Goal: Information Seeking & Learning: Learn about a topic

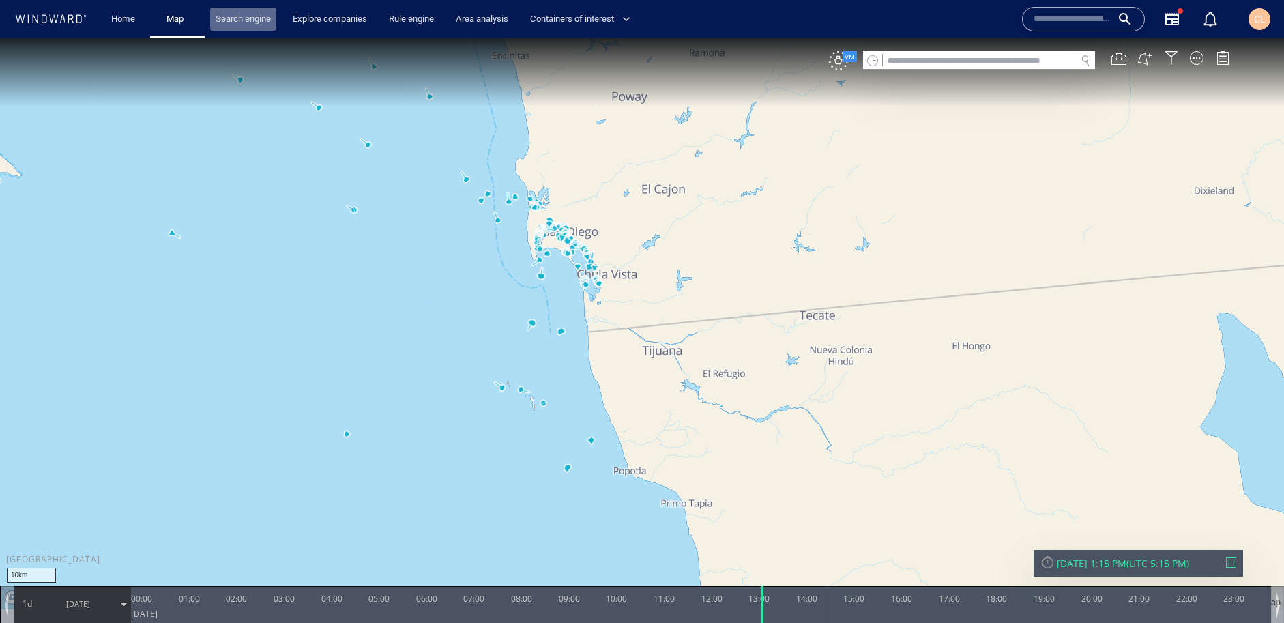
click at [255, 27] on link "Search engine" at bounding box center [243, 20] width 66 height 24
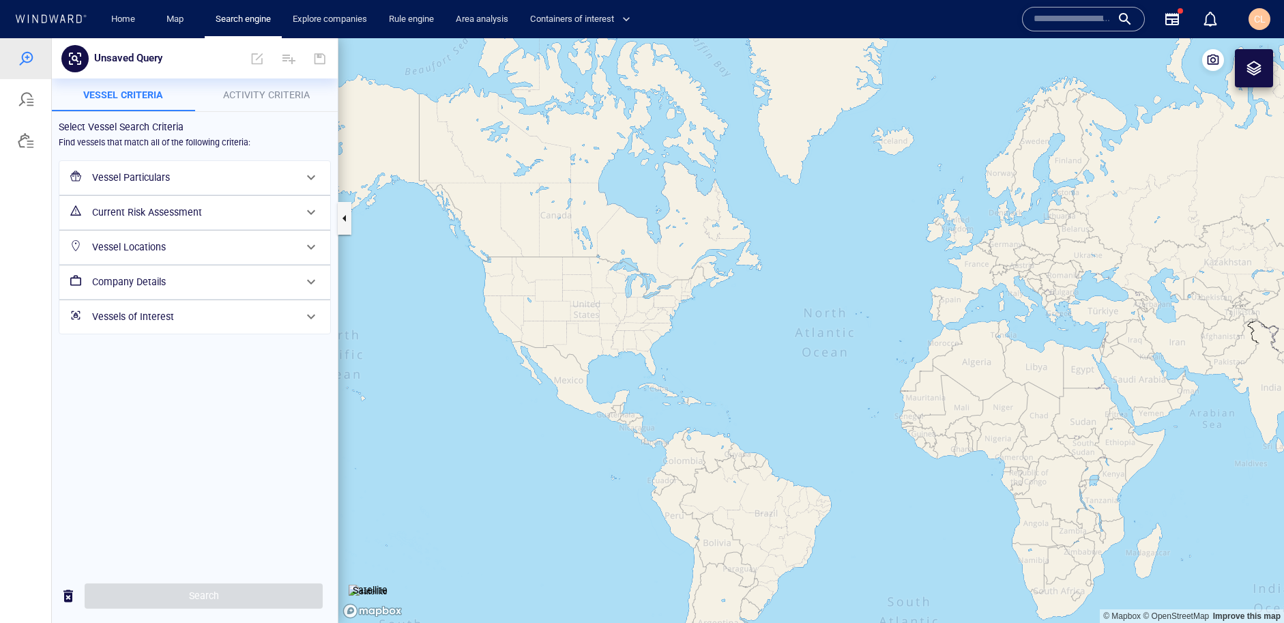
click at [1063, 22] on input "text" at bounding box center [1073, 19] width 78 height 20
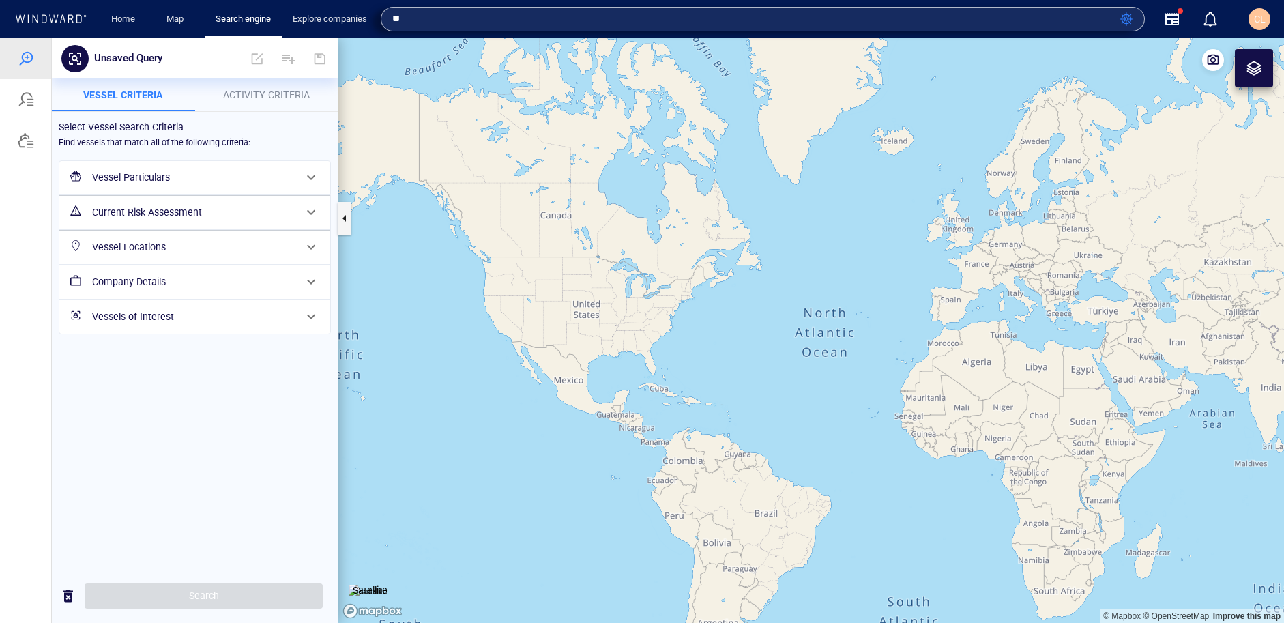
type input "*"
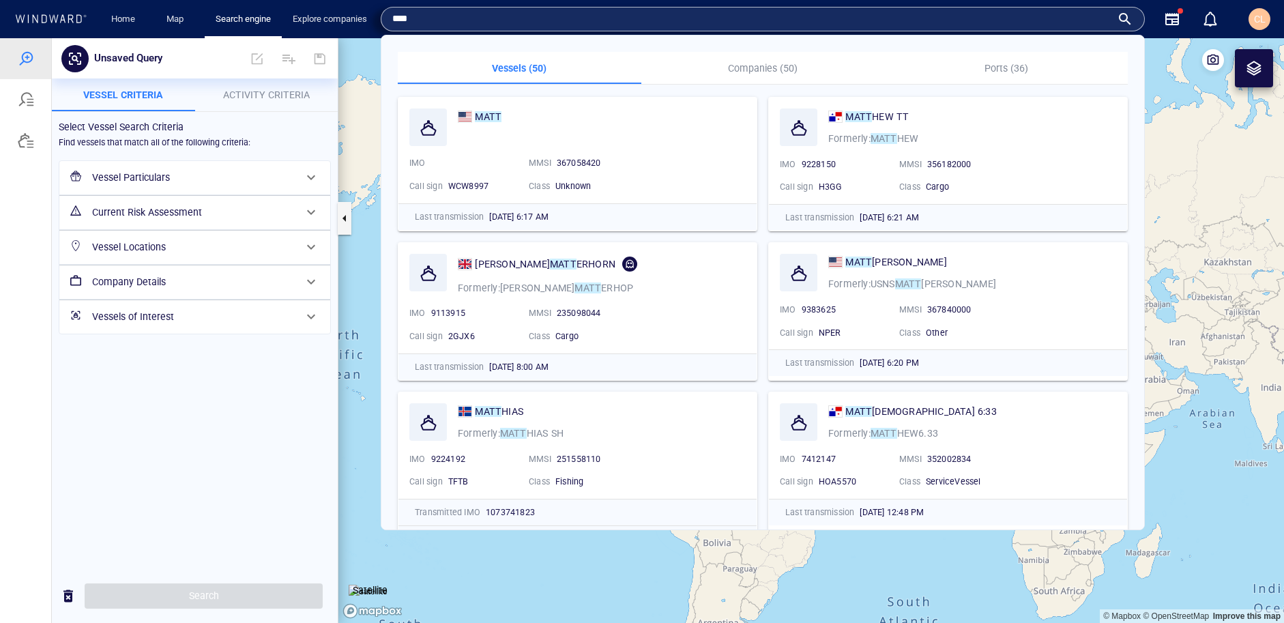
type input "****"
click at [25, 74] on div at bounding box center [25, 58] width 51 height 41
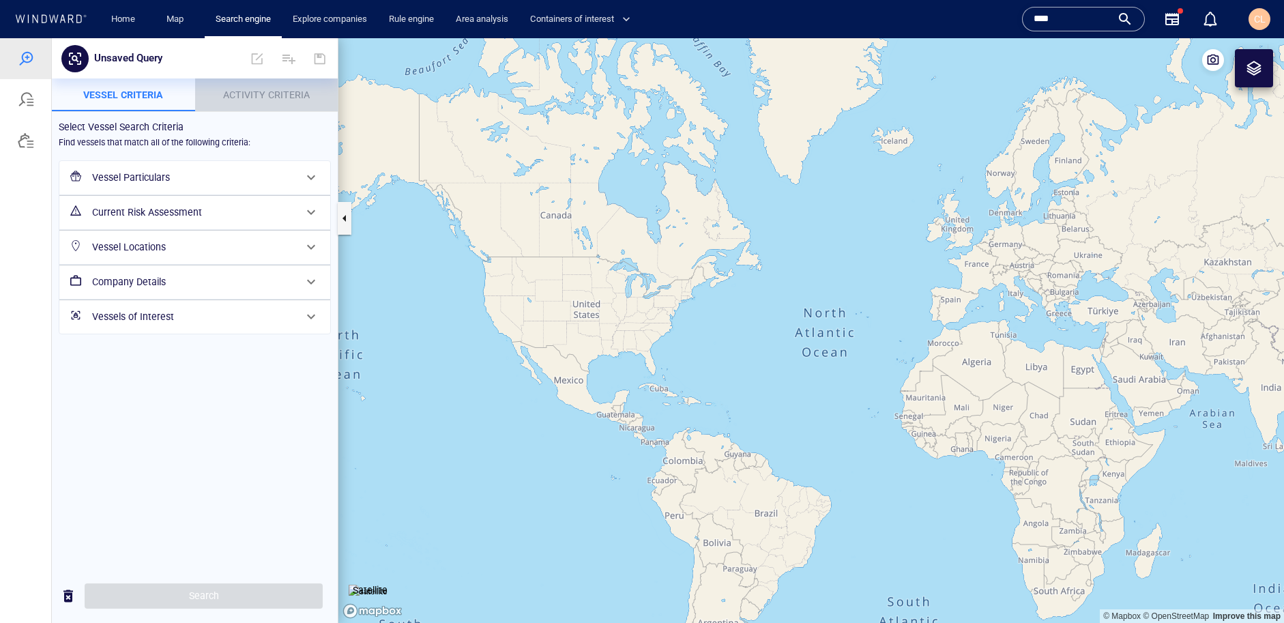
click at [252, 100] on p "Activity Criteria" at bounding box center [266, 95] width 127 height 16
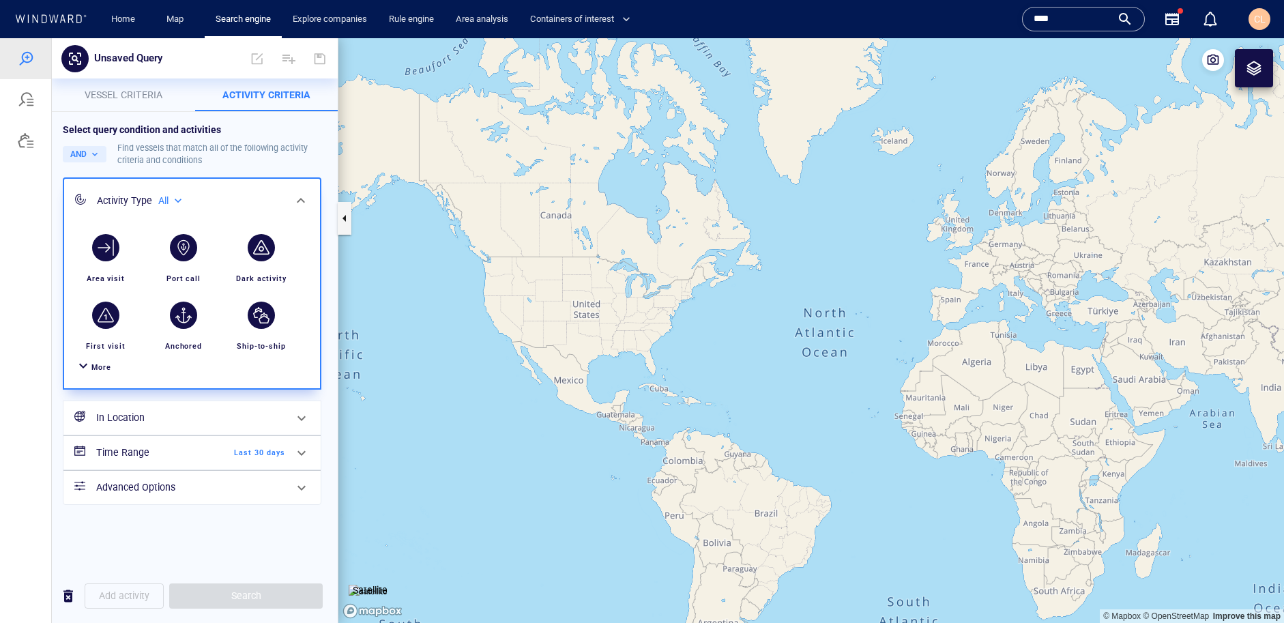
click at [131, 93] on span "Vessel criteria" at bounding box center [124, 94] width 78 height 11
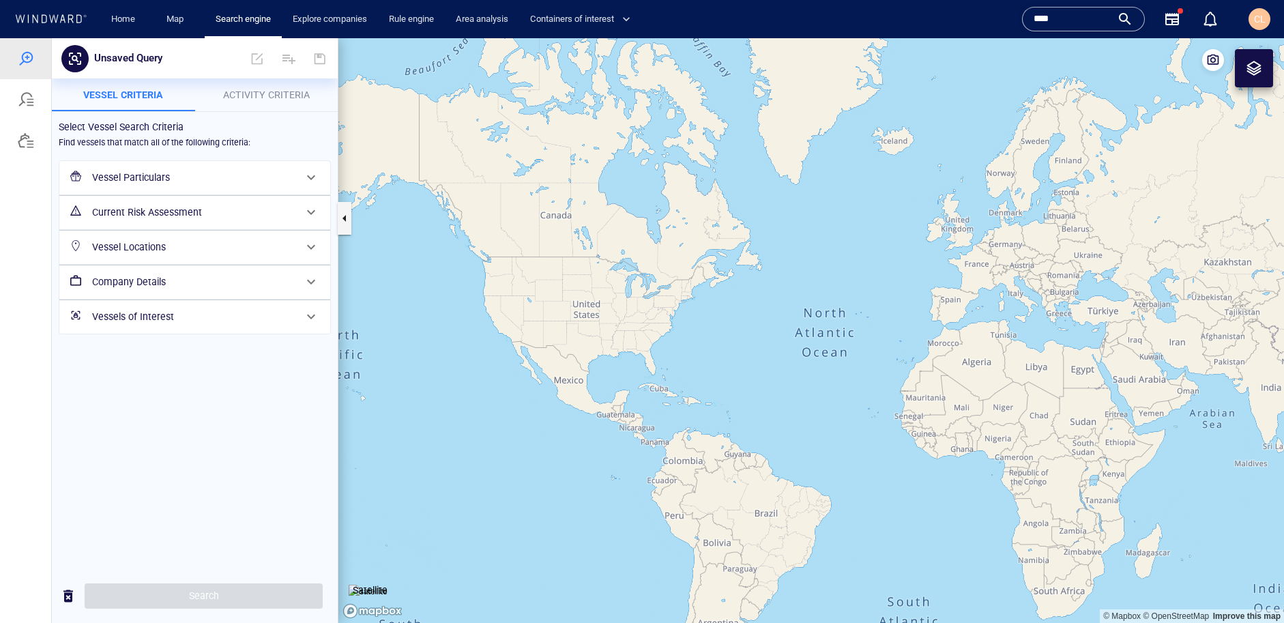
drag, startPoint x: 169, startPoint y: 179, endPoint x: 170, endPoint y: 190, distance: 10.9
click at [169, 179] on h6 "Vessel Particulars" at bounding box center [193, 177] width 203 height 17
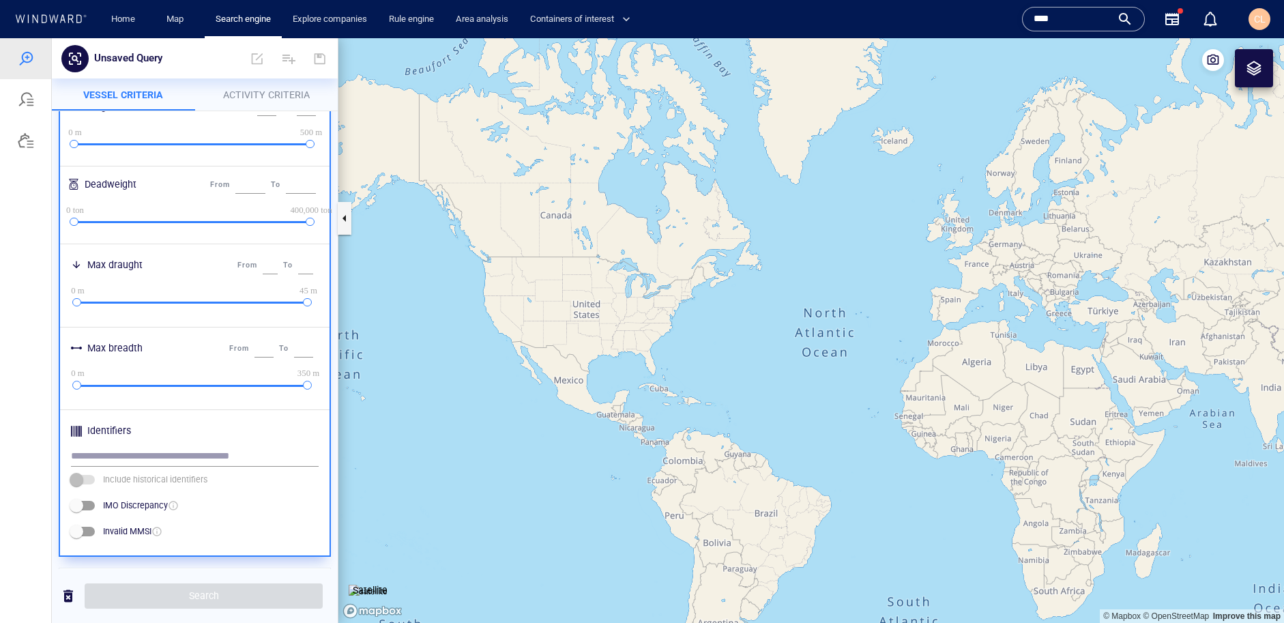
scroll to position [524, 0]
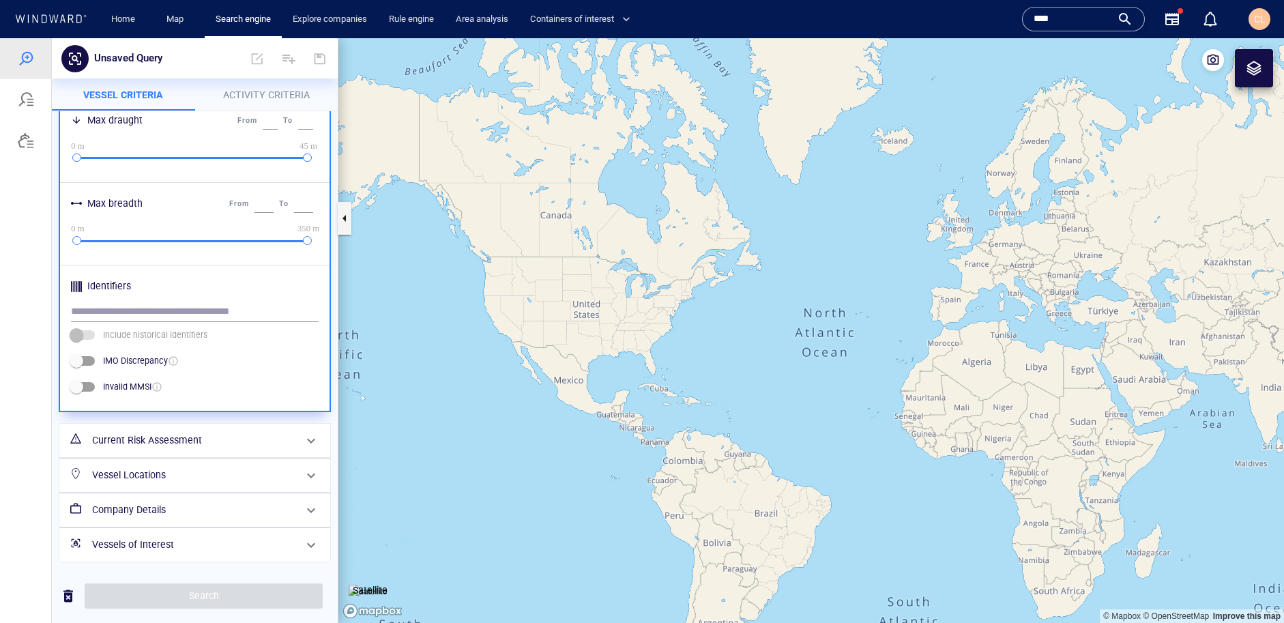
click at [153, 436] on h6 "Current Risk Assessment" at bounding box center [193, 440] width 203 height 17
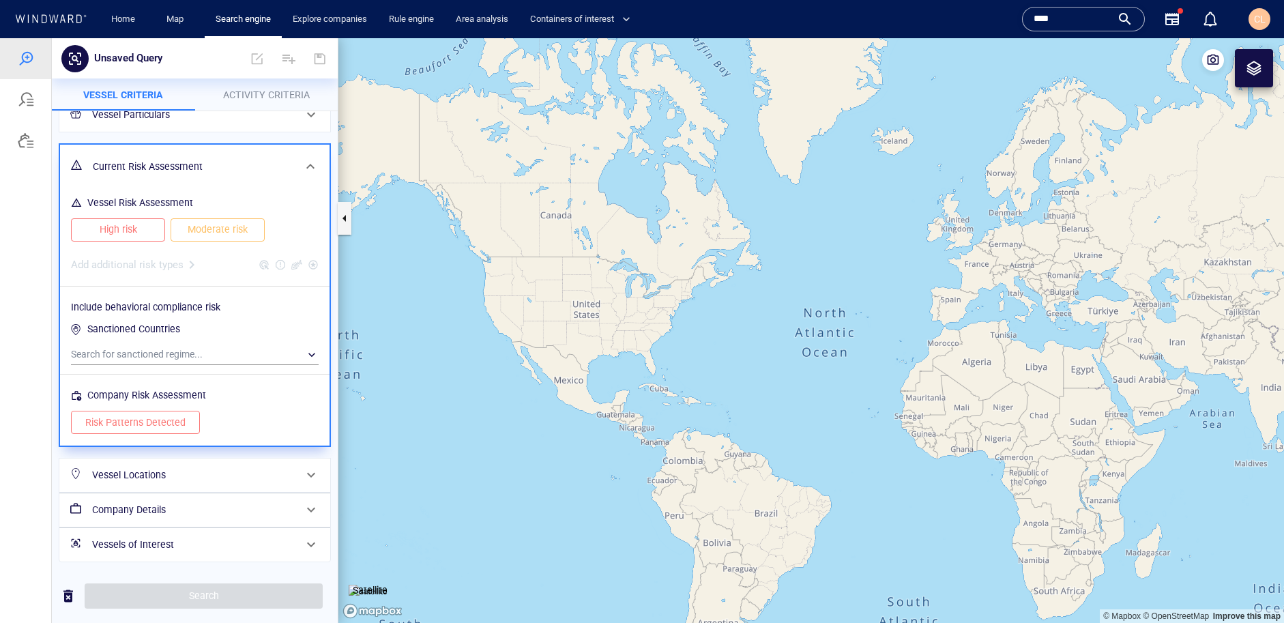
scroll to position [0, 0]
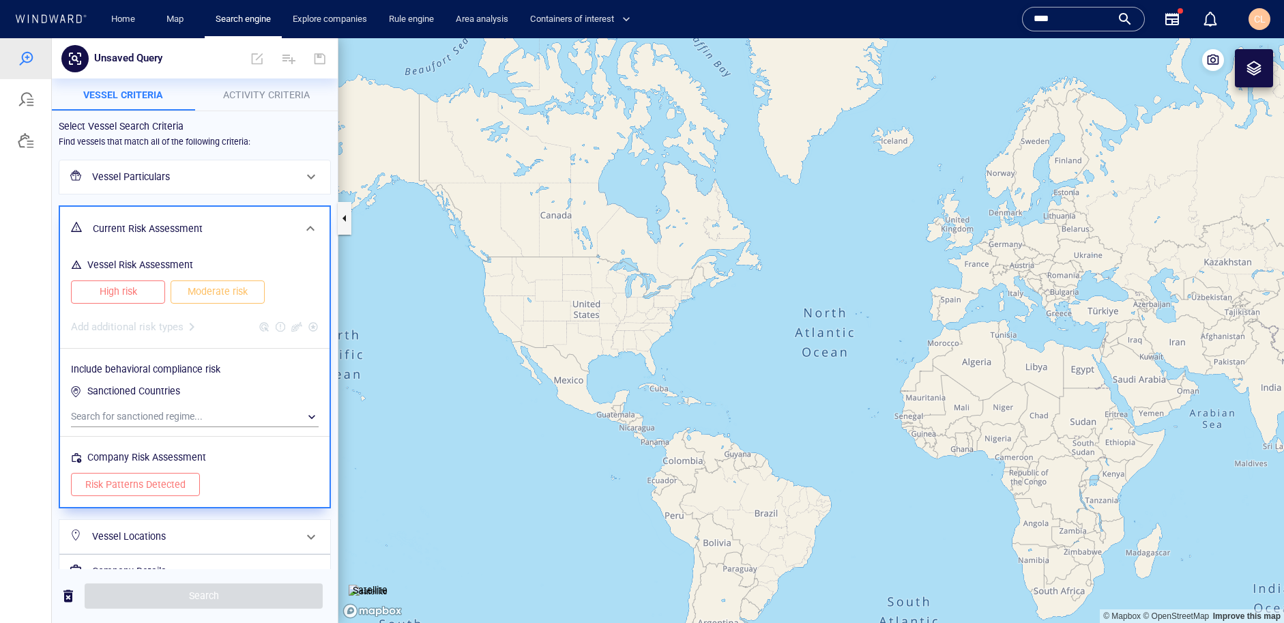
click at [135, 287] on span "High risk" at bounding box center [117, 291] width 65 height 17
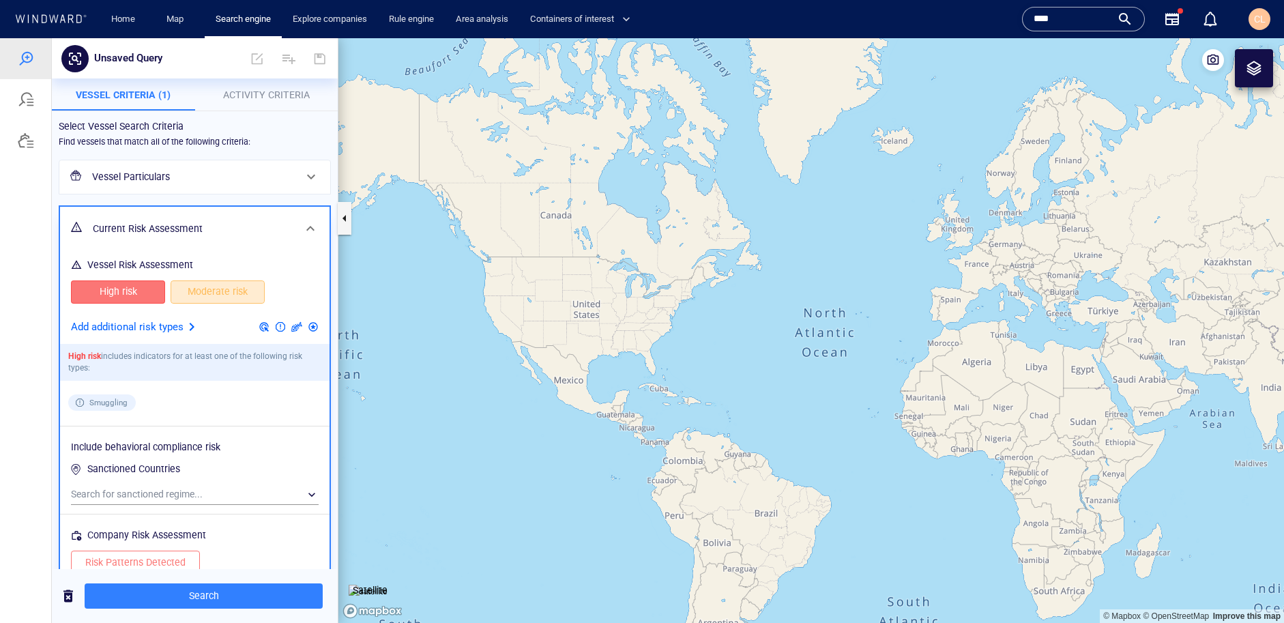
click at [214, 292] on span "Moderate risk" at bounding box center [217, 291] width 65 height 17
click at [162, 166] on div "Vessel Particulars" at bounding box center [194, 177] width 214 height 28
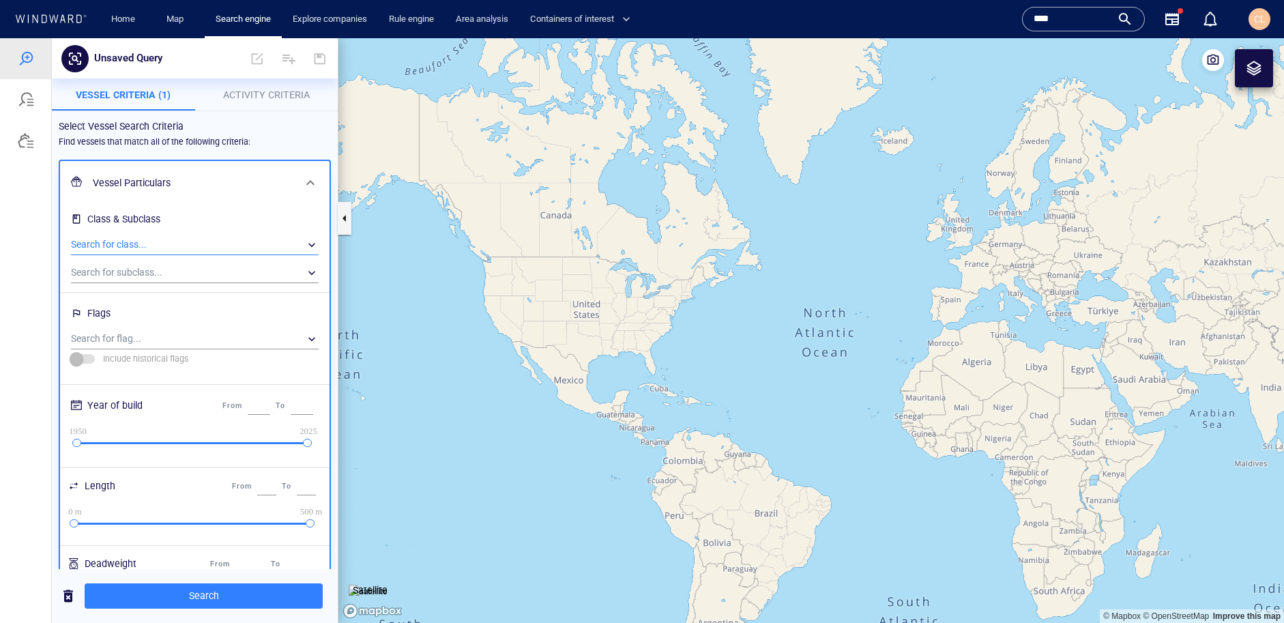
click at [139, 248] on div "​" at bounding box center [195, 245] width 248 height 20
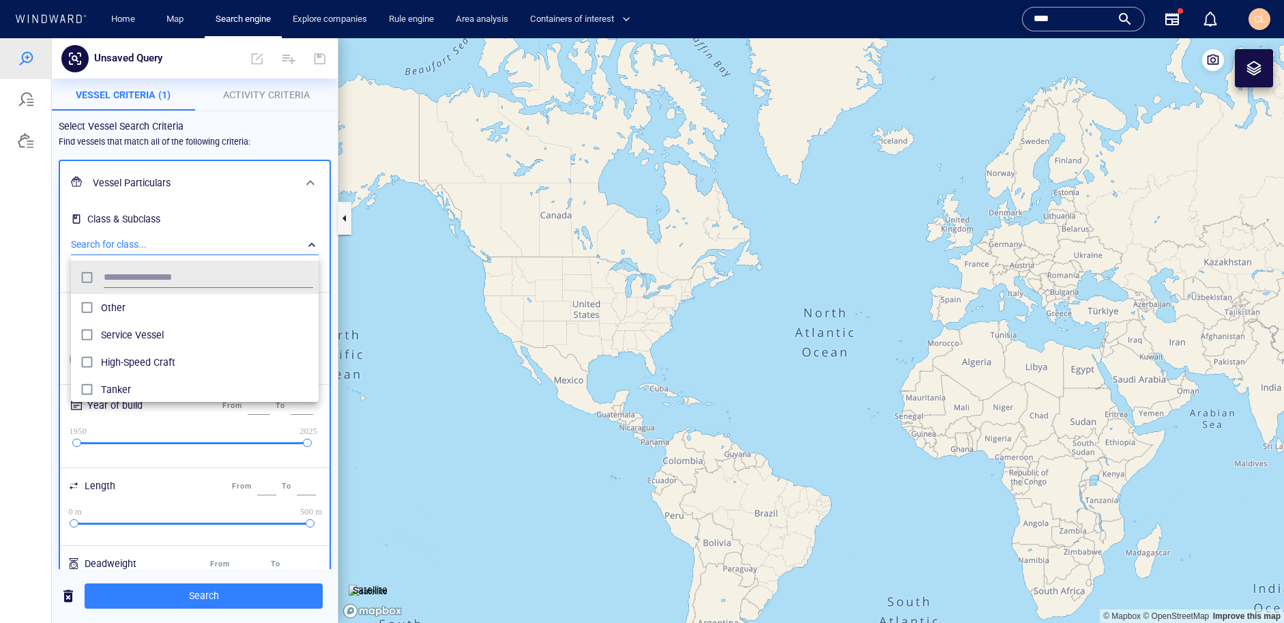
scroll to position [136, 248]
drag, startPoint x: 60, startPoint y: 298, endPoint x: 83, endPoint y: 291, distance: 23.5
click at [61, 297] on div at bounding box center [642, 330] width 1284 height 585
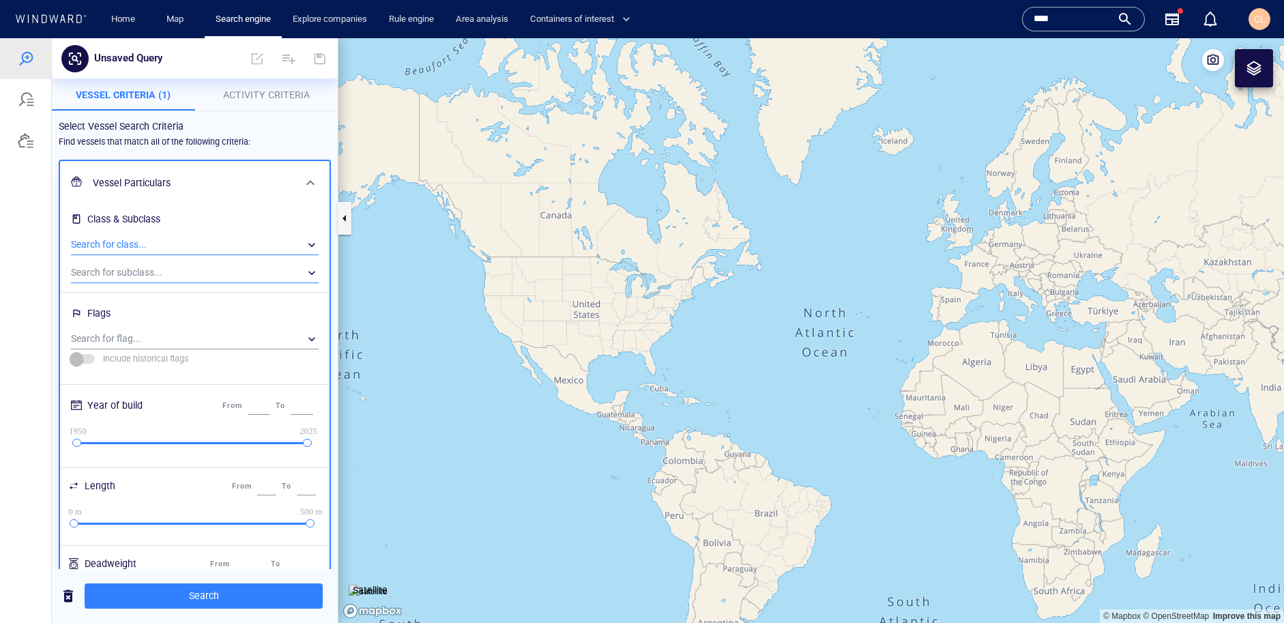
click at [114, 280] on div "​" at bounding box center [195, 273] width 248 height 20
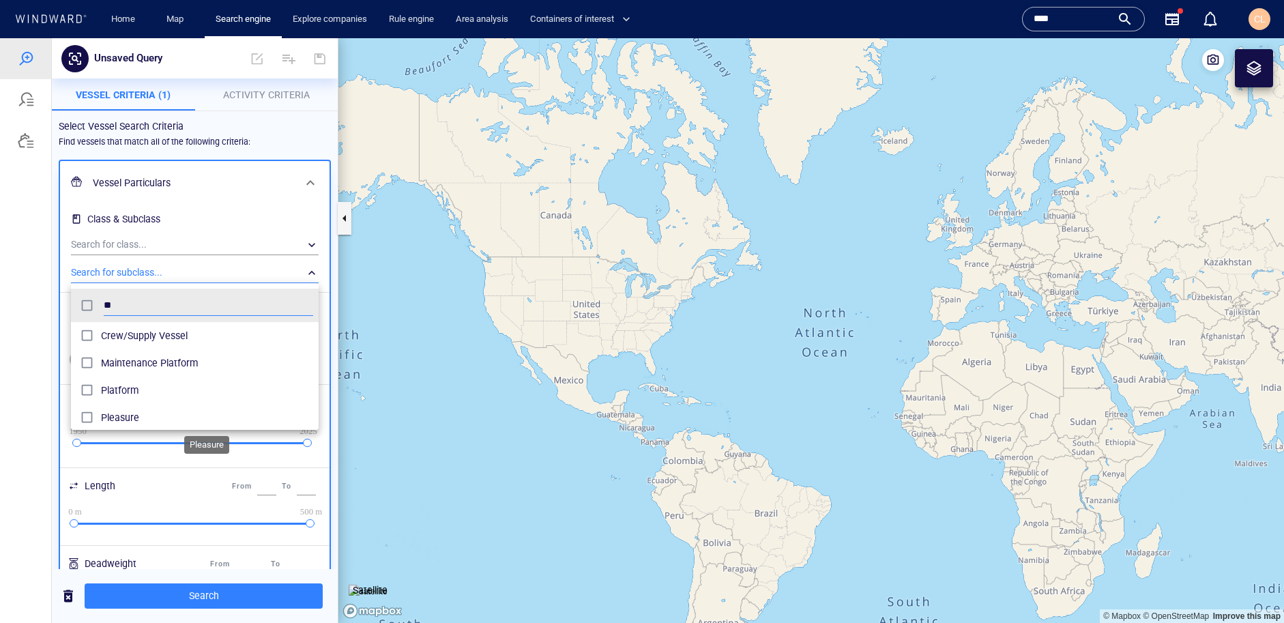
type input "**"
click at [117, 416] on span "Pleasure" at bounding box center [207, 417] width 212 height 16
click at [176, 581] on div at bounding box center [642, 330] width 1284 height 585
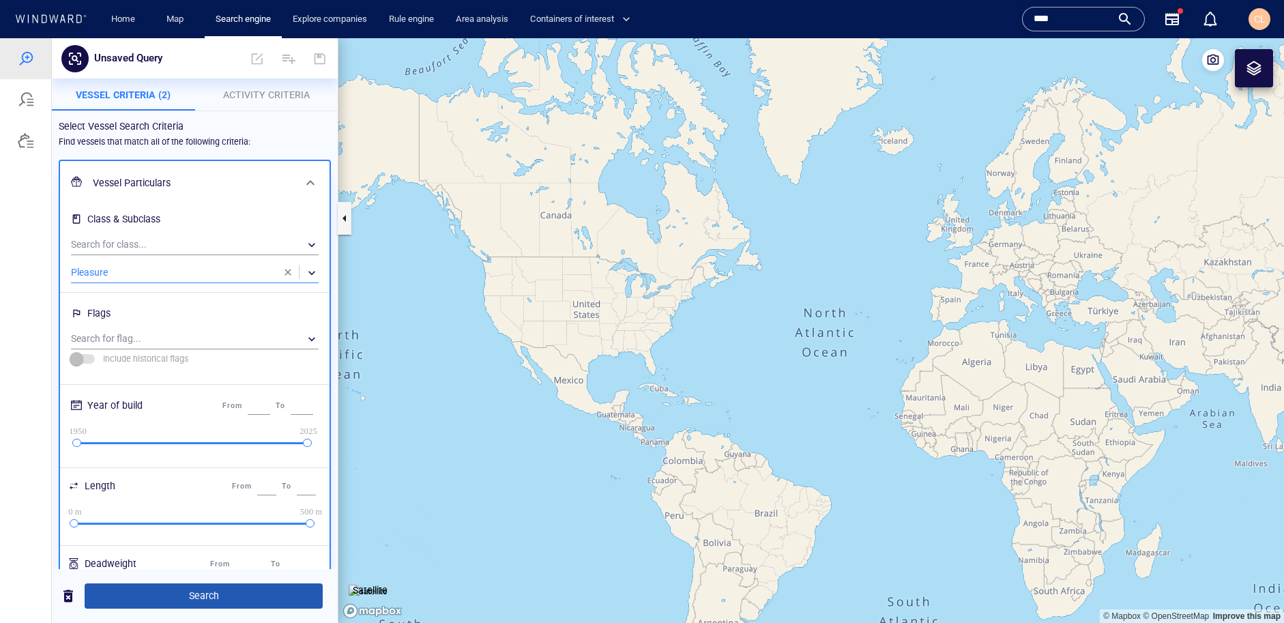
click at [174, 585] on button "Search" at bounding box center [204, 595] width 238 height 25
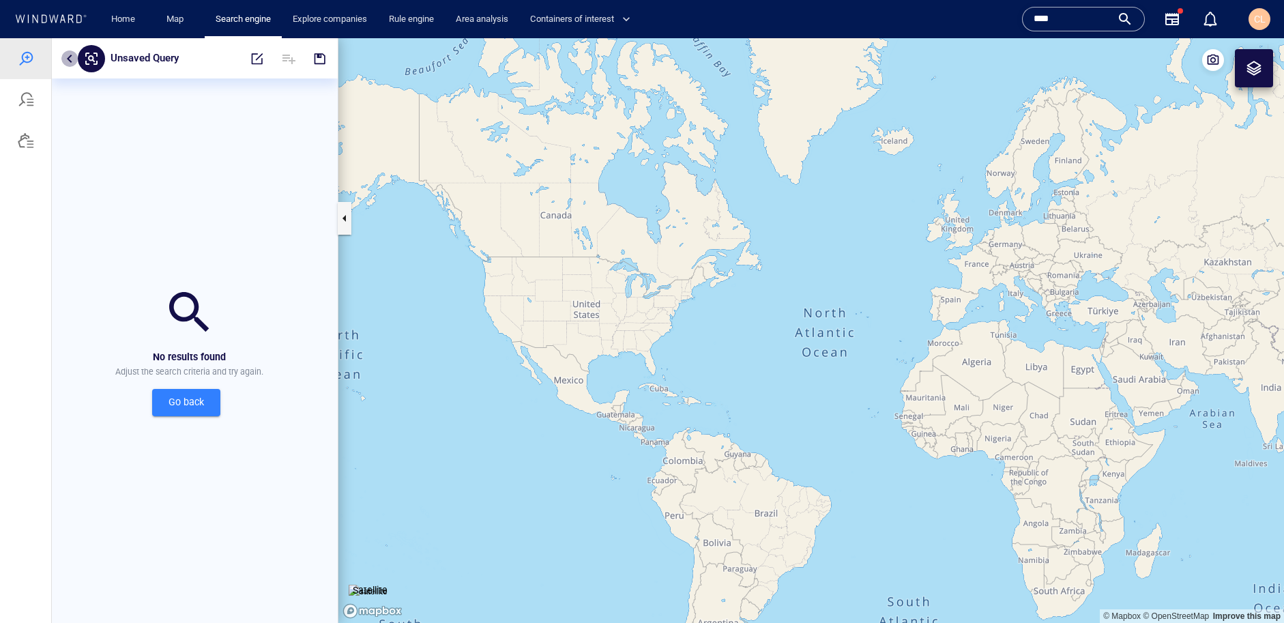
click at [66, 57] on button "button" at bounding box center [69, 58] width 16 height 16
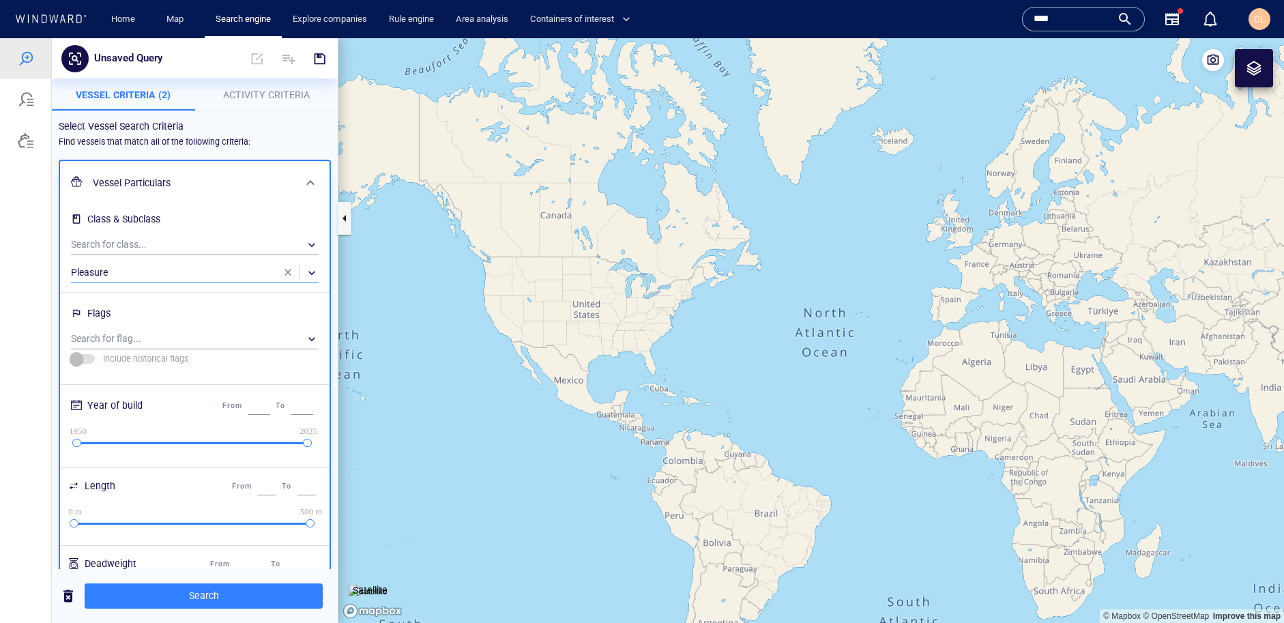
click at [119, 272] on div "​" at bounding box center [195, 273] width 248 height 20
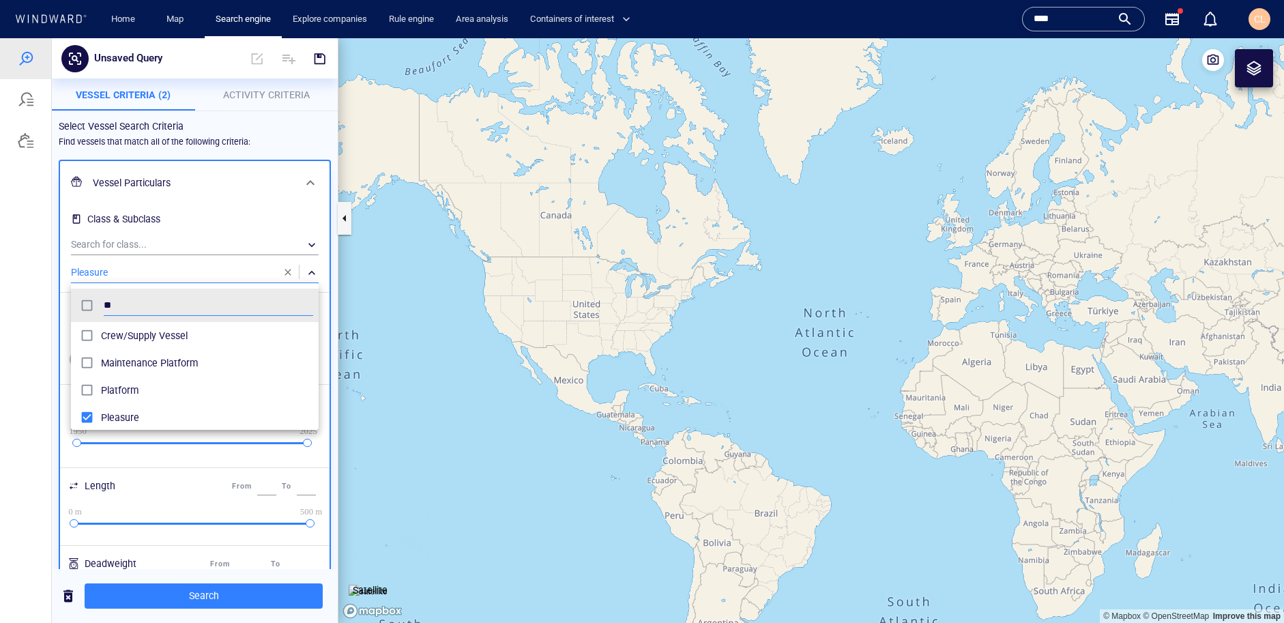
scroll to position [136, 248]
drag, startPoint x: 289, startPoint y: 274, endPoint x: 264, endPoint y: 266, distance: 25.9
click at [289, 274] on div at bounding box center [642, 330] width 1284 height 585
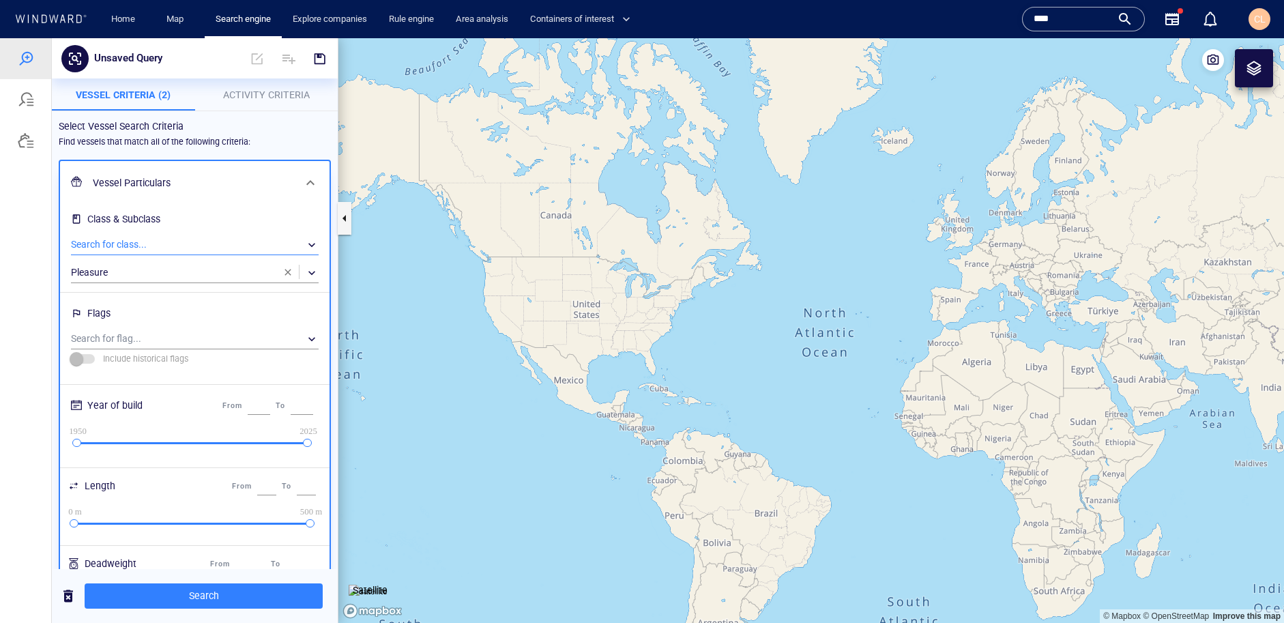
click at [196, 246] on div "​" at bounding box center [195, 245] width 248 height 20
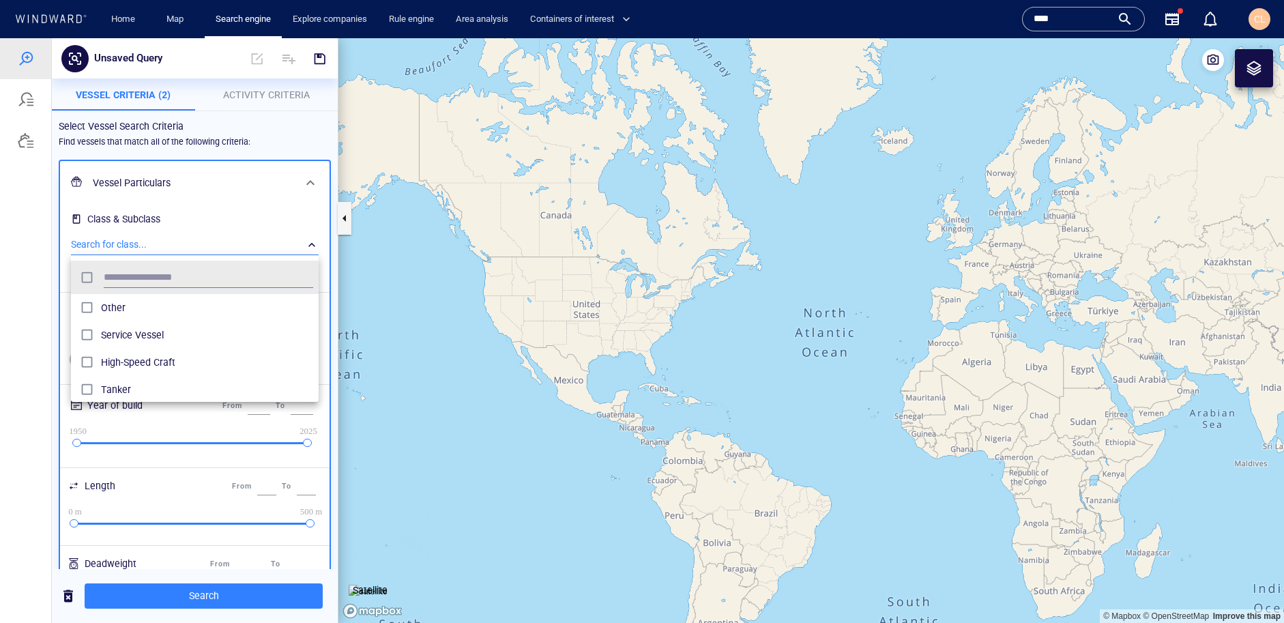
click at [99, 312] on div "grid" at bounding box center [88, 307] width 25 height 21
click at [222, 600] on div at bounding box center [642, 330] width 1284 height 585
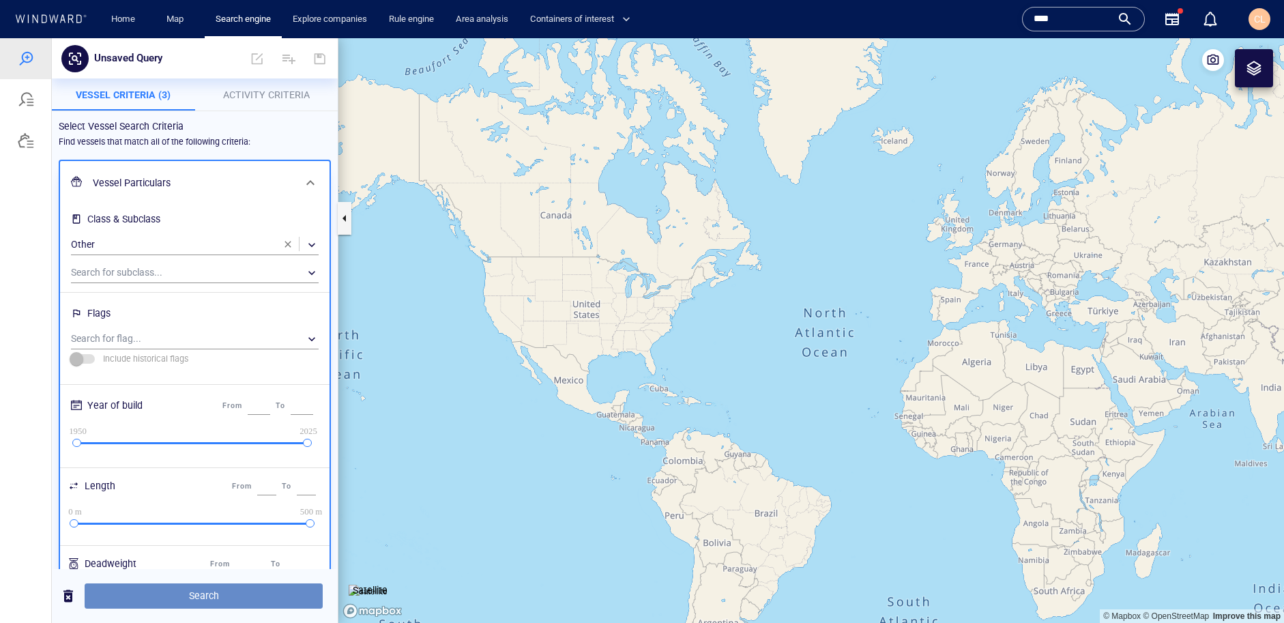
click at [221, 598] on span "Search" at bounding box center [204, 595] width 216 height 17
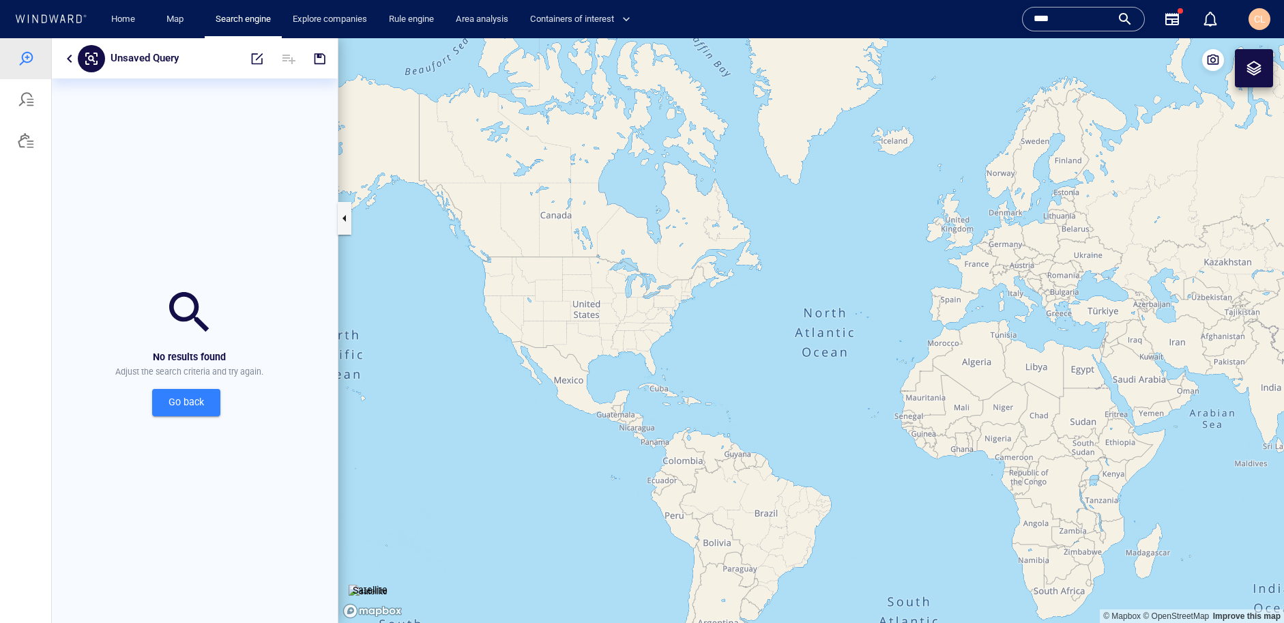
click at [66, 50] on div at bounding box center [69, 58] width 16 height 16
click at [69, 56] on button "button" at bounding box center [69, 58] width 16 height 16
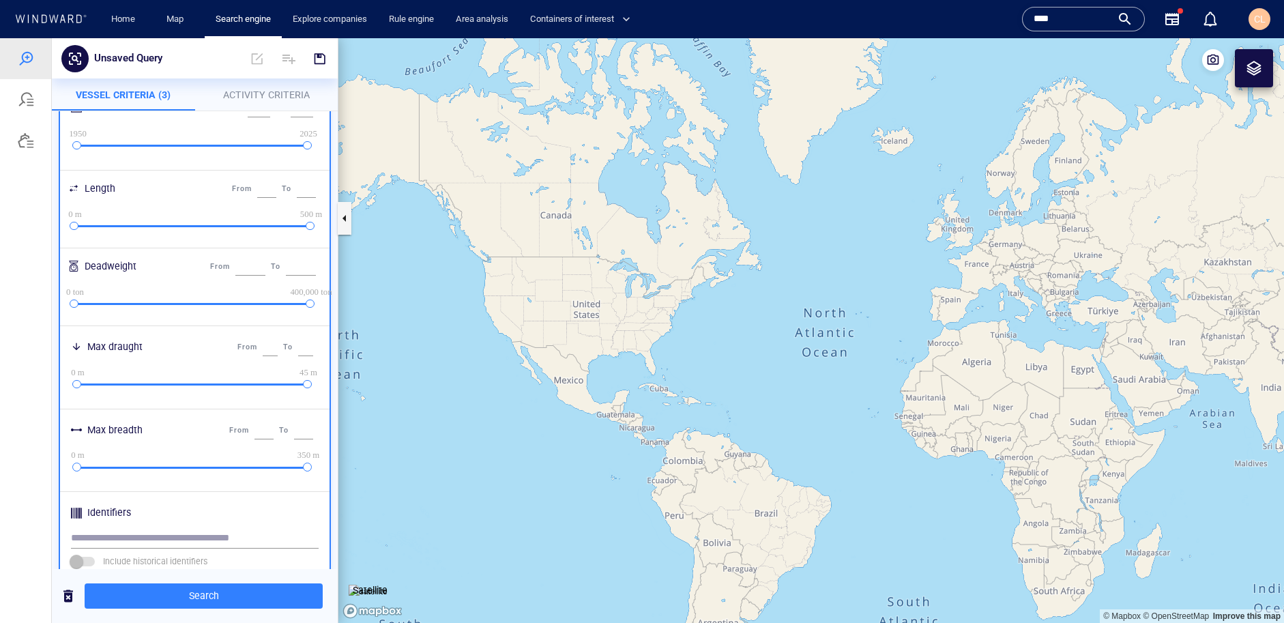
scroll to position [524, 0]
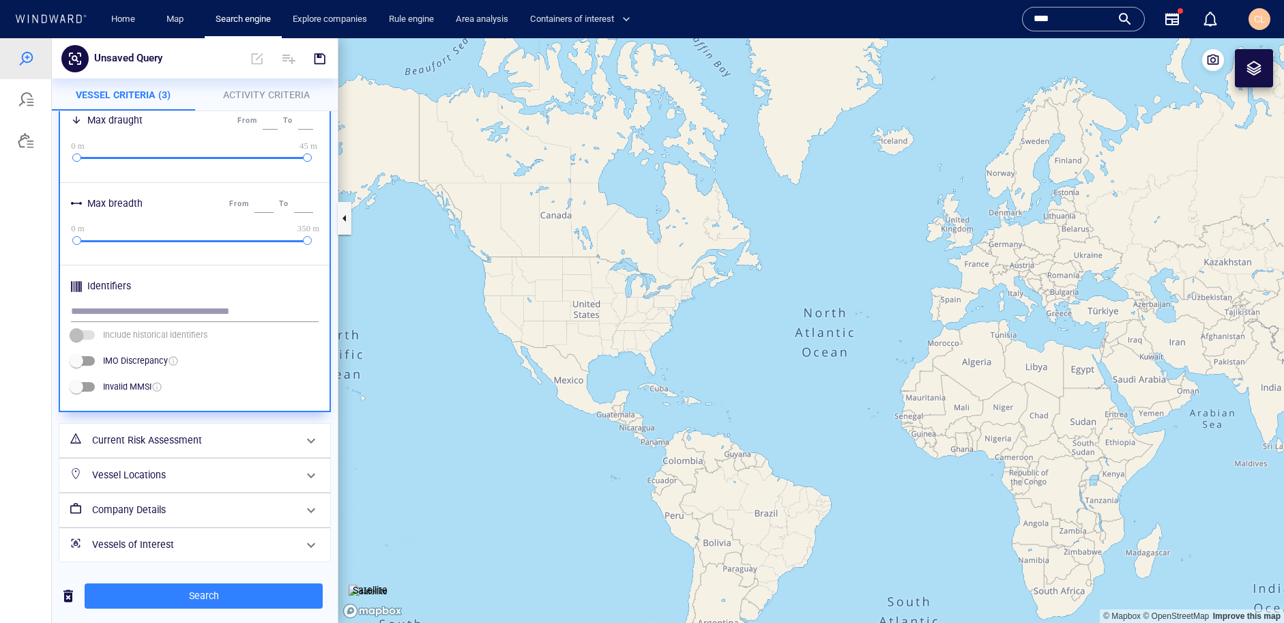
click at [139, 448] on h6 "Current Risk Assessment" at bounding box center [193, 440] width 203 height 17
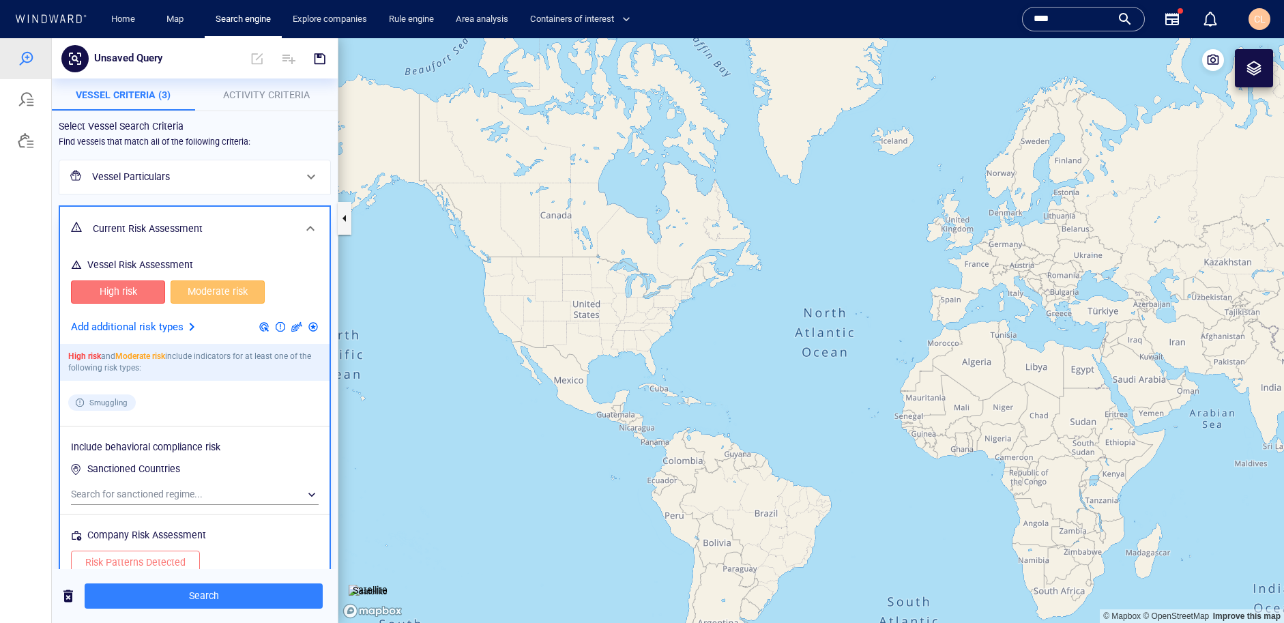
click at [119, 297] on span "High risk" at bounding box center [117, 291] width 65 height 17
drag, startPoint x: 203, startPoint y: 296, endPoint x: 203, endPoint y: 310, distance: 13.6
click at [203, 296] on span "Moderate risk" at bounding box center [217, 291] width 65 height 17
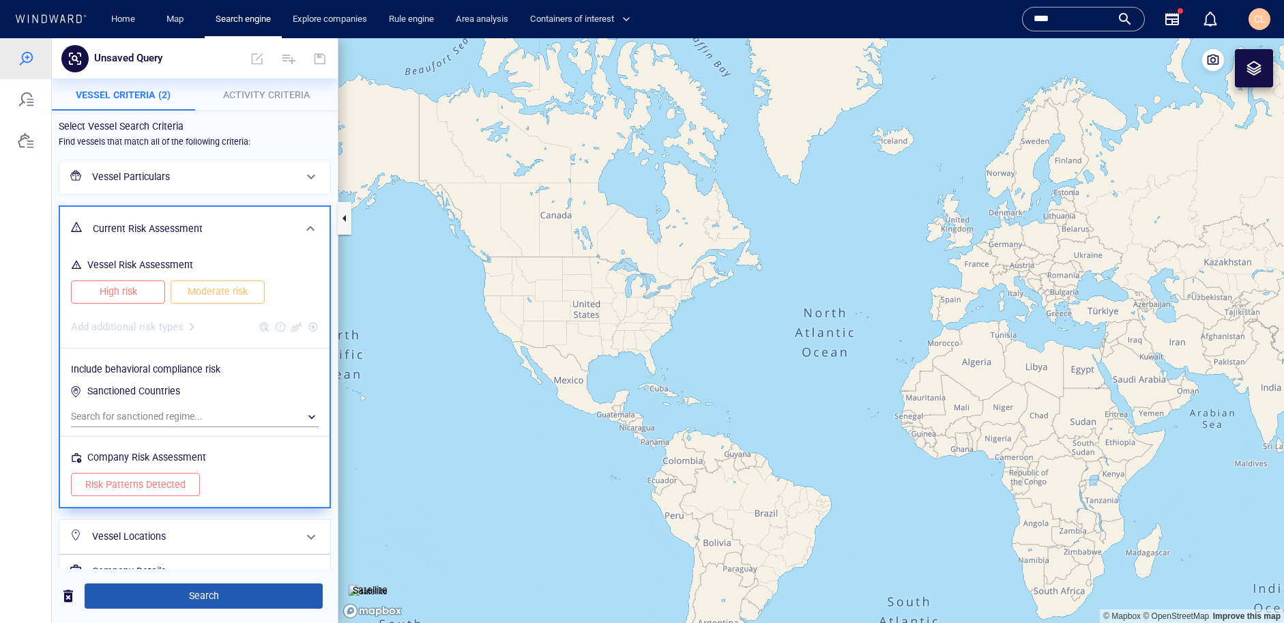
click at [223, 590] on span "Search" at bounding box center [204, 595] width 216 height 17
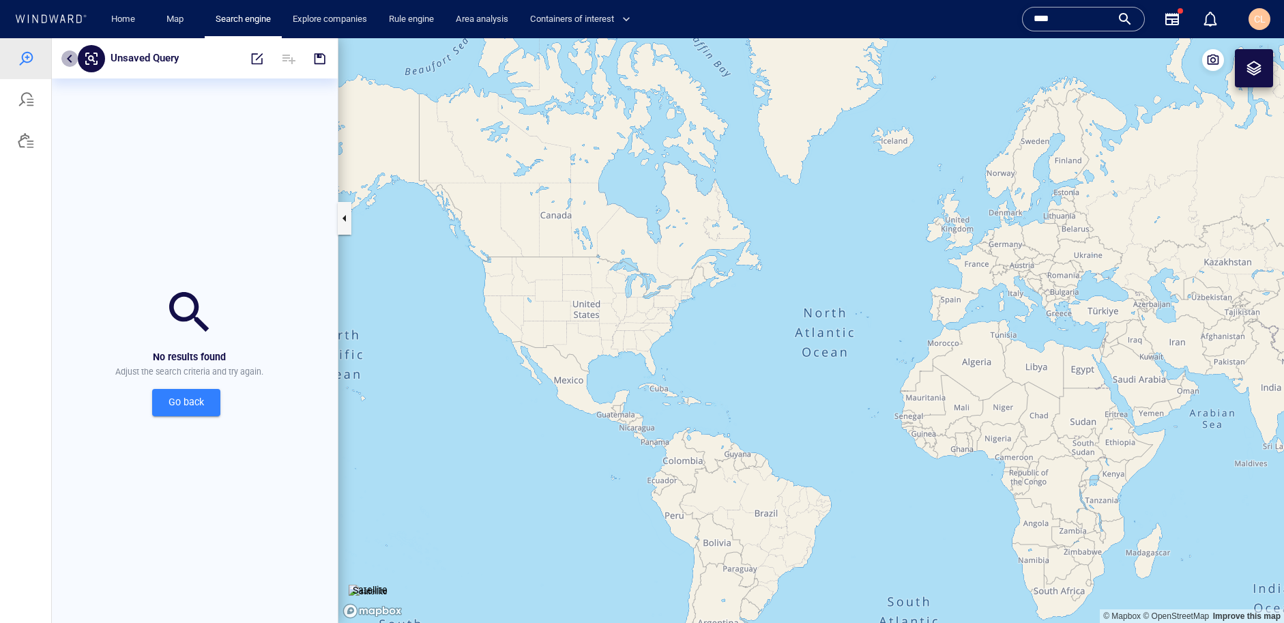
click at [66, 65] on button "button" at bounding box center [69, 58] width 16 height 16
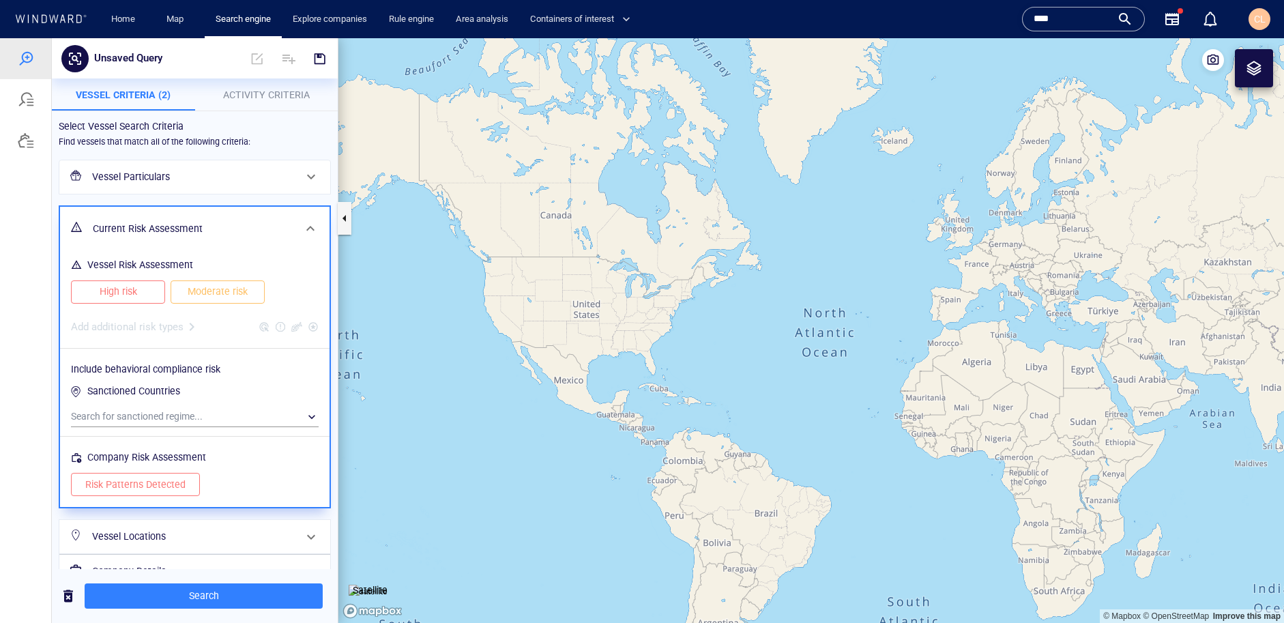
click at [115, 177] on h6 "Vessel Particulars" at bounding box center [193, 177] width 203 height 17
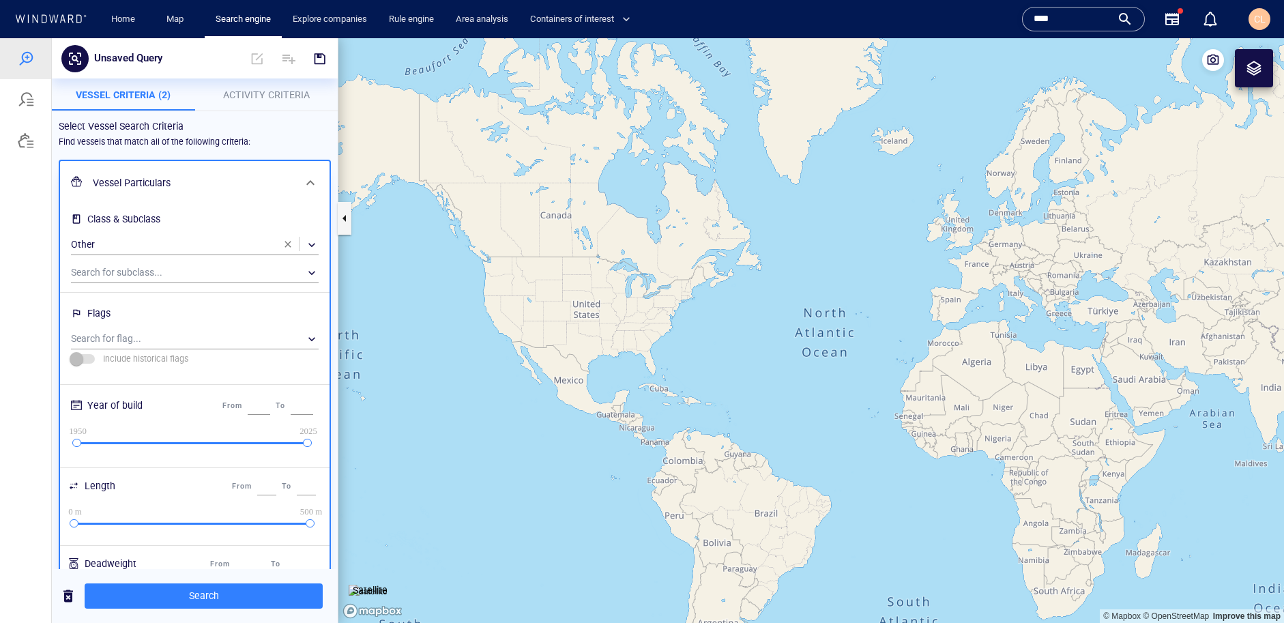
click at [289, 246] on span "button" at bounding box center [287, 244] width 11 height 11
click at [181, 598] on span "Search" at bounding box center [204, 595] width 216 height 17
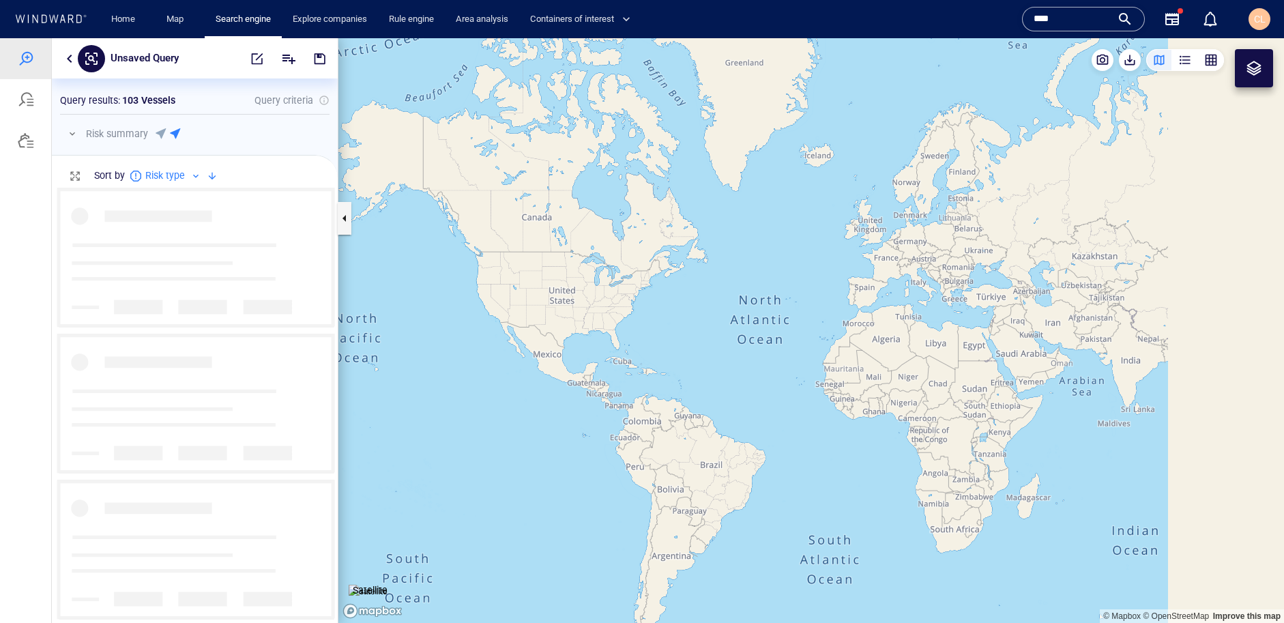
scroll to position [436, 286]
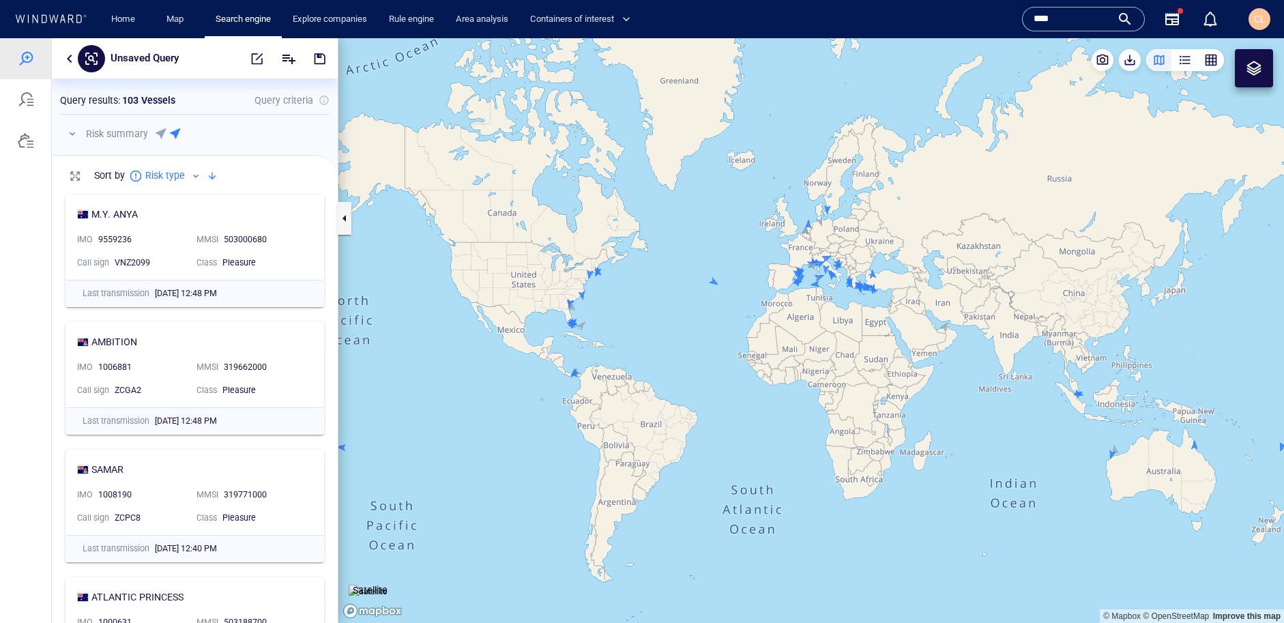
click at [70, 56] on button "button" at bounding box center [69, 58] width 16 height 16
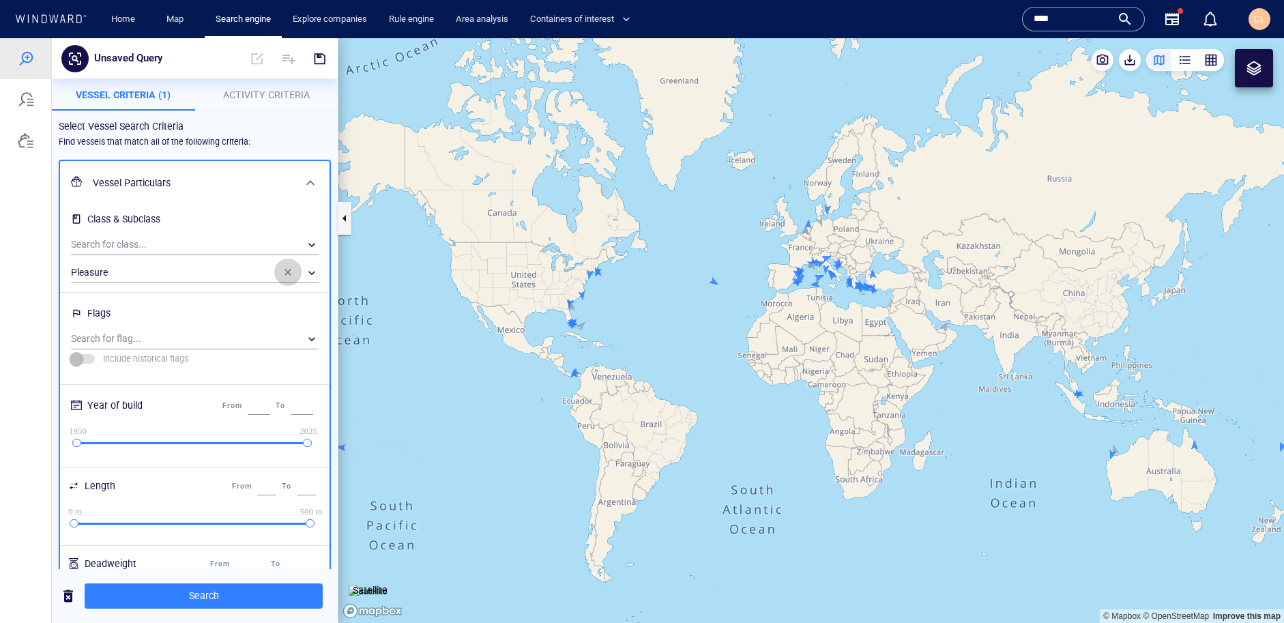
drag, startPoint x: 285, startPoint y: 280, endPoint x: 202, endPoint y: 254, distance: 87.2
click at [285, 279] on button "button" at bounding box center [287, 272] width 27 height 27
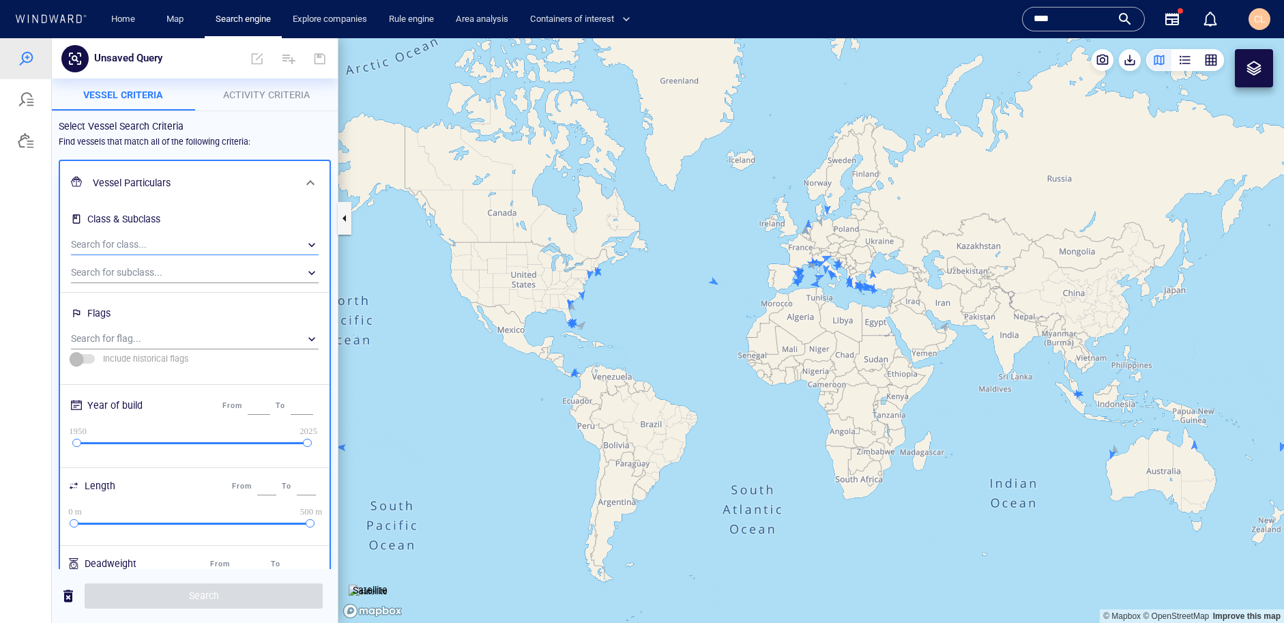
click at [156, 248] on div "​" at bounding box center [195, 245] width 248 height 20
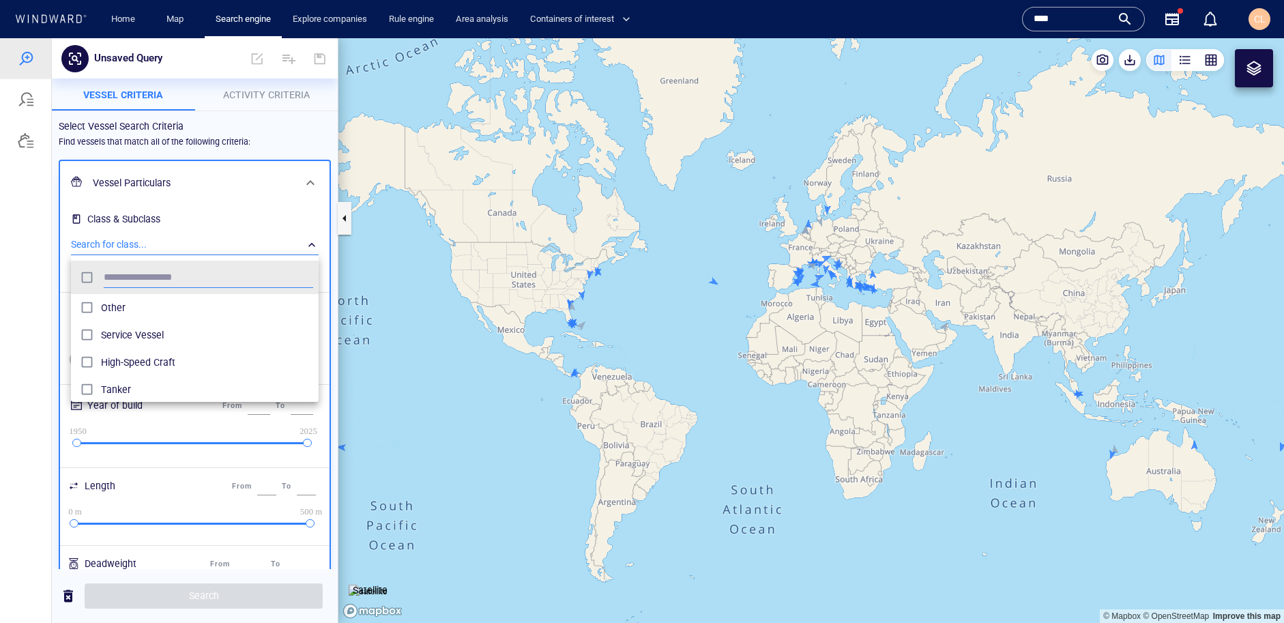
scroll to position [136, 248]
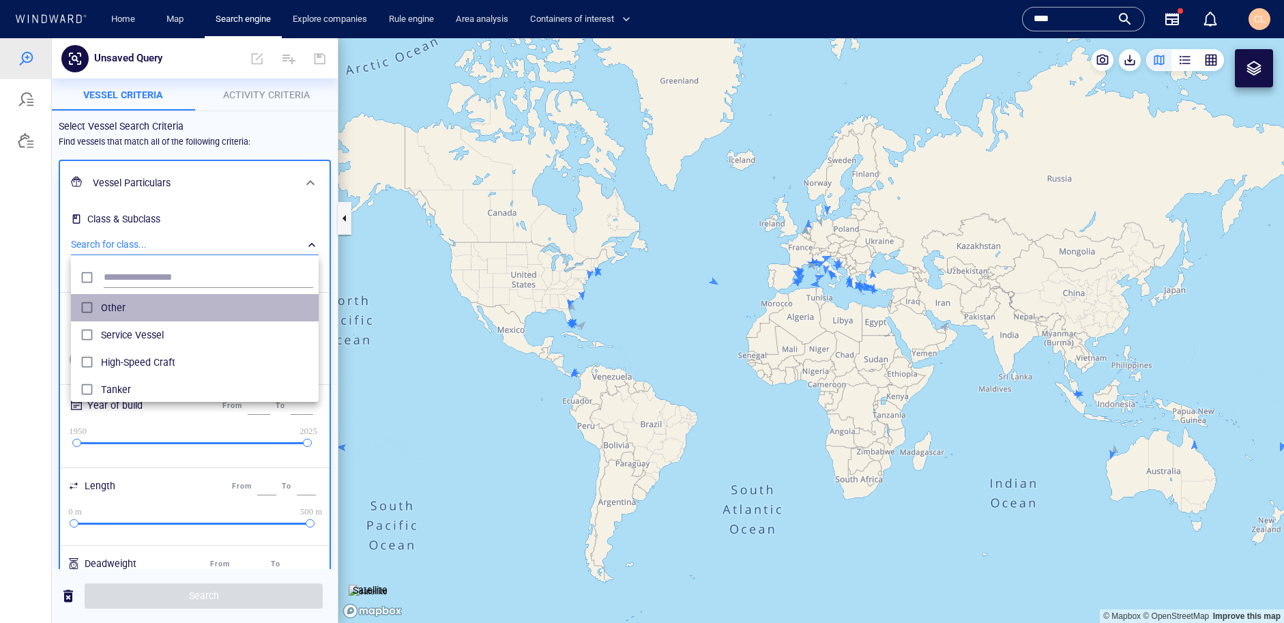
click at [113, 312] on span "Other" at bounding box center [207, 308] width 212 height 16
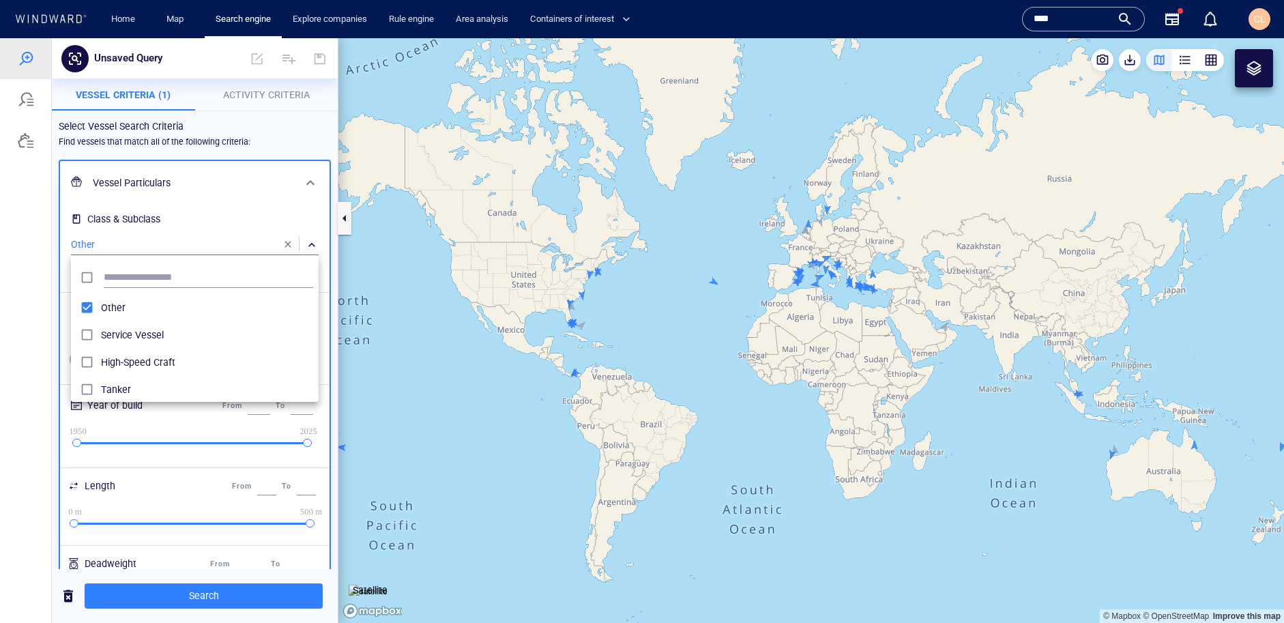
click at [34, 385] on div at bounding box center [642, 330] width 1284 height 585
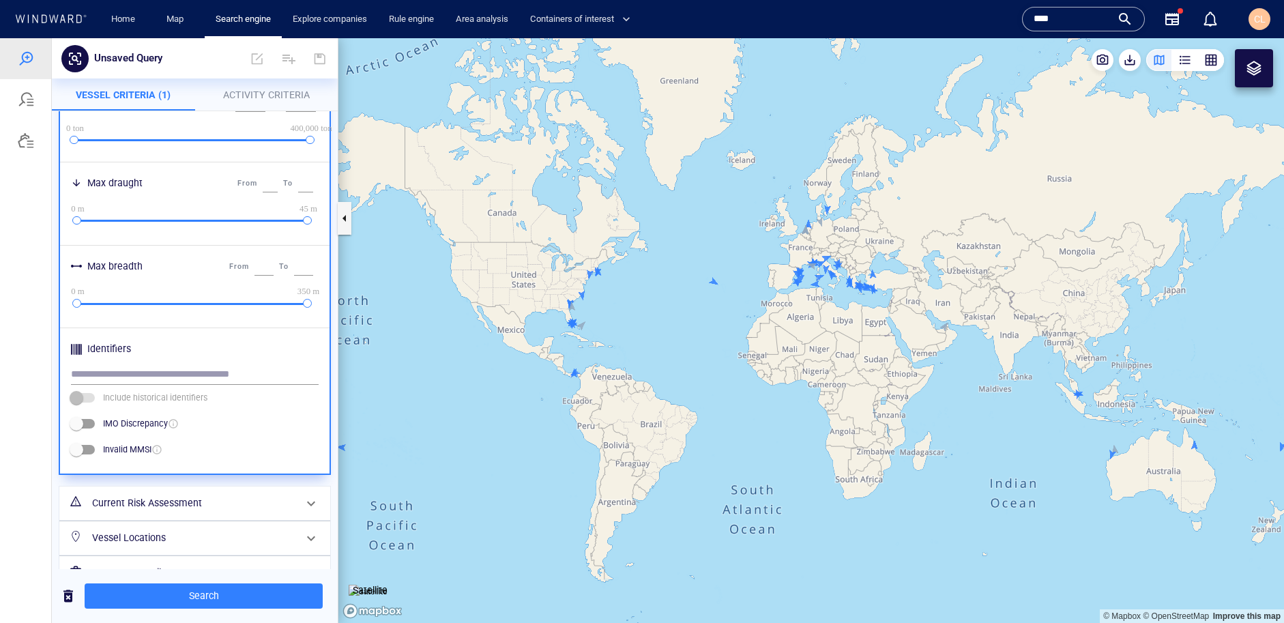
scroll to position [524, 0]
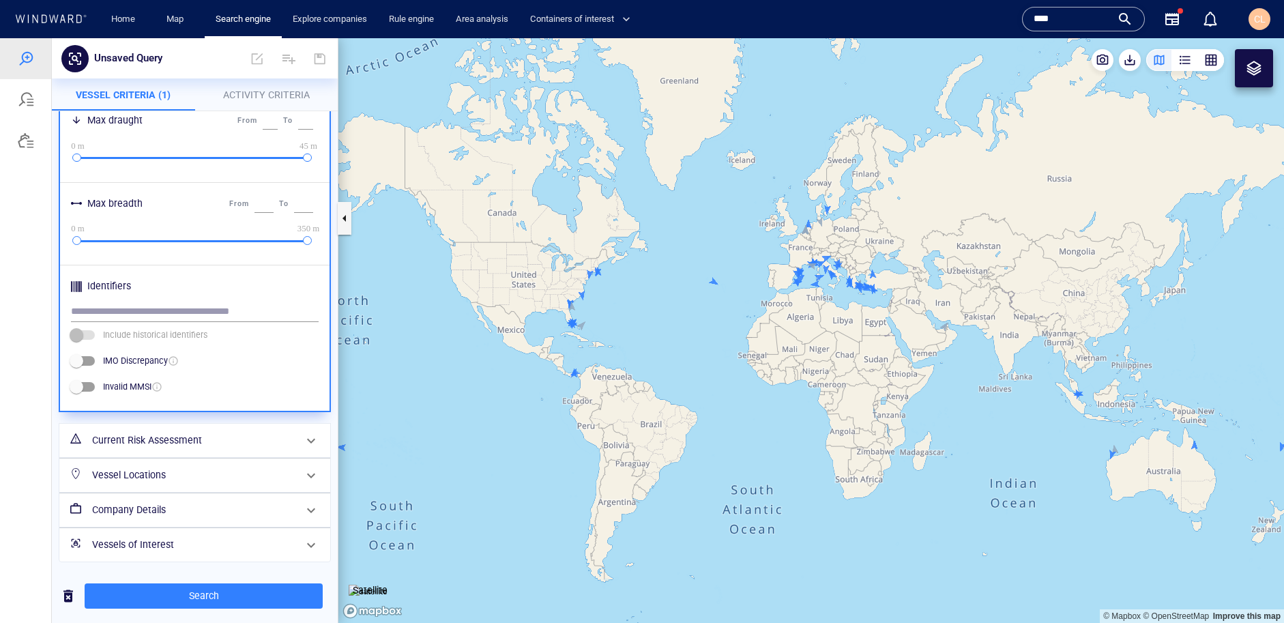
click at [115, 434] on h6 "Current Risk Assessment" at bounding box center [193, 440] width 203 height 17
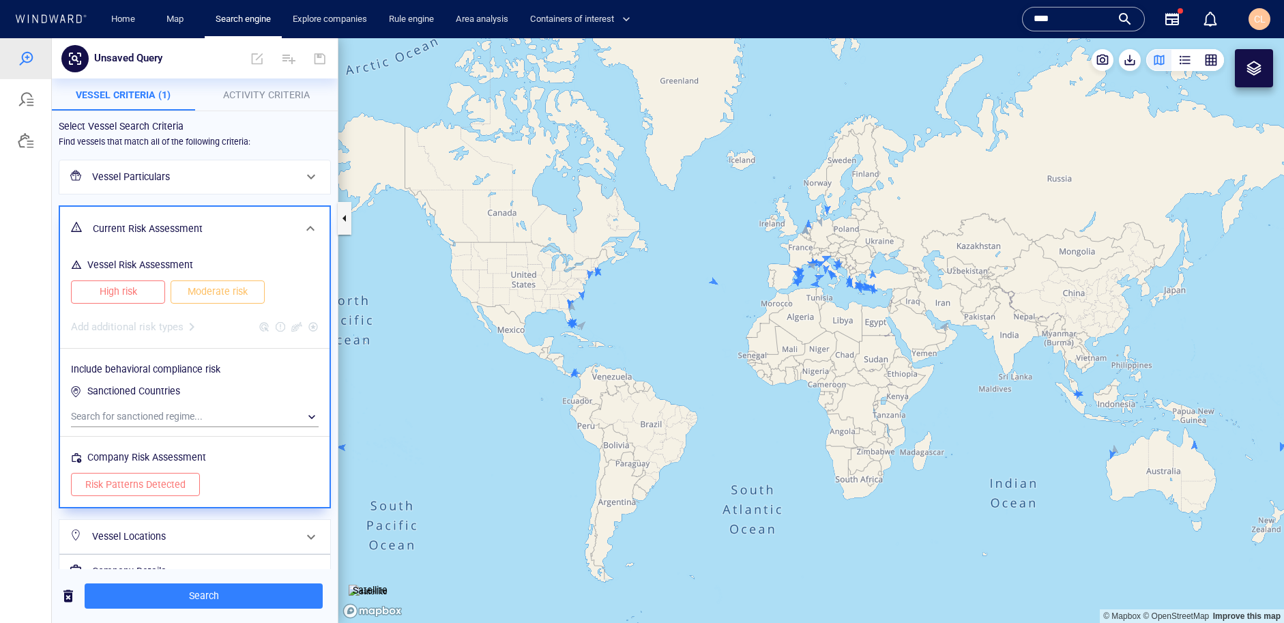
click at [109, 298] on span "High risk" at bounding box center [117, 291] width 65 height 17
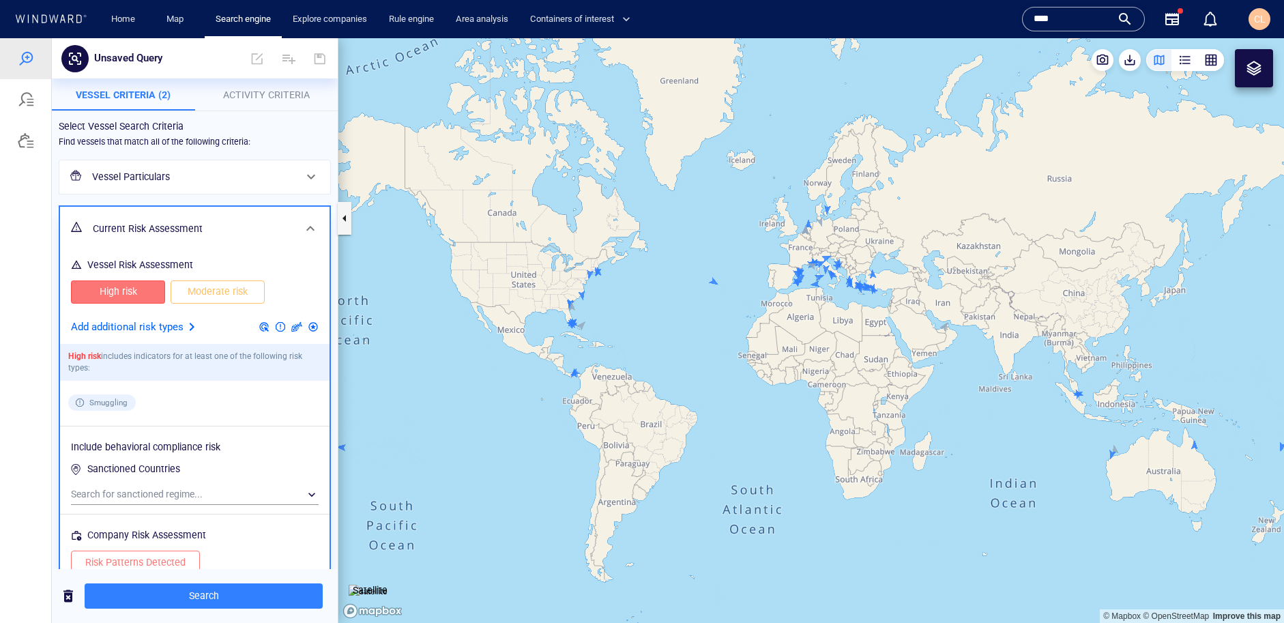
click at [220, 297] on span "Moderate risk" at bounding box center [217, 291] width 65 height 17
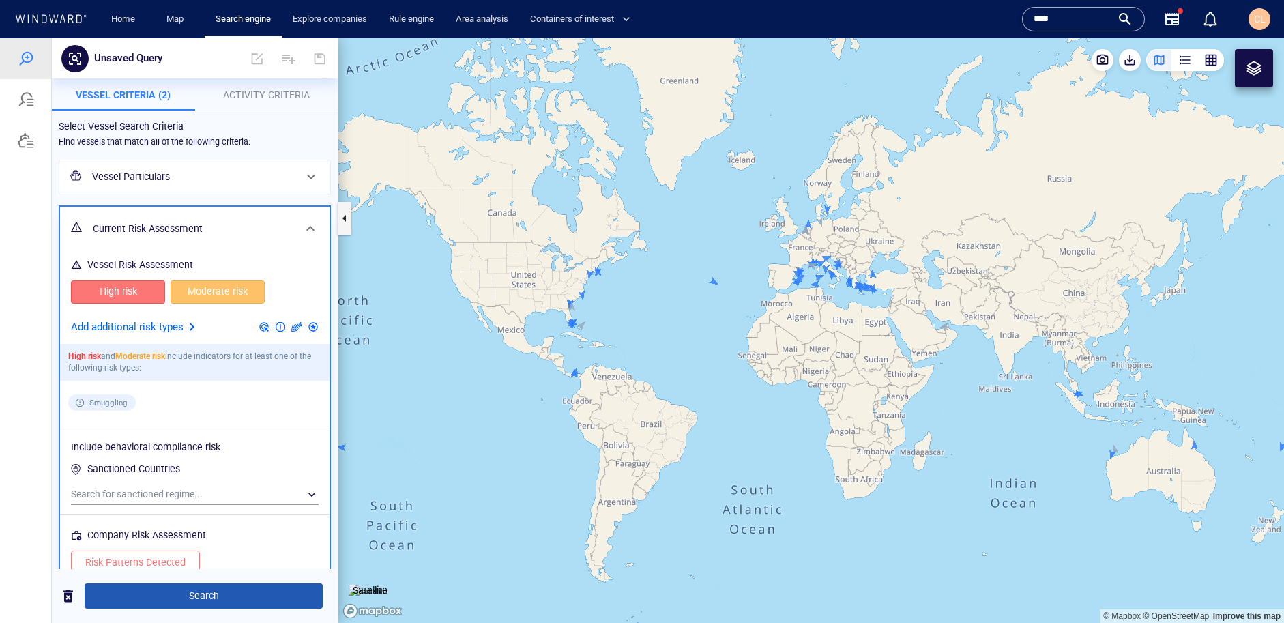
click at [164, 593] on span "Search" at bounding box center [204, 595] width 216 height 17
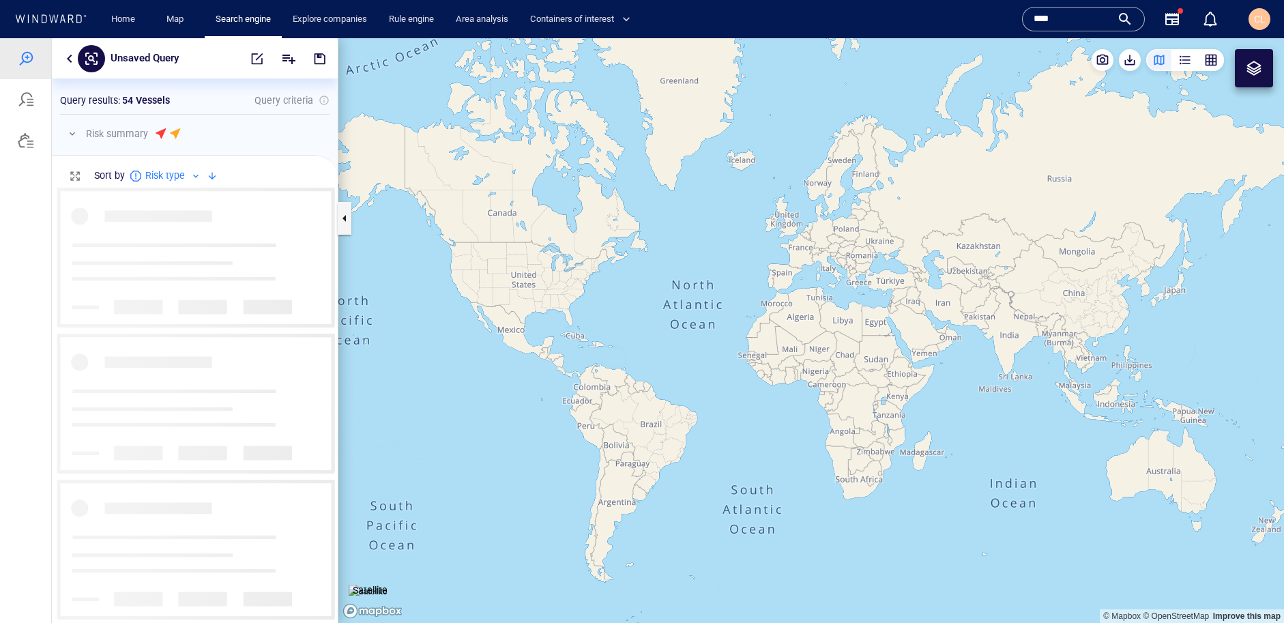
scroll to position [436, 286]
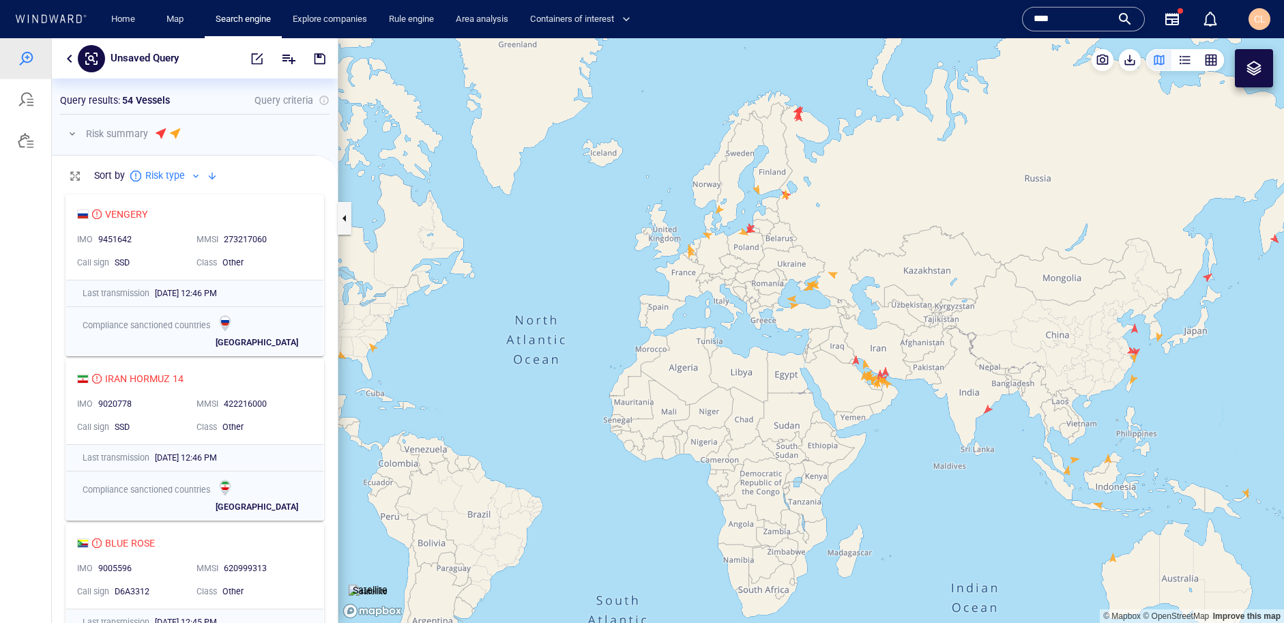
click at [162, 218] on div "VENGERY" at bounding box center [189, 214] width 224 height 16
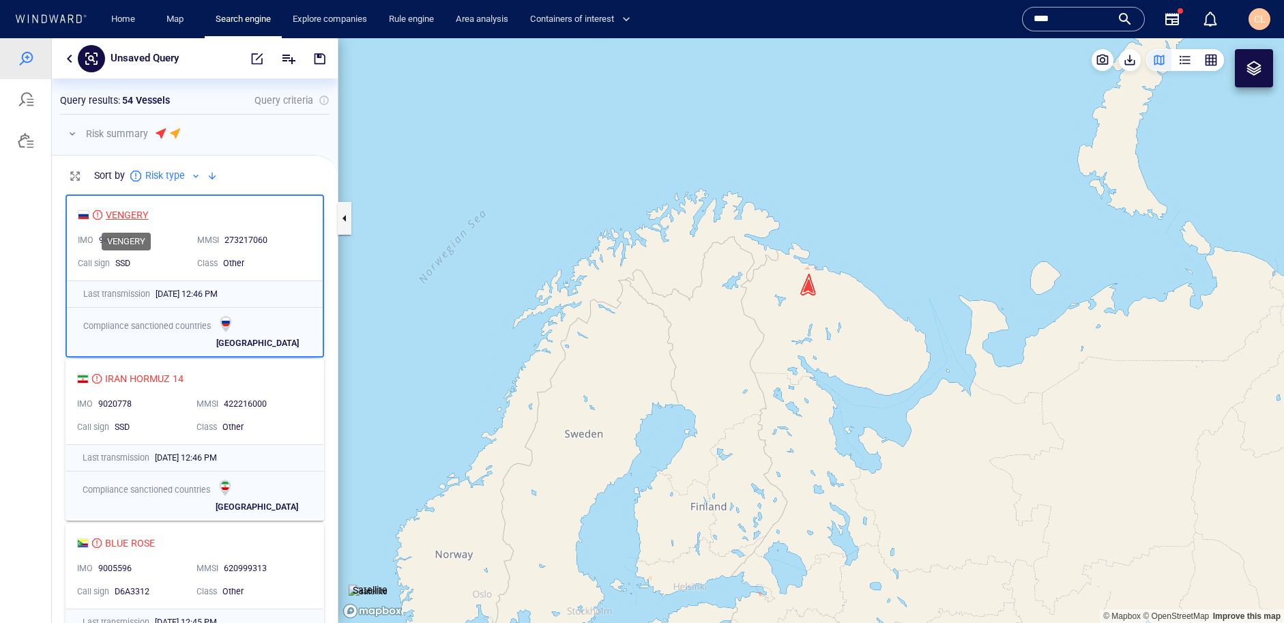
click at [134, 216] on div "VENGERY" at bounding box center [127, 215] width 43 height 16
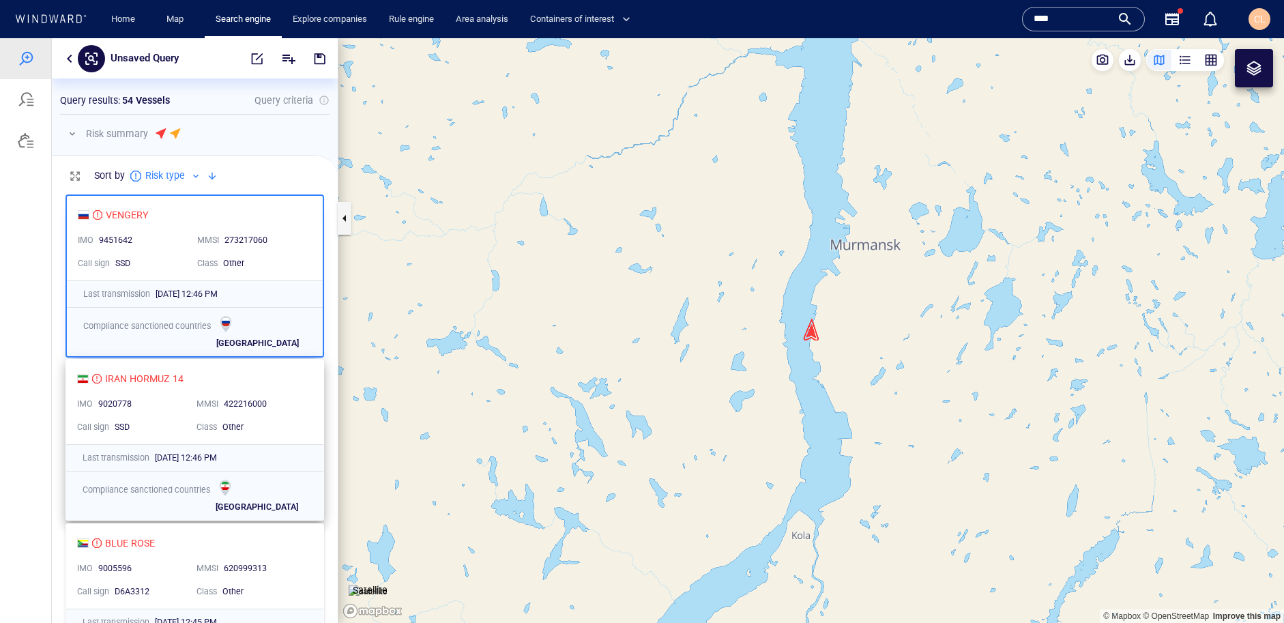
click at [191, 381] on div "IRAN HORMUZ 14" at bounding box center [189, 378] width 224 height 16
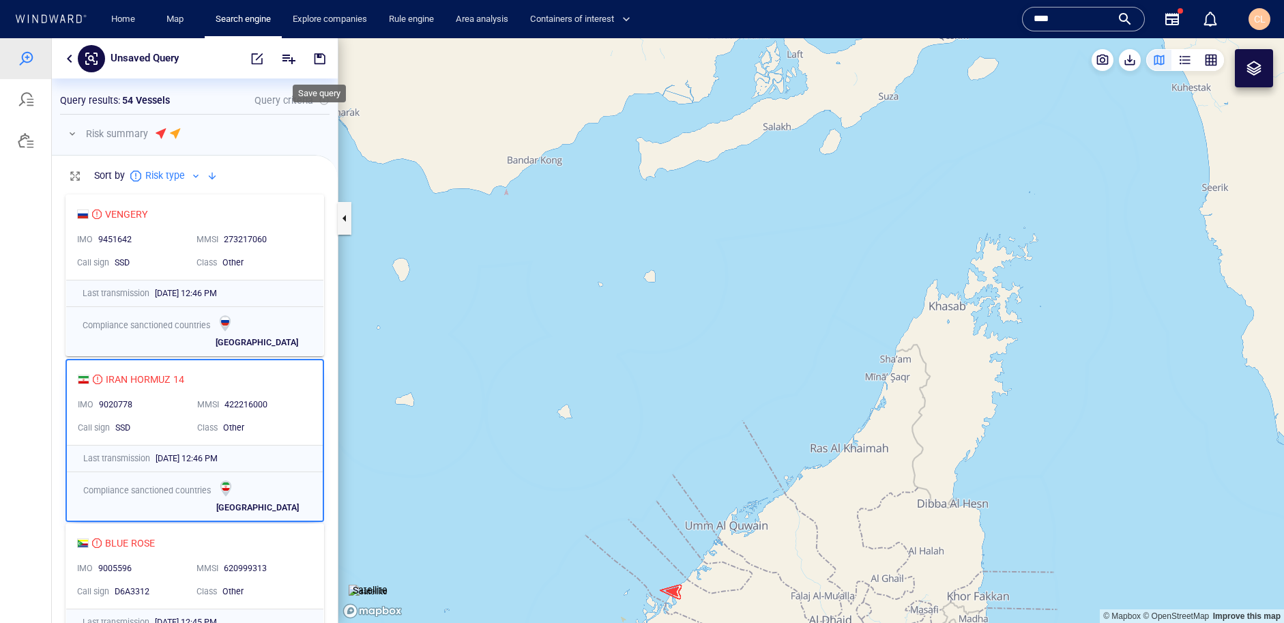
click at [321, 57] on span "button" at bounding box center [320, 59] width 14 height 14
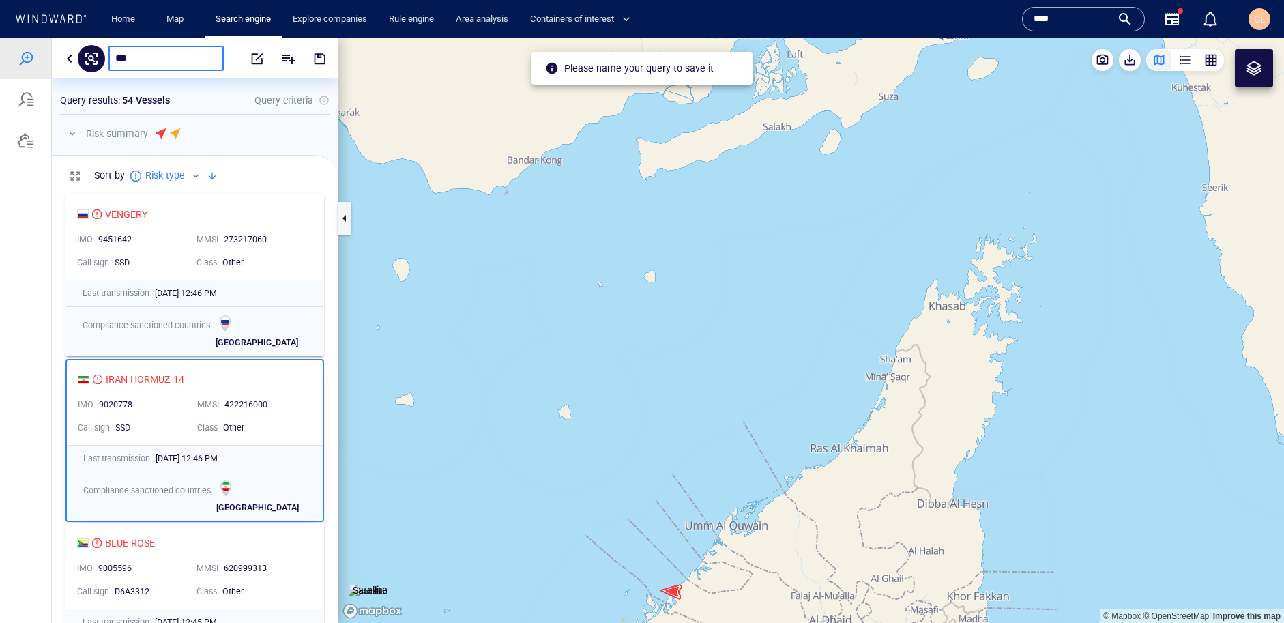
type input "****"
click at [30, 102] on div at bounding box center [26, 99] width 16 height 16
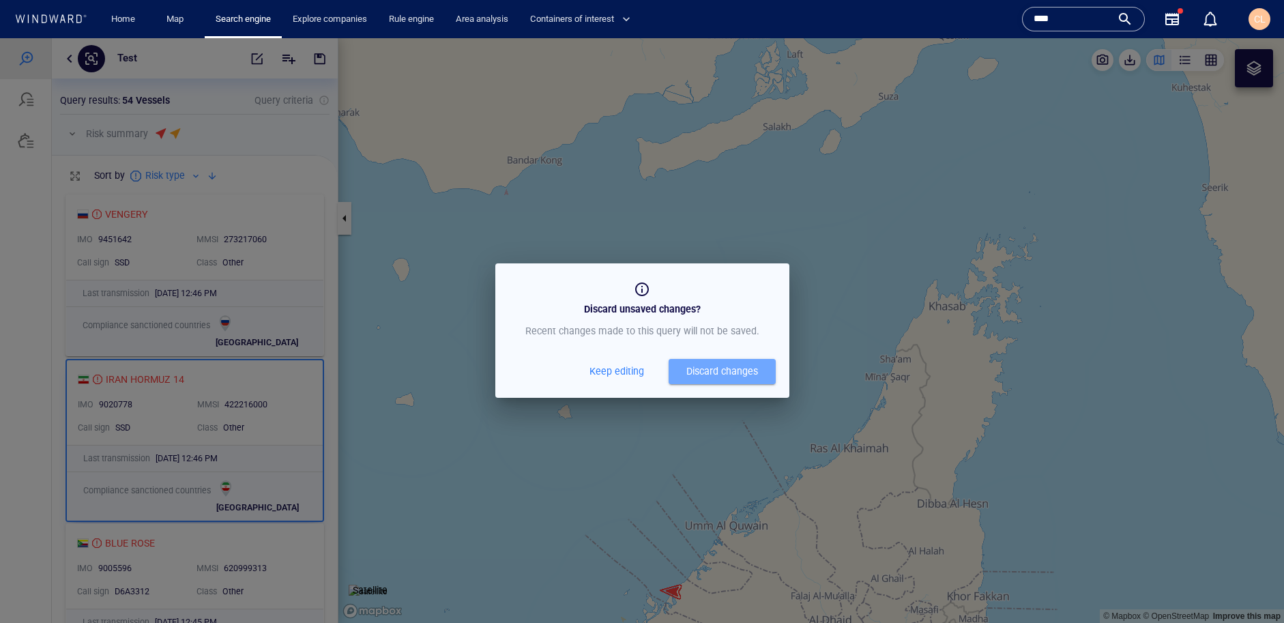
click at [716, 370] on div "Discard changes" at bounding box center [722, 371] width 72 height 17
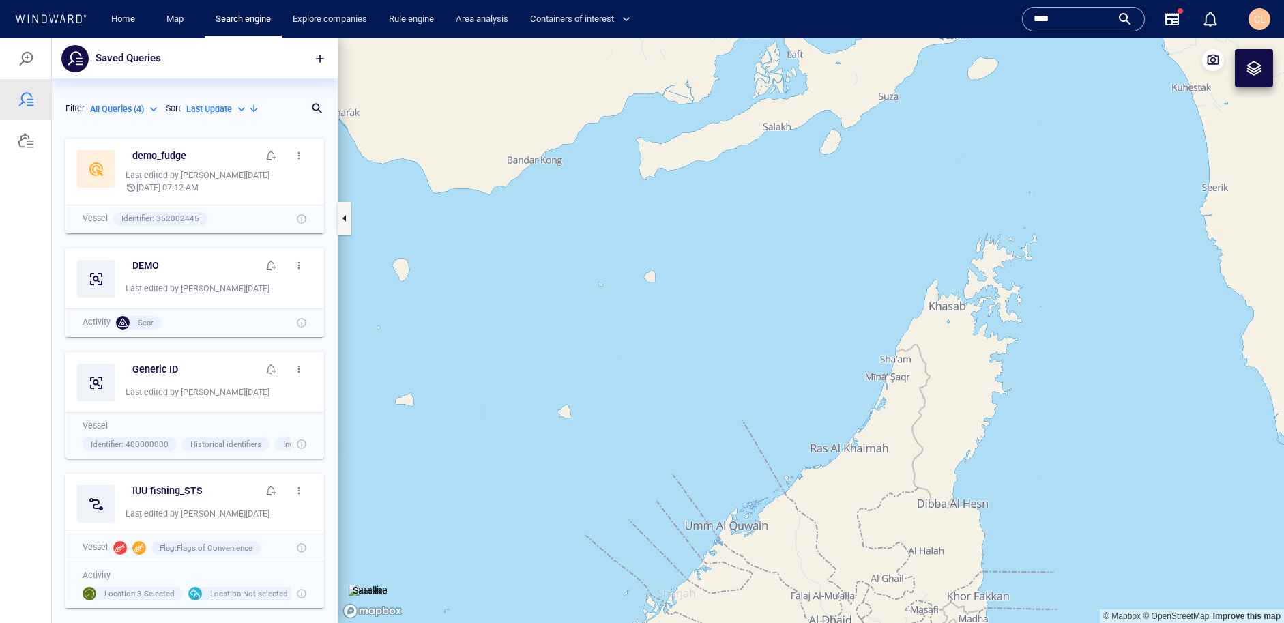
scroll to position [491, 286]
click at [21, 55] on div at bounding box center [26, 58] width 16 height 16
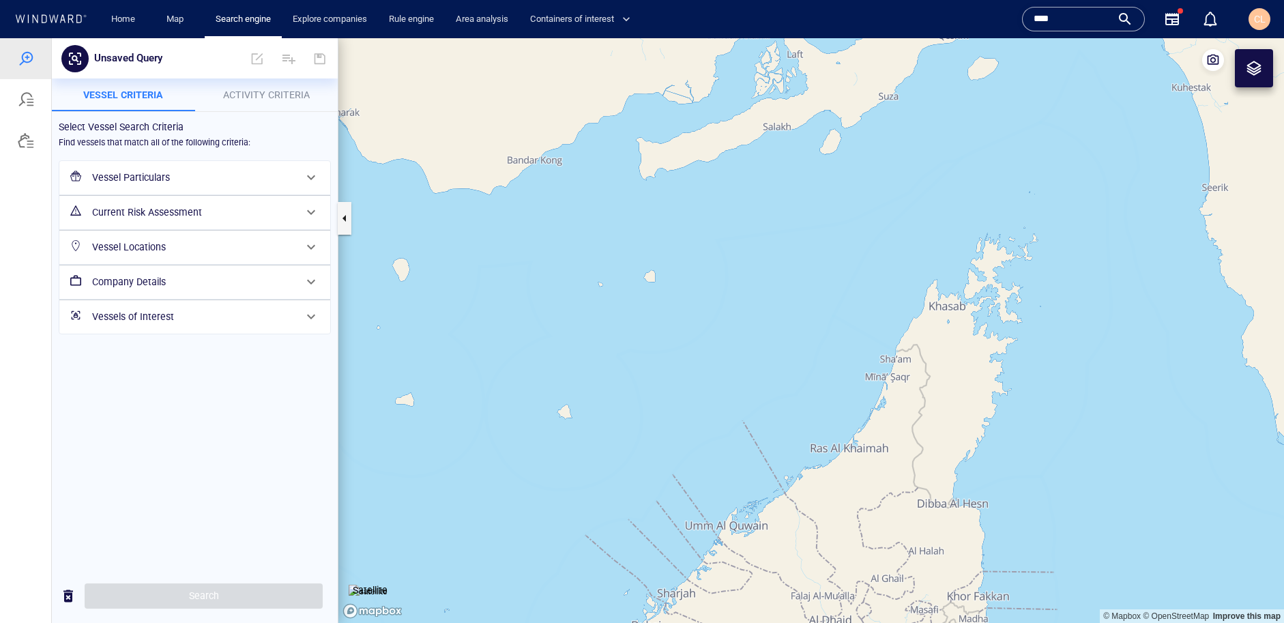
click at [169, 172] on h6 "Vessel Particulars" at bounding box center [193, 177] width 203 height 17
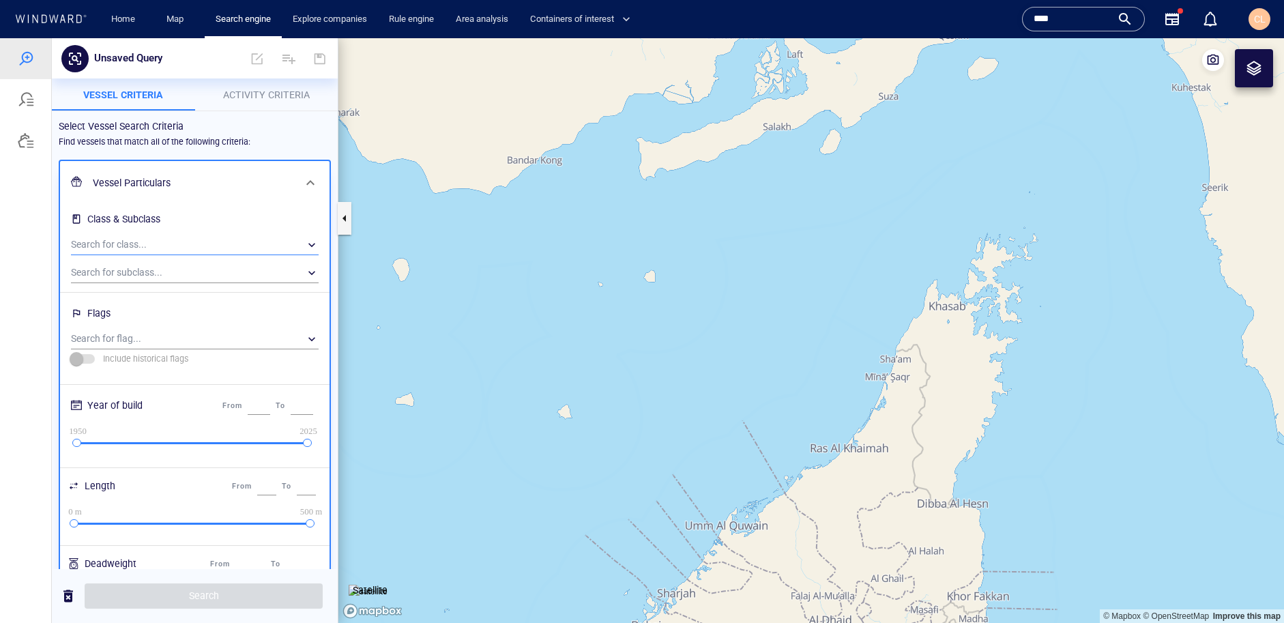
click at [120, 246] on div "​" at bounding box center [195, 245] width 248 height 20
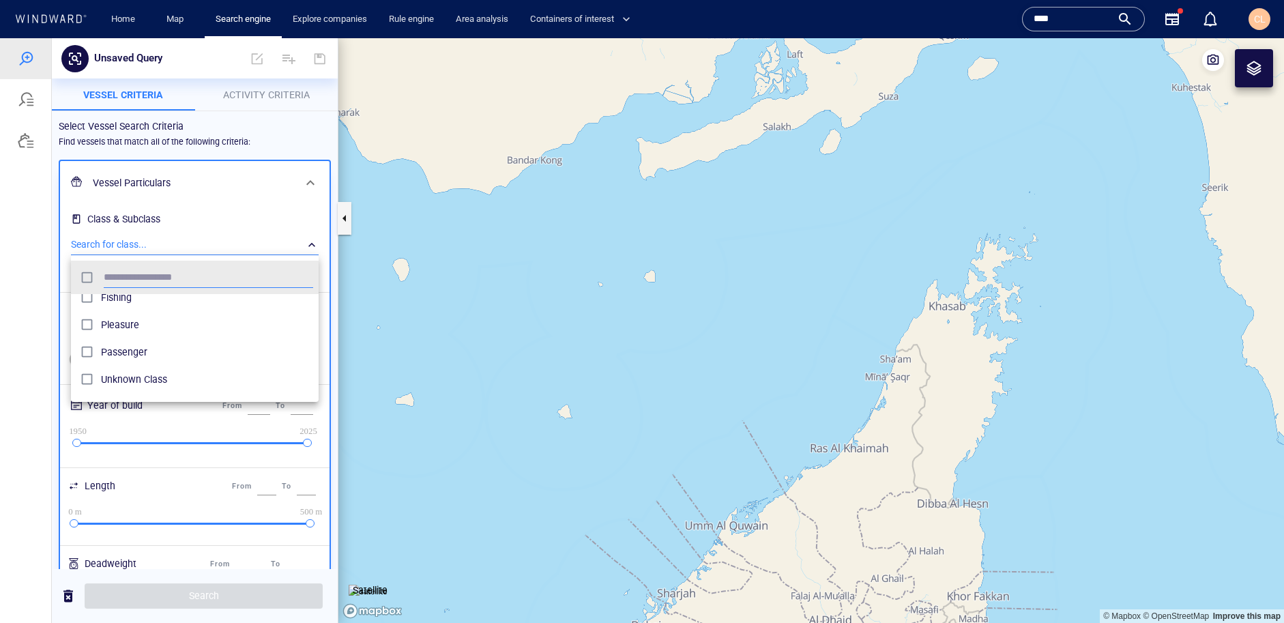
scroll to position [128, 0]
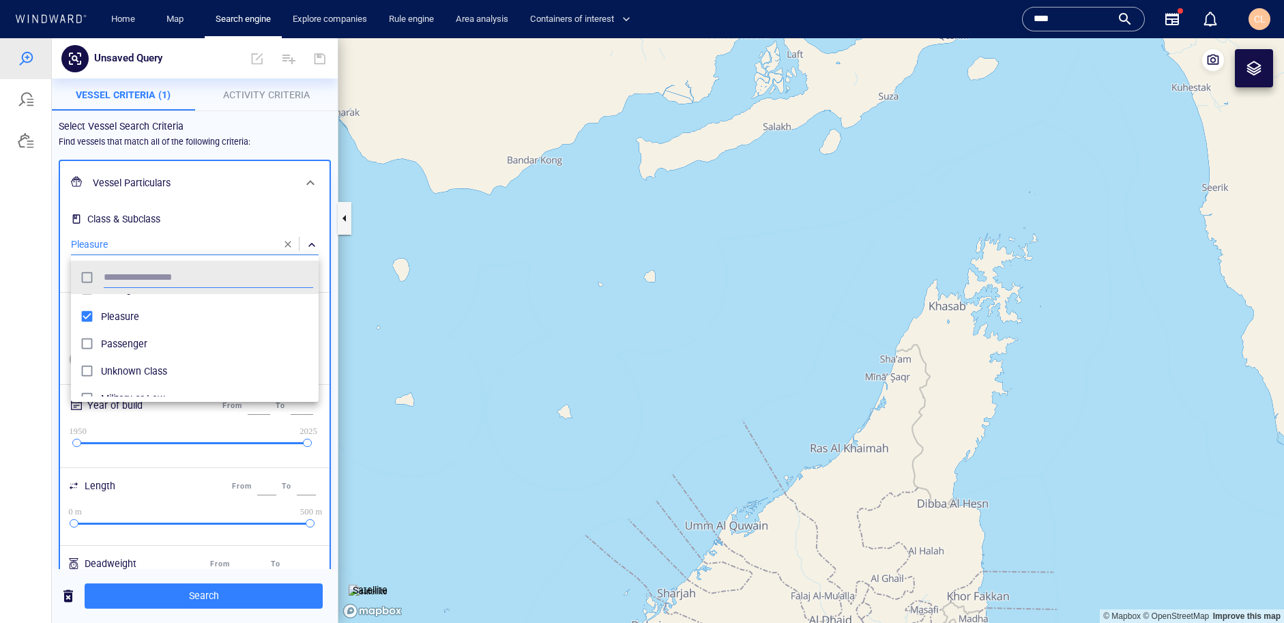
click at [28, 285] on div at bounding box center [642, 330] width 1284 height 585
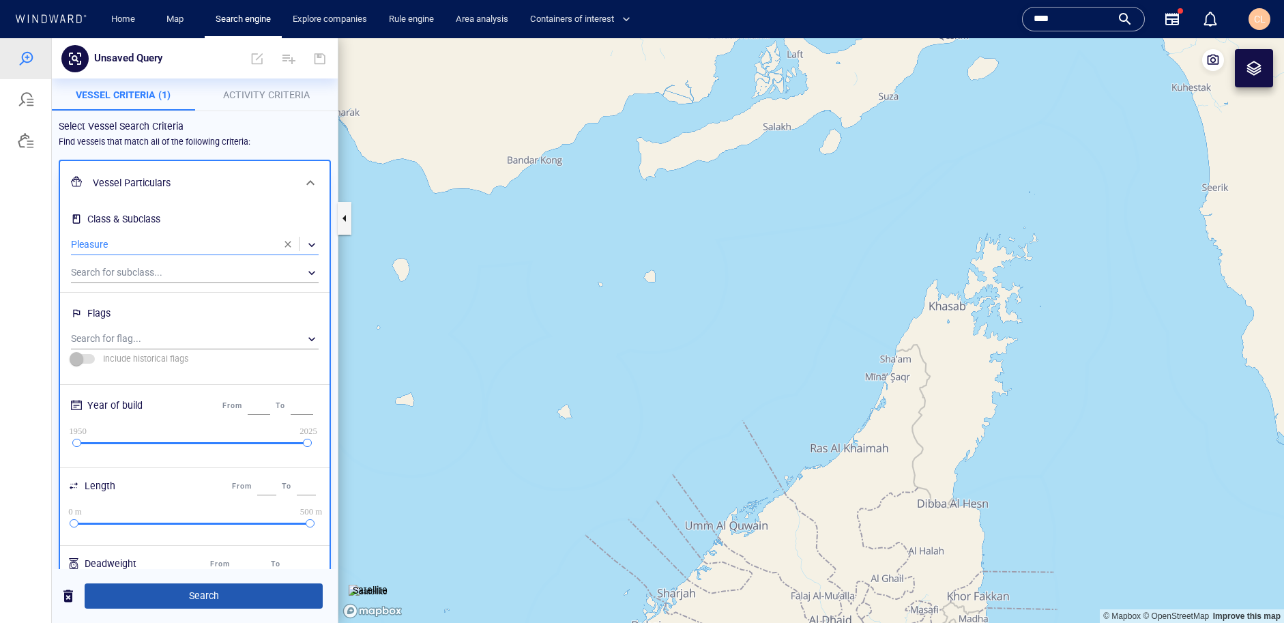
click at [236, 592] on span "Search" at bounding box center [204, 595] width 216 height 17
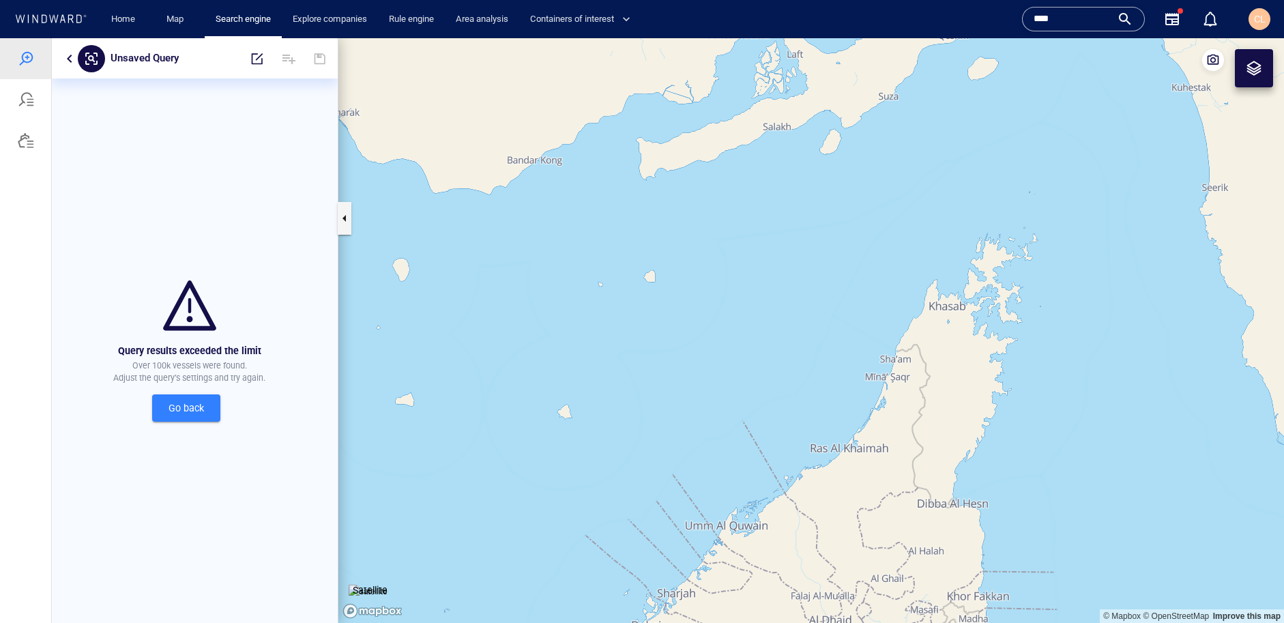
click at [70, 61] on button "button" at bounding box center [69, 58] width 16 height 16
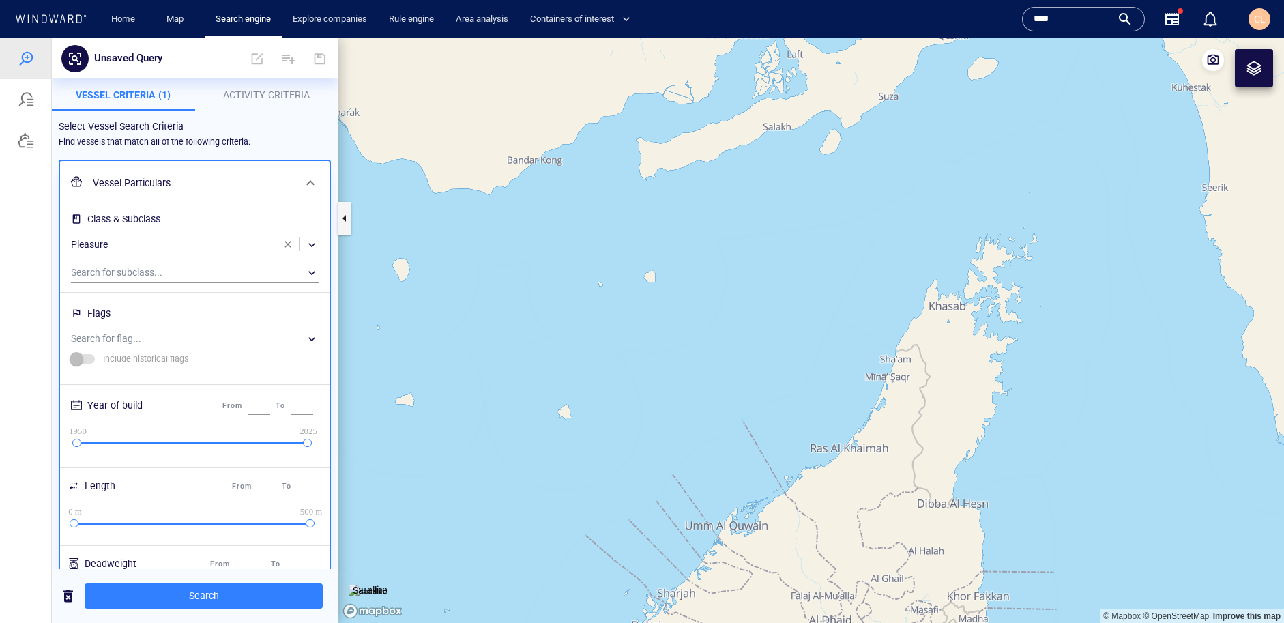
click at [133, 329] on div "​" at bounding box center [195, 339] width 248 height 20
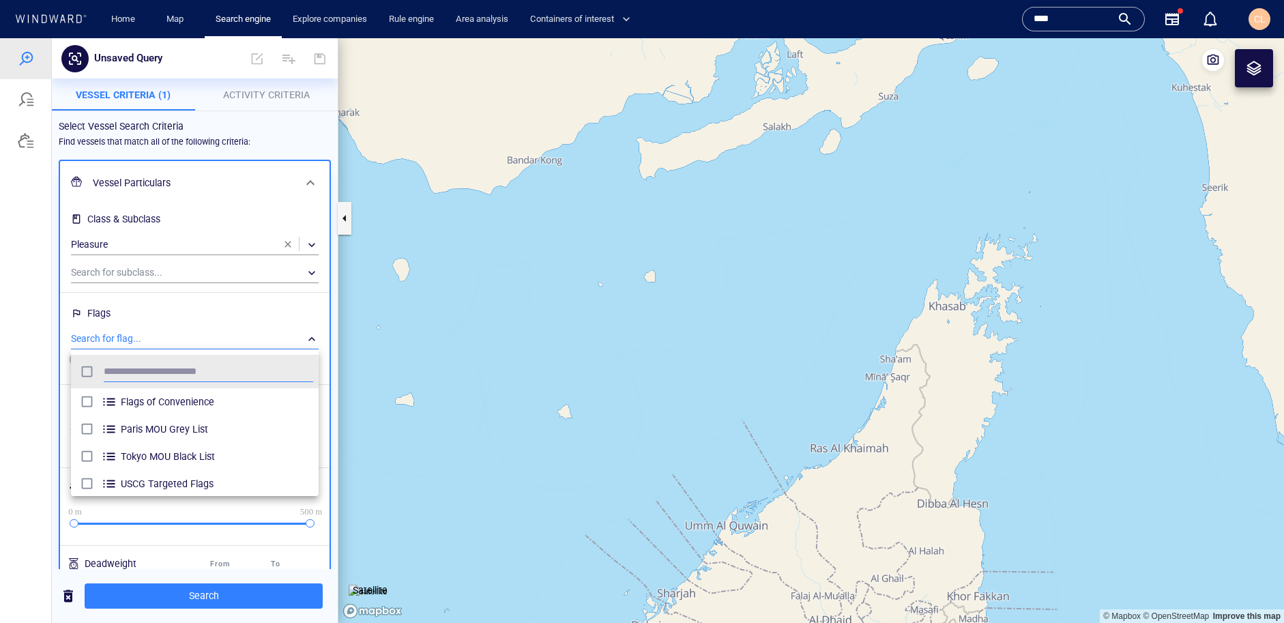
scroll to position [136, 248]
click at [128, 406] on span "Flags of Convenience" at bounding box center [217, 402] width 192 height 16
click at [201, 594] on div at bounding box center [642, 330] width 1284 height 585
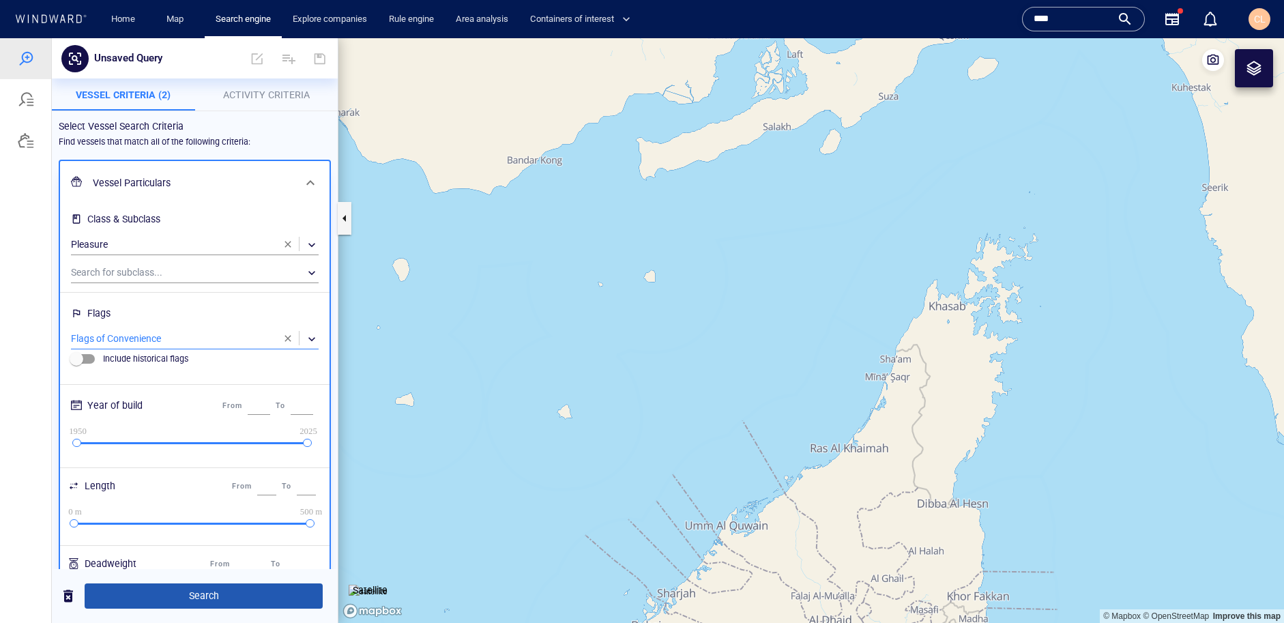
click at [201, 596] on span "Search" at bounding box center [204, 595] width 216 height 17
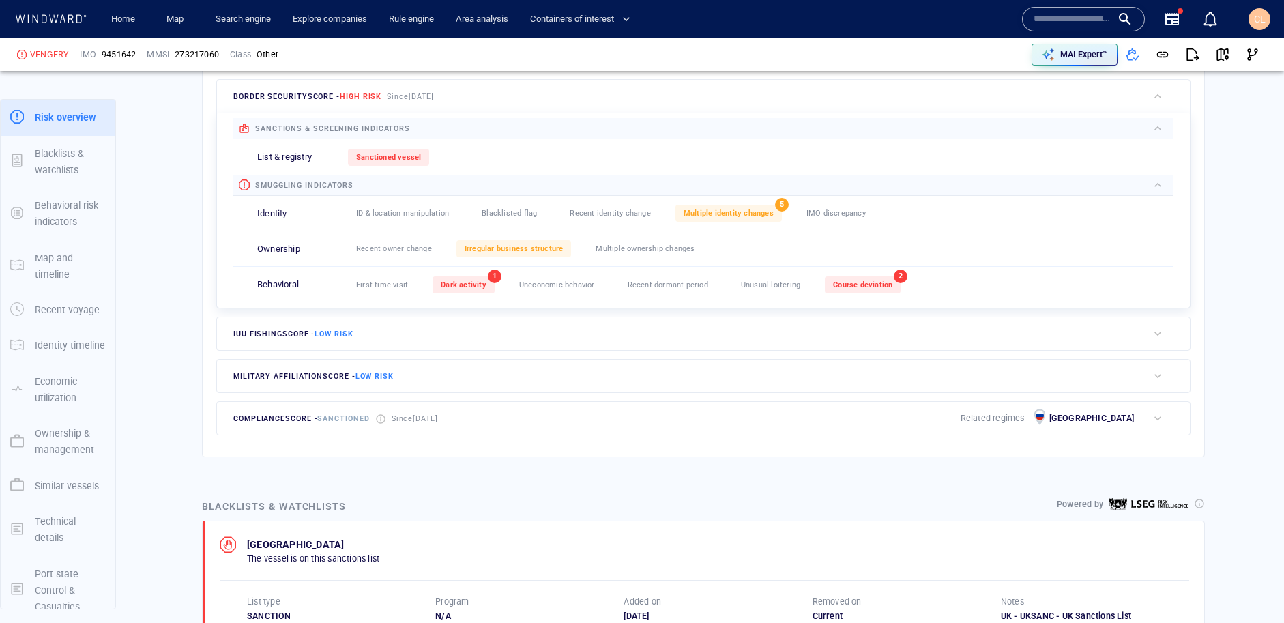
scroll to position [437, 0]
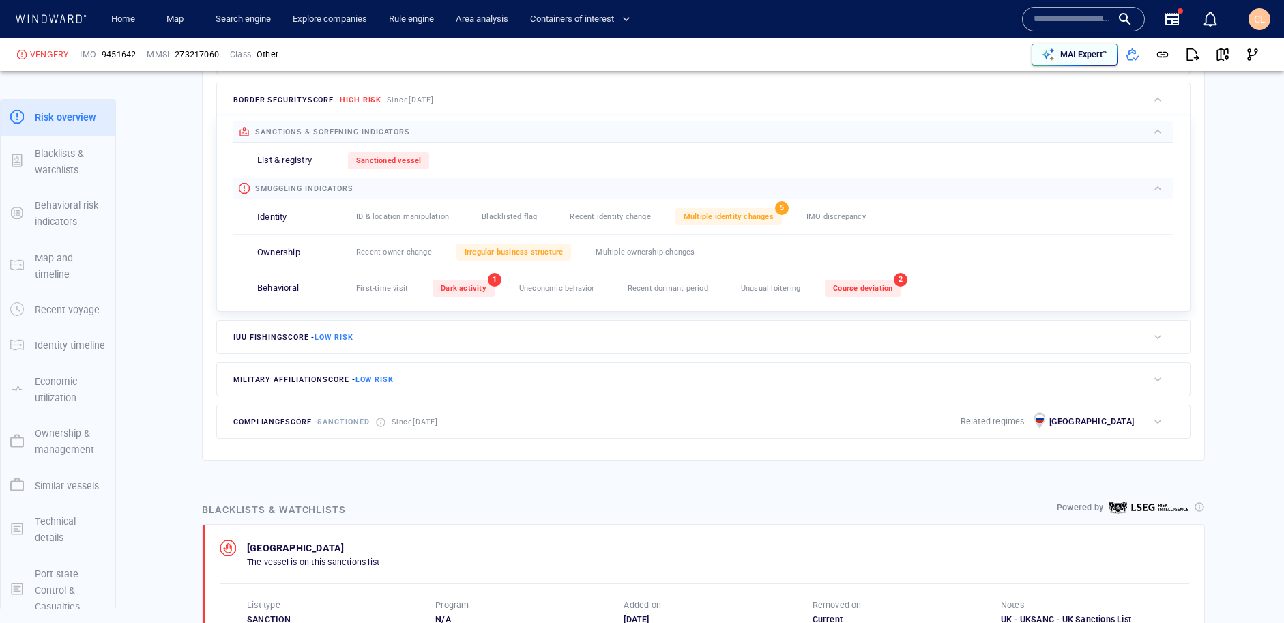
click at [1088, 57] on p "MAI Expert™" at bounding box center [1084, 54] width 48 height 12
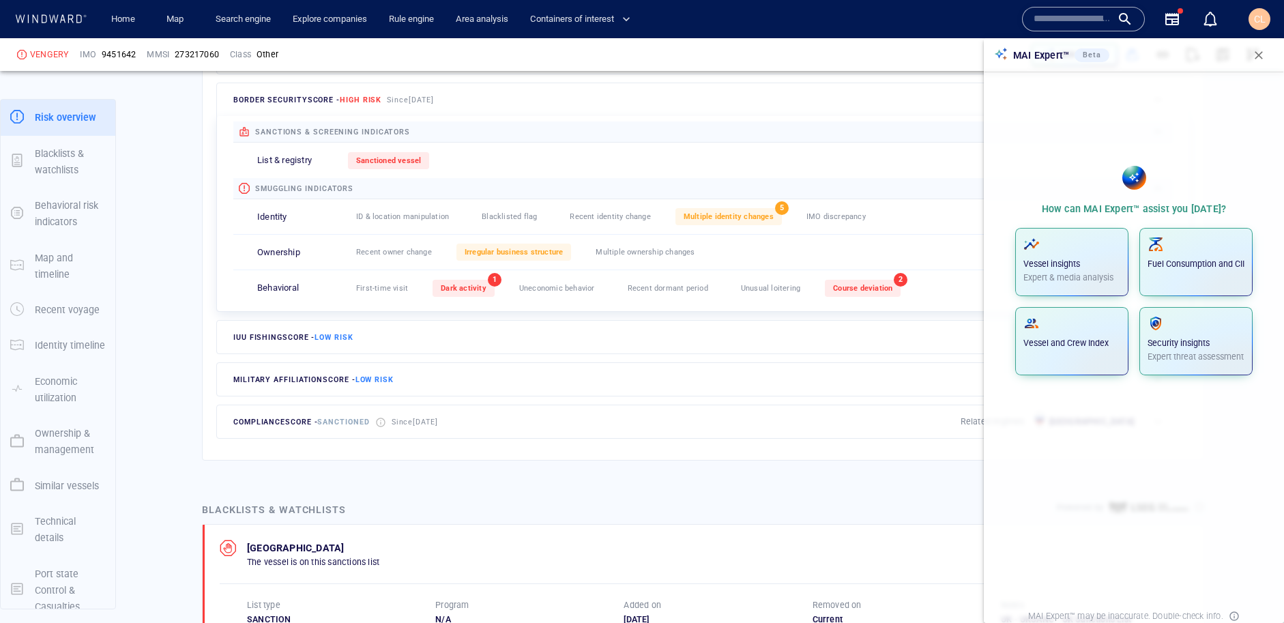
scroll to position [0, 0]
click at [1103, 242] on span "button" at bounding box center [1071, 244] width 97 height 16
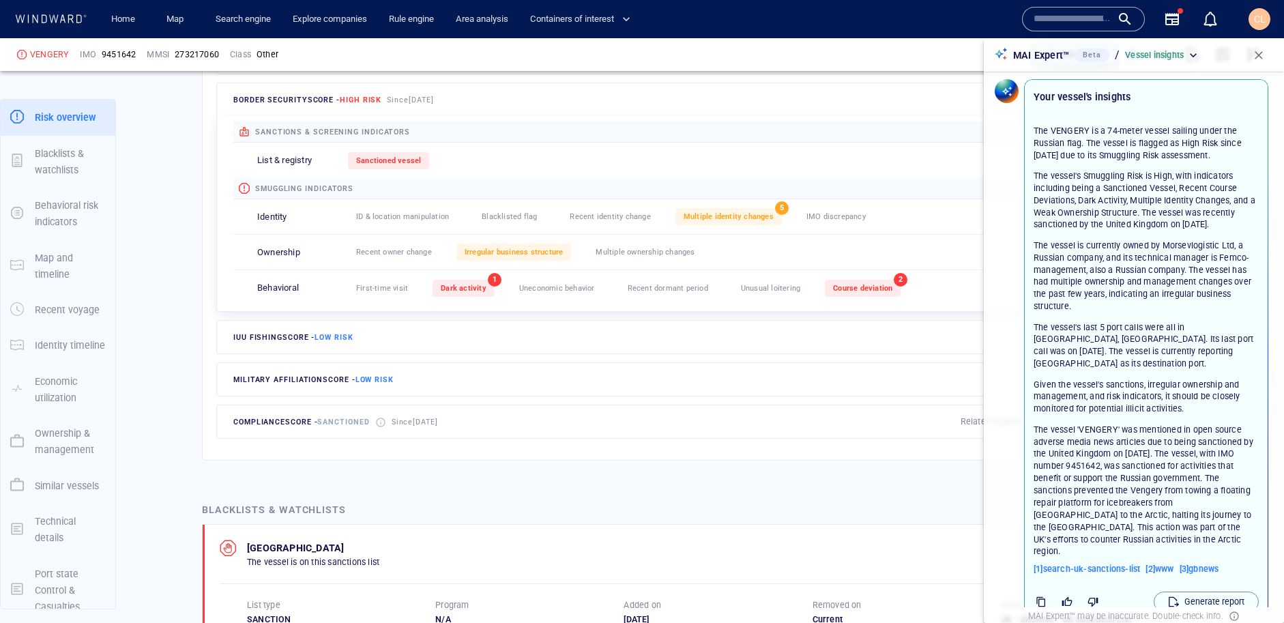
scroll to position [5, 0]
click at [128, 20] on link "Home" at bounding box center [123, 20] width 35 height 24
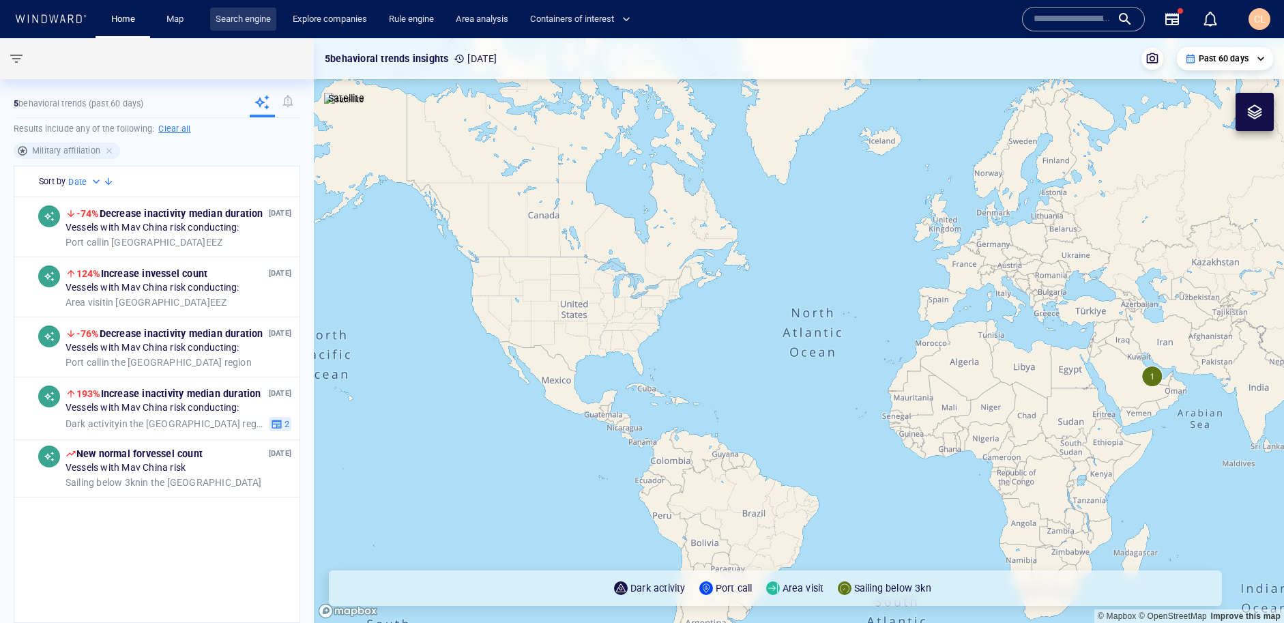
click at [224, 13] on link "Search engine" at bounding box center [243, 20] width 66 height 24
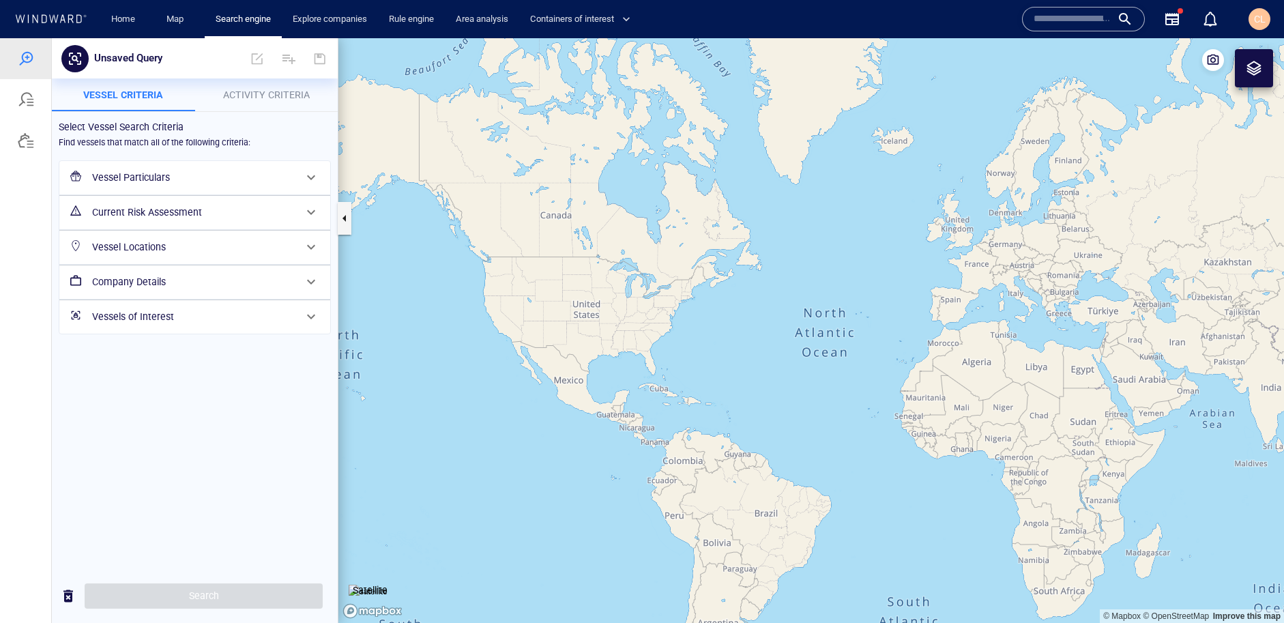
click at [121, 179] on h6 "Vessel Particulars" at bounding box center [193, 177] width 203 height 17
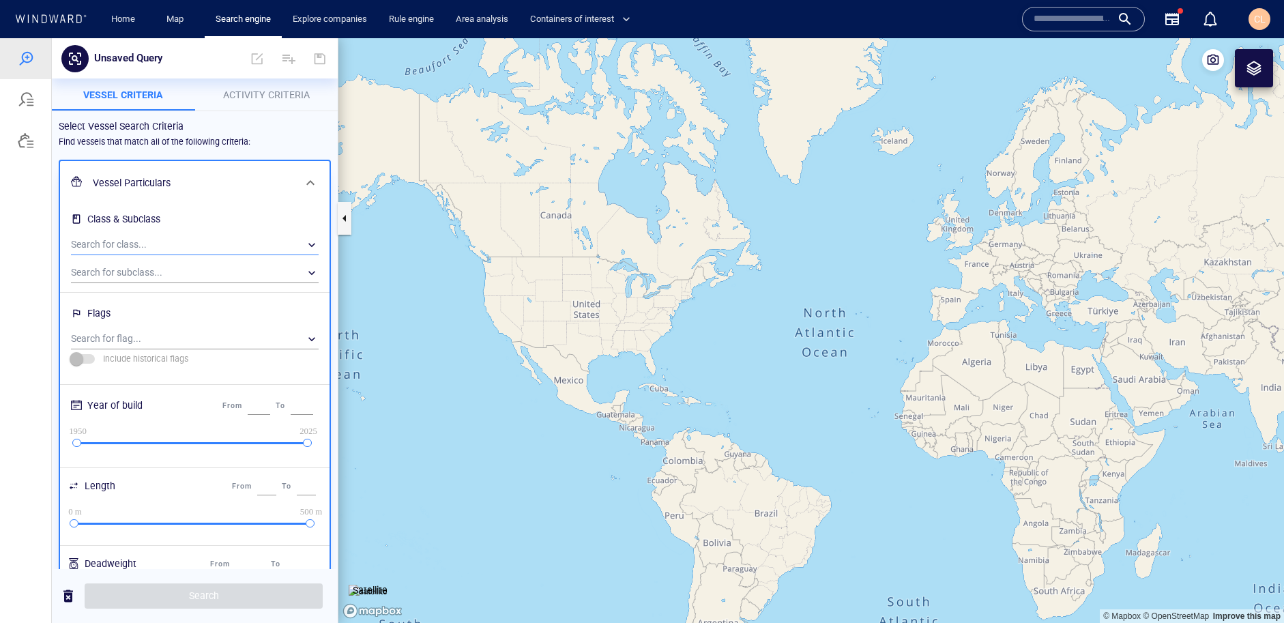
click at [134, 239] on div "​" at bounding box center [195, 245] width 248 height 20
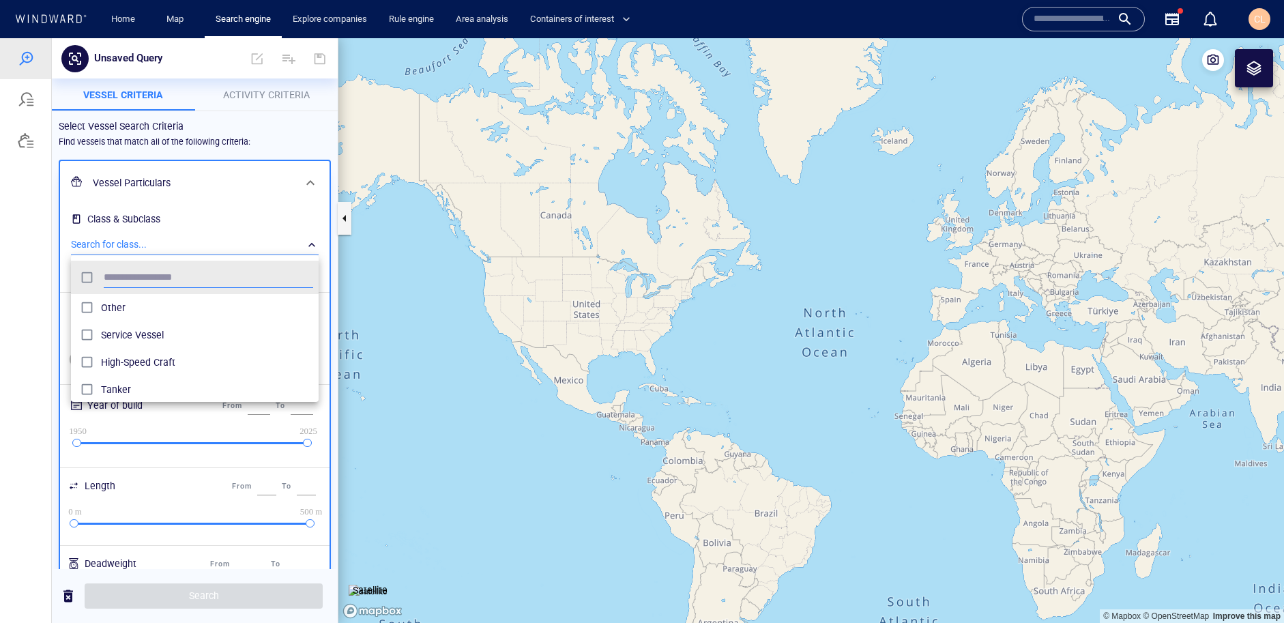
scroll to position [136, 248]
type input "**"
click at [142, 304] on span "Pleasure" at bounding box center [207, 308] width 212 height 16
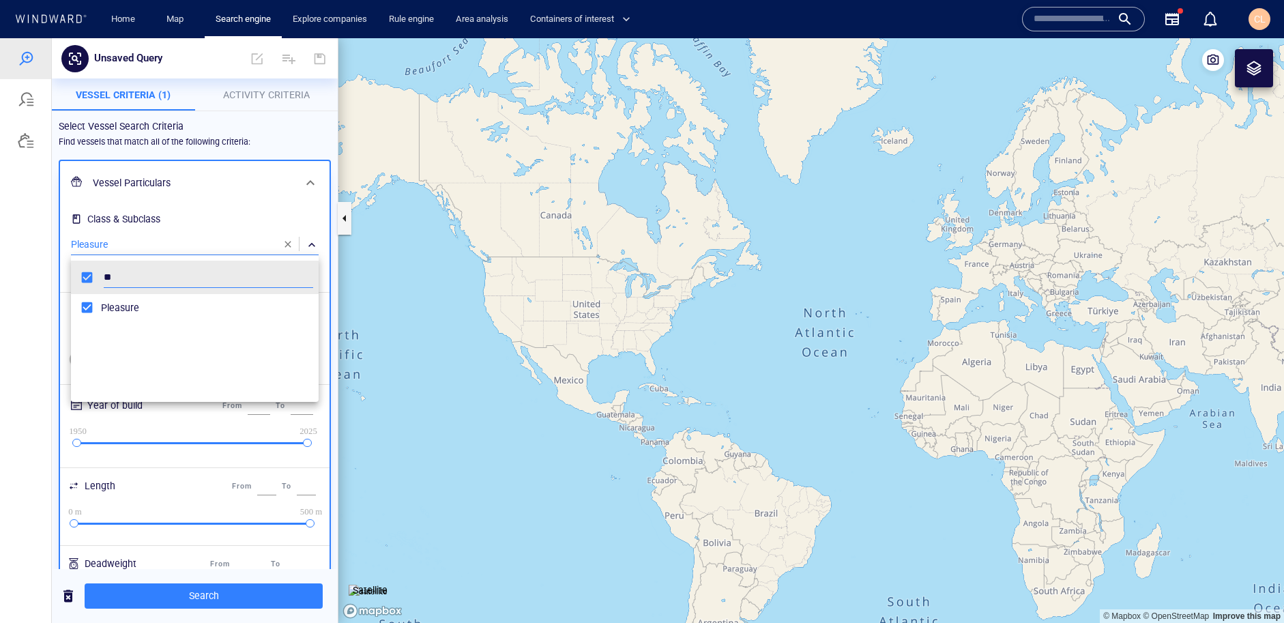
click at [27, 357] on div at bounding box center [642, 330] width 1284 height 585
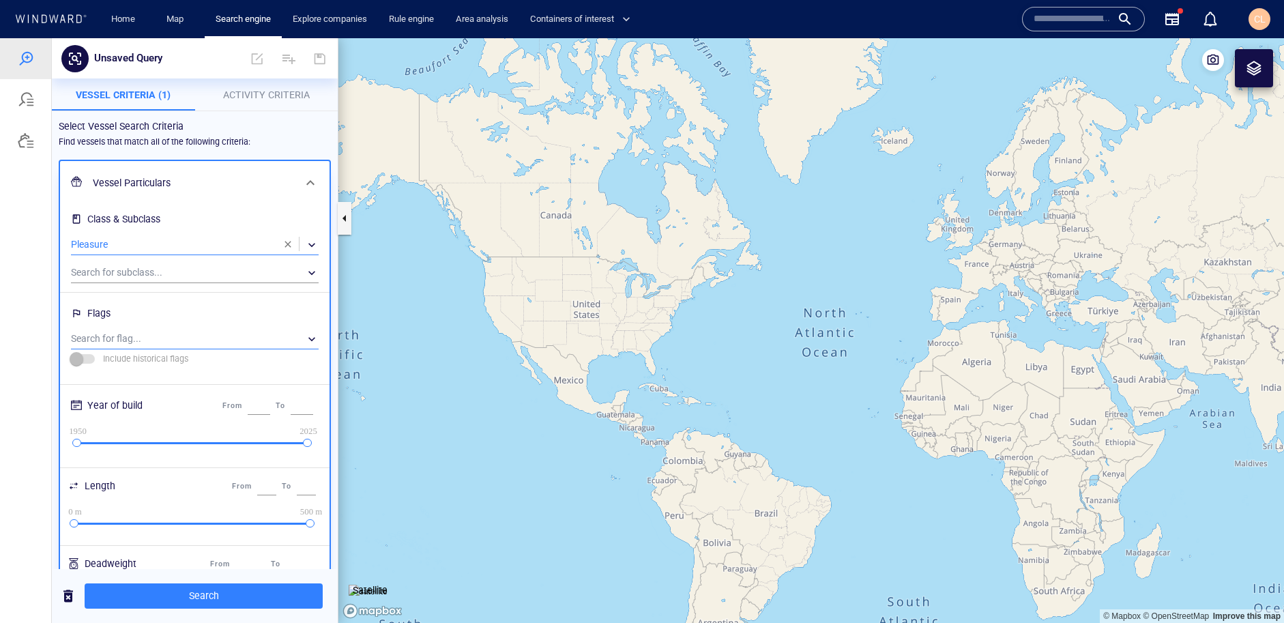
click at [108, 339] on div "​" at bounding box center [195, 339] width 248 height 20
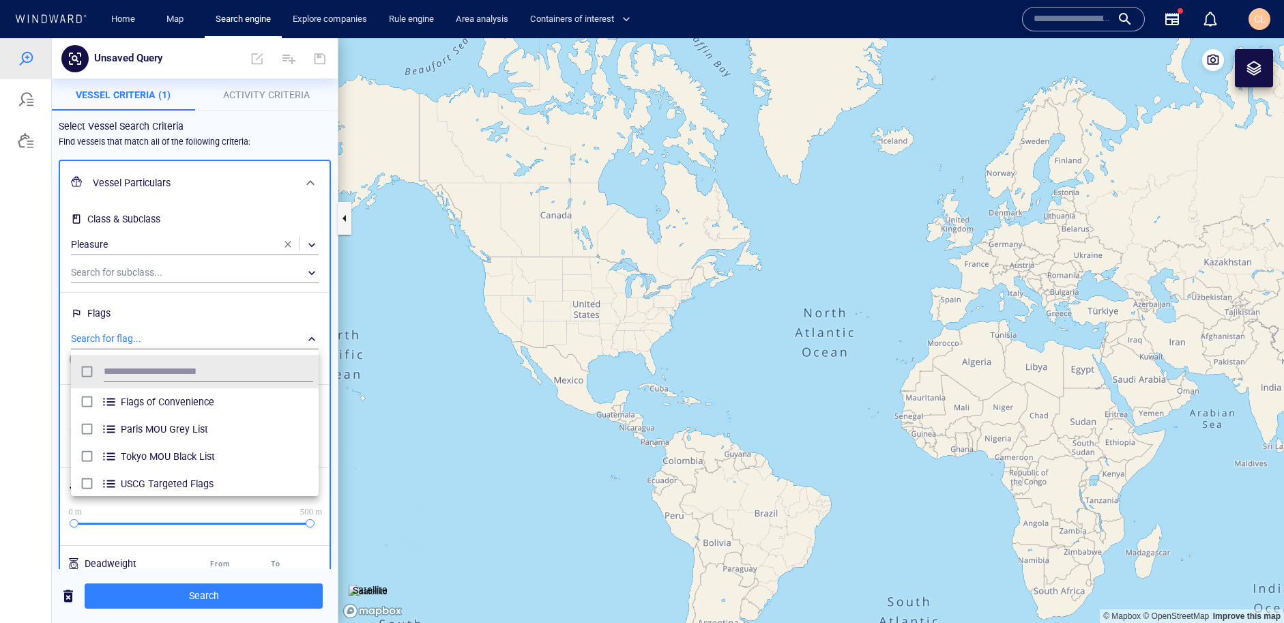
scroll to position [136, 248]
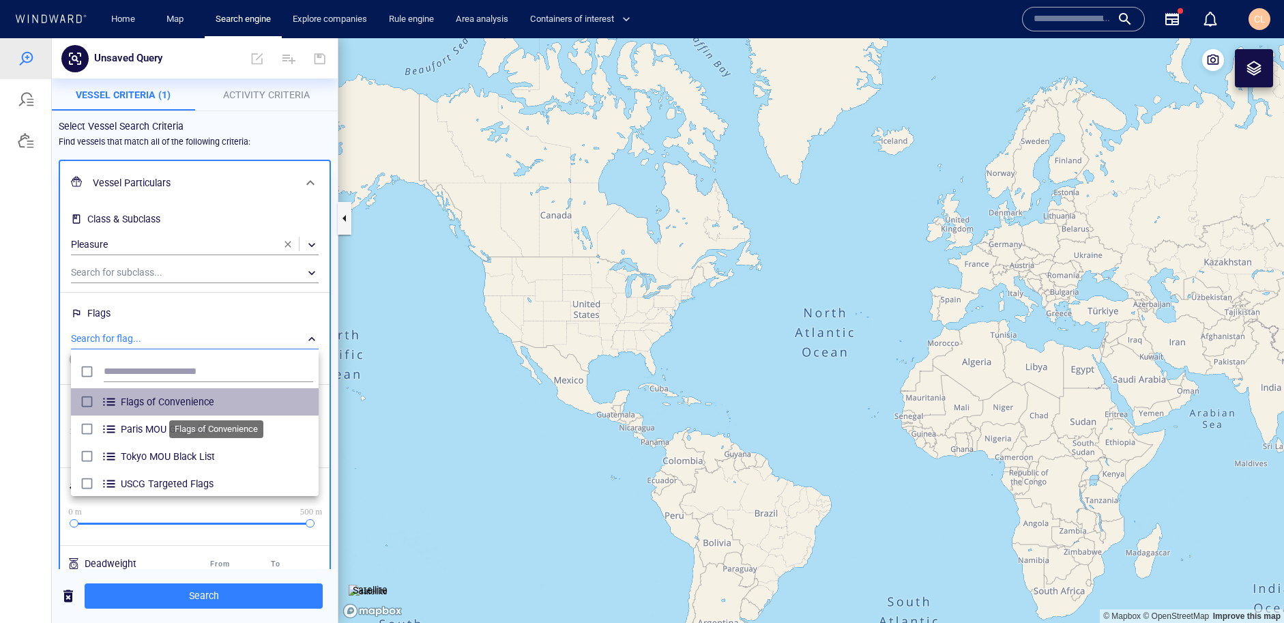
click at [132, 399] on span "Flags of Convenience" at bounding box center [217, 402] width 192 height 16
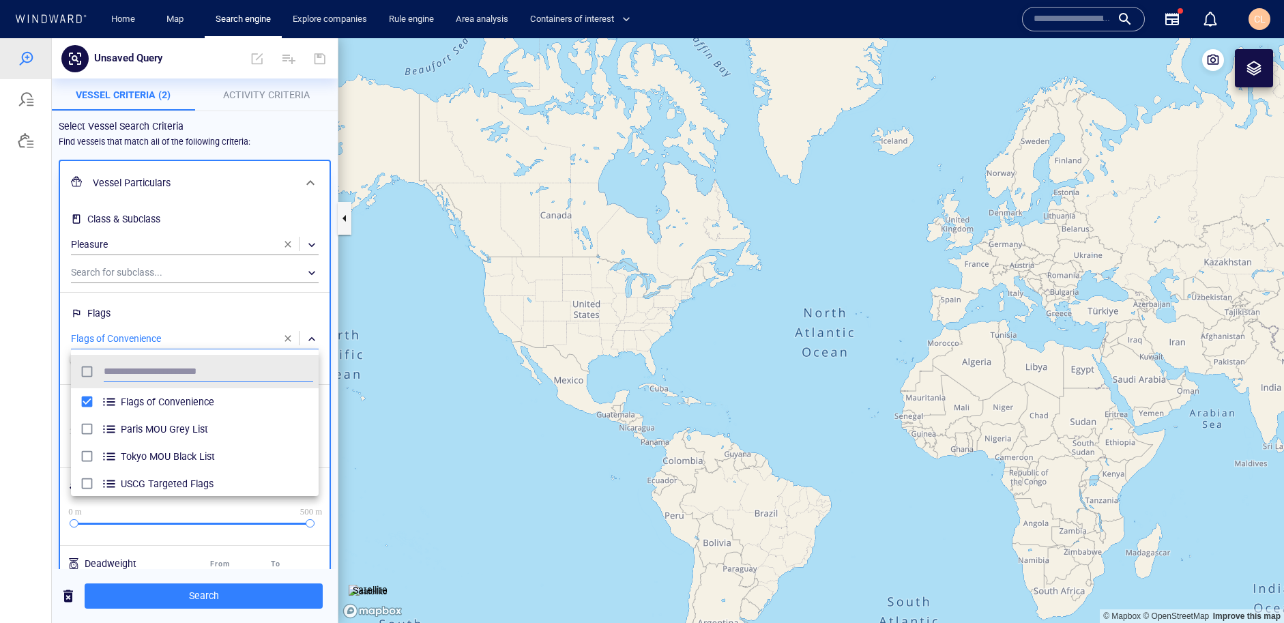
click at [262, 87] on div at bounding box center [642, 330] width 1284 height 585
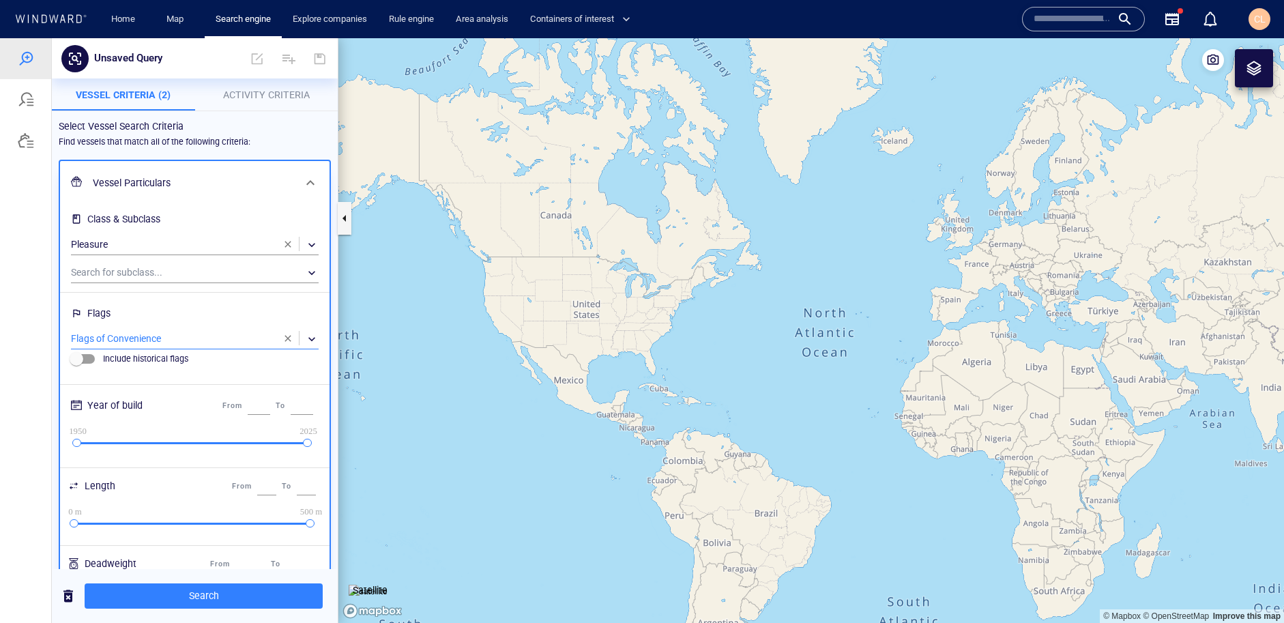
click at [261, 93] on span "Activity Criteria" at bounding box center [266, 94] width 87 height 11
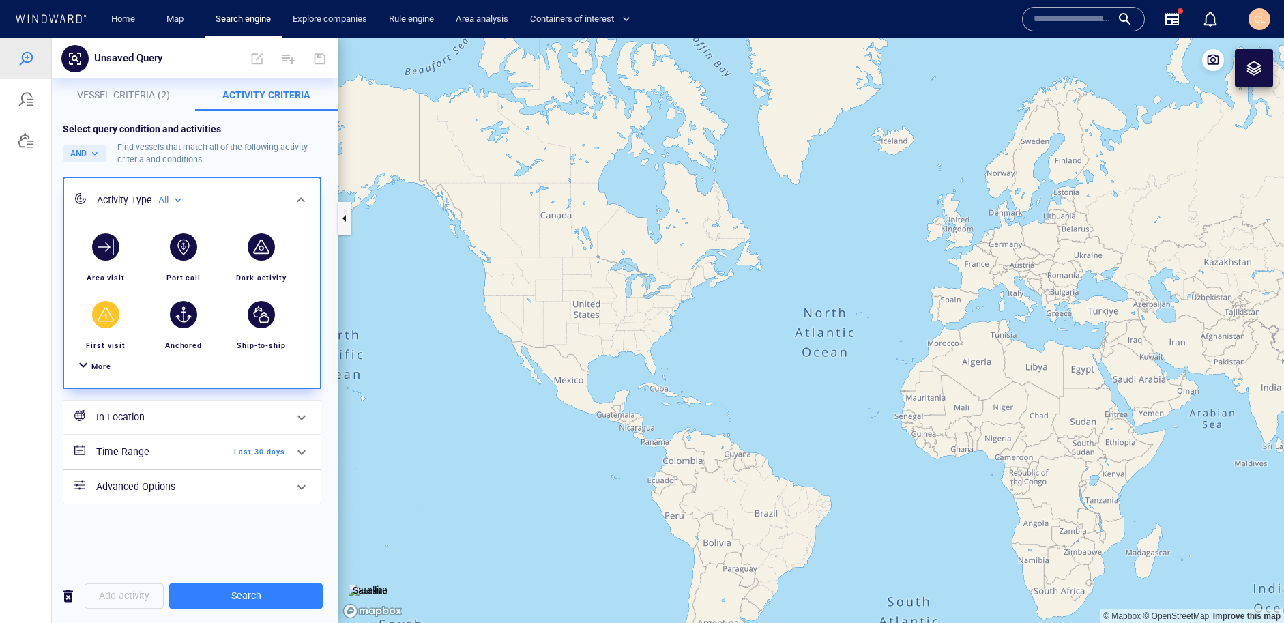
click at [116, 330] on div "button" at bounding box center [106, 314] width 38 height 38
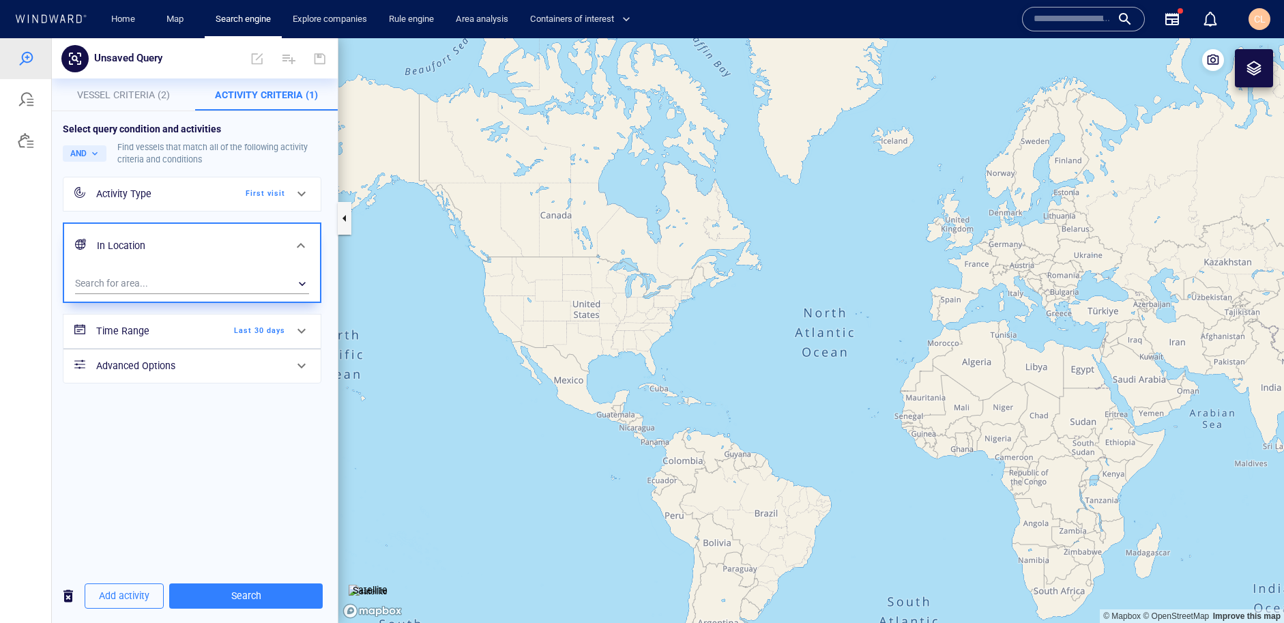
click at [265, 347] on div "Time Range Last 30 days" at bounding box center [191, 331] width 257 height 33
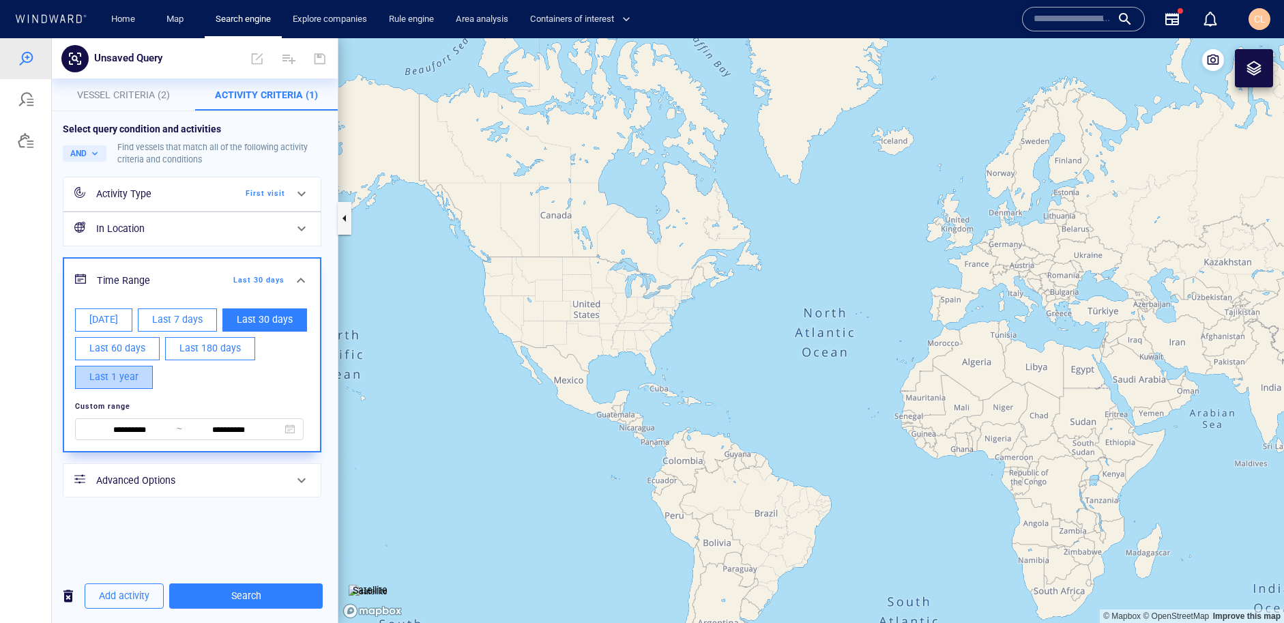
click at [144, 371] on button "Last 1 year" at bounding box center [114, 377] width 78 height 23
type input "**********"
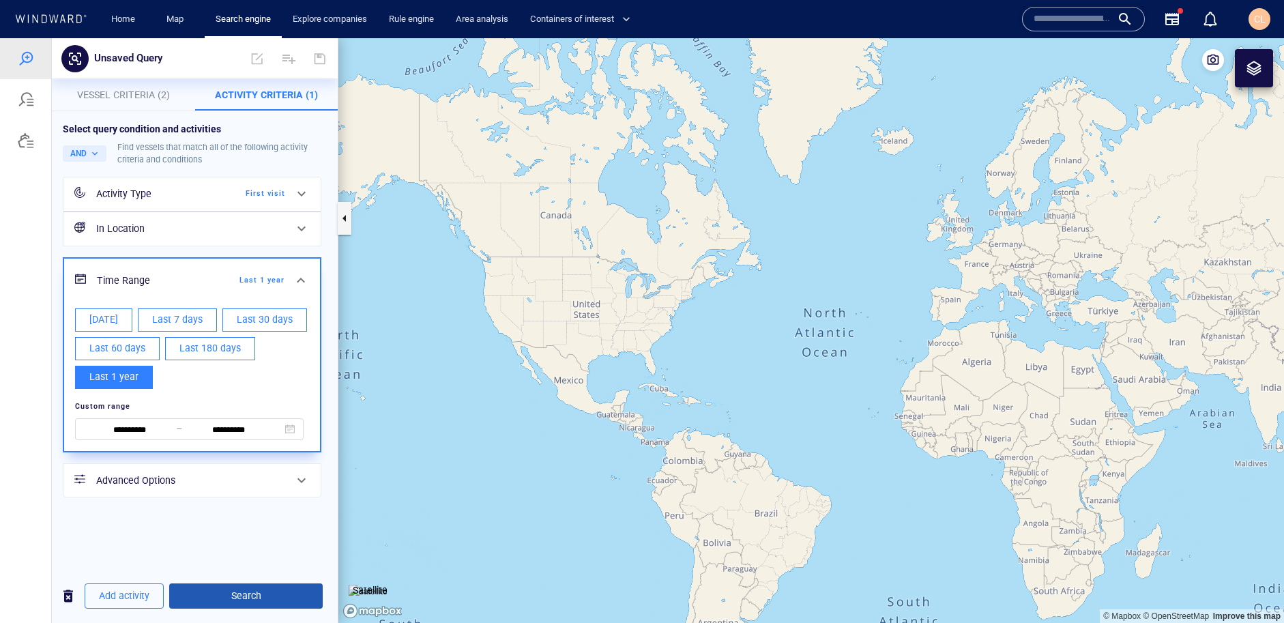
click at [262, 603] on span "Search" at bounding box center [246, 595] width 132 height 17
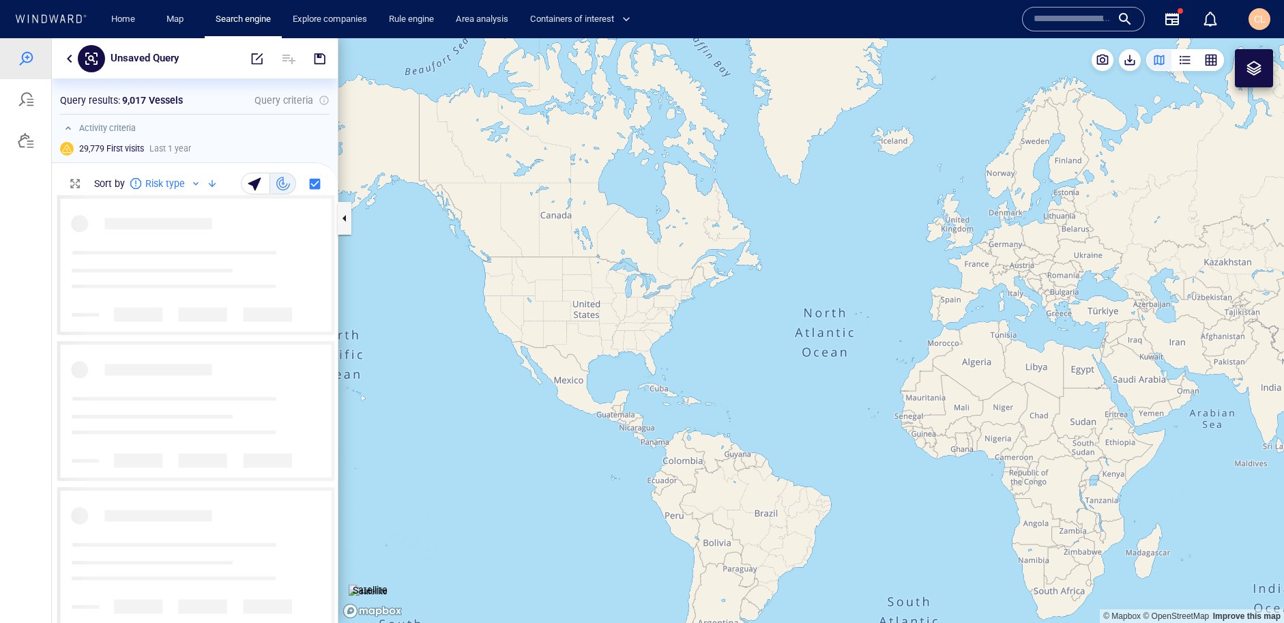
scroll to position [427, 286]
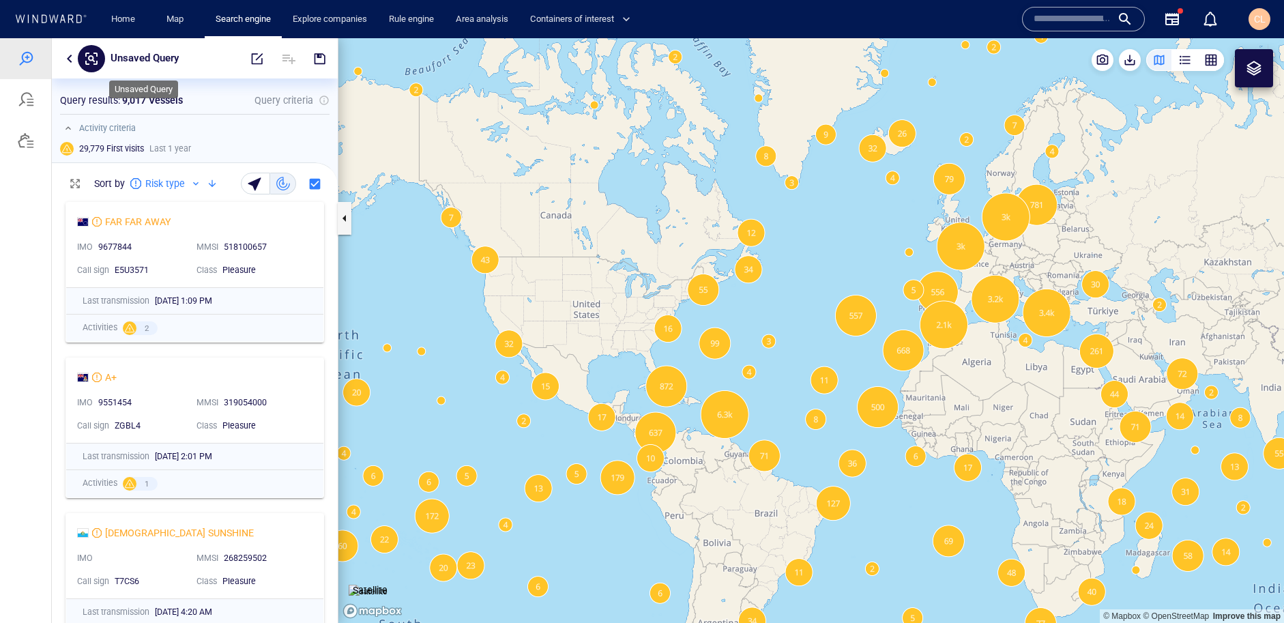
click at [147, 61] on p "Unsaved Query" at bounding box center [145, 59] width 68 height 18
type input "****"
click at [24, 101] on div at bounding box center [26, 99] width 16 height 16
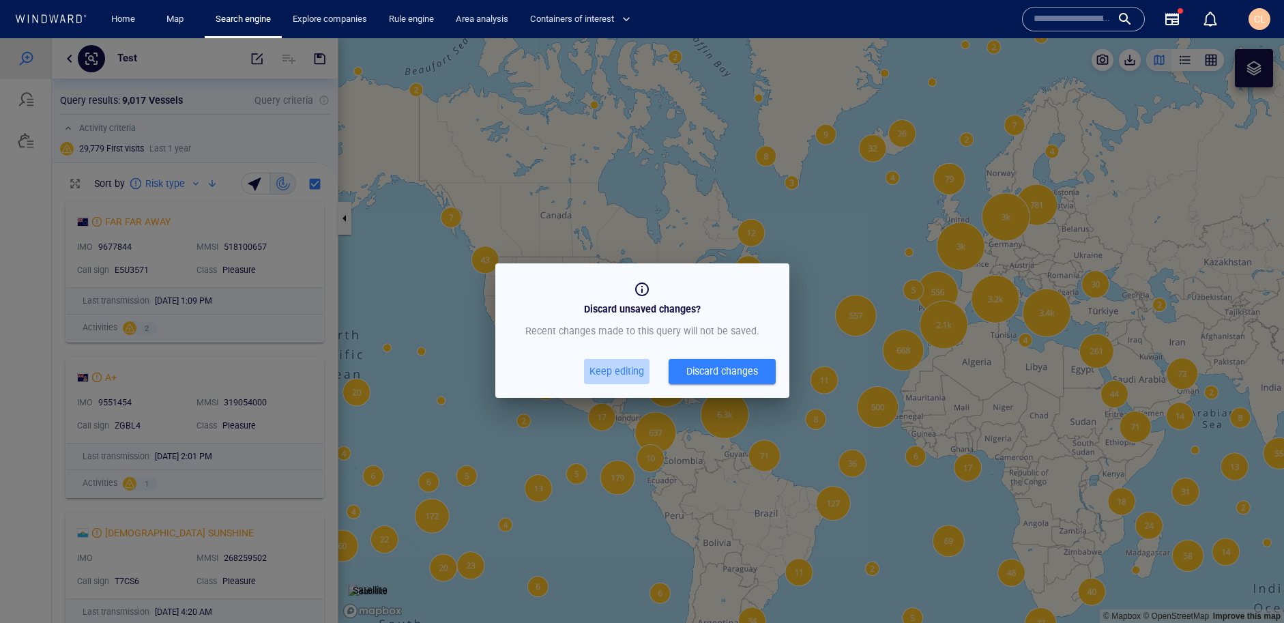
drag, startPoint x: 604, startPoint y: 375, endPoint x: 574, endPoint y: 338, distance: 47.1
click at [602, 375] on span "Keep editing" at bounding box center [616, 371] width 55 height 17
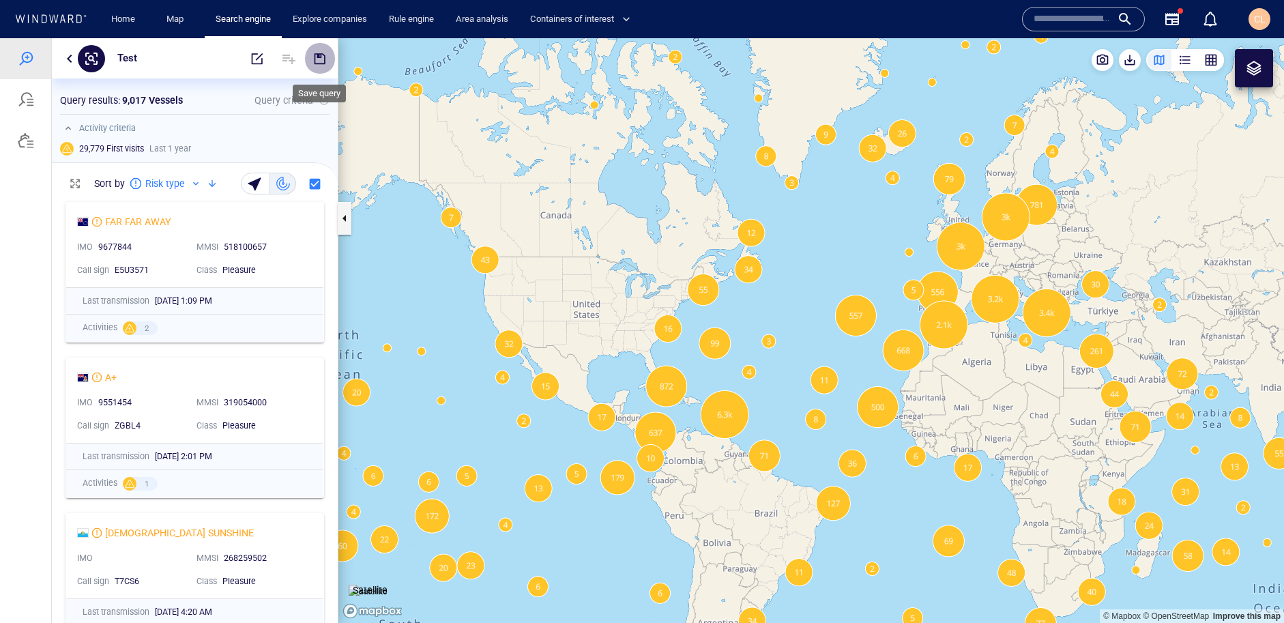
click at [321, 59] on span "button" at bounding box center [320, 59] width 14 height 14
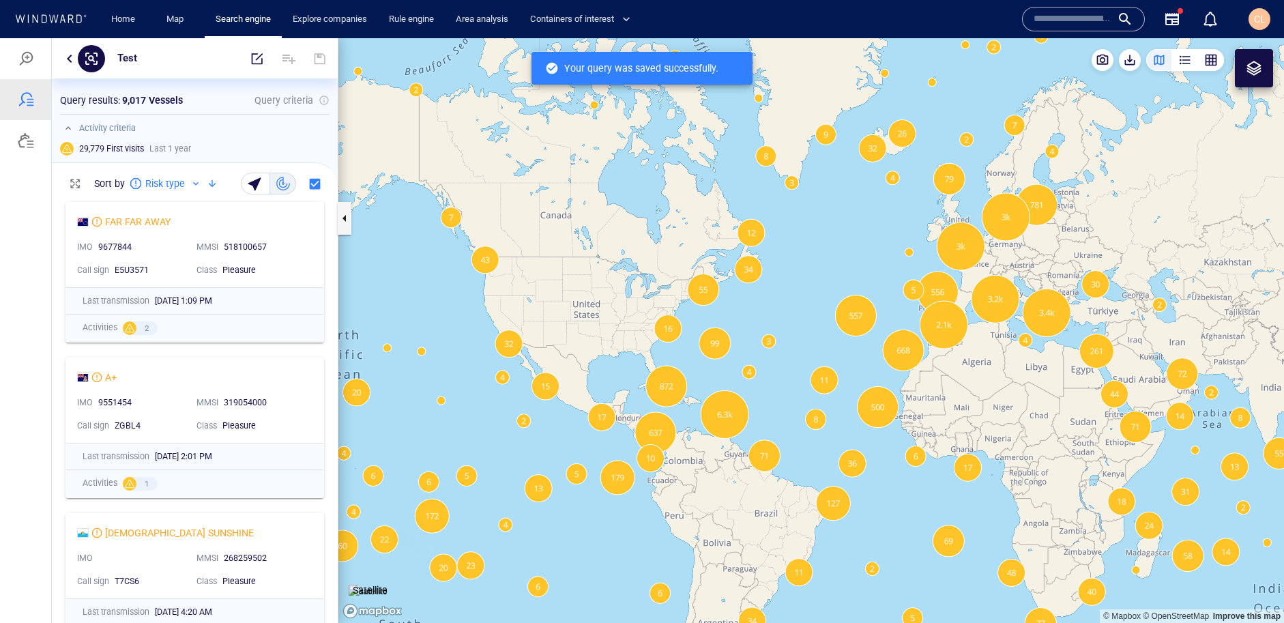
scroll to position [427, 286]
click at [25, 99] on div at bounding box center [26, 99] width 16 height 16
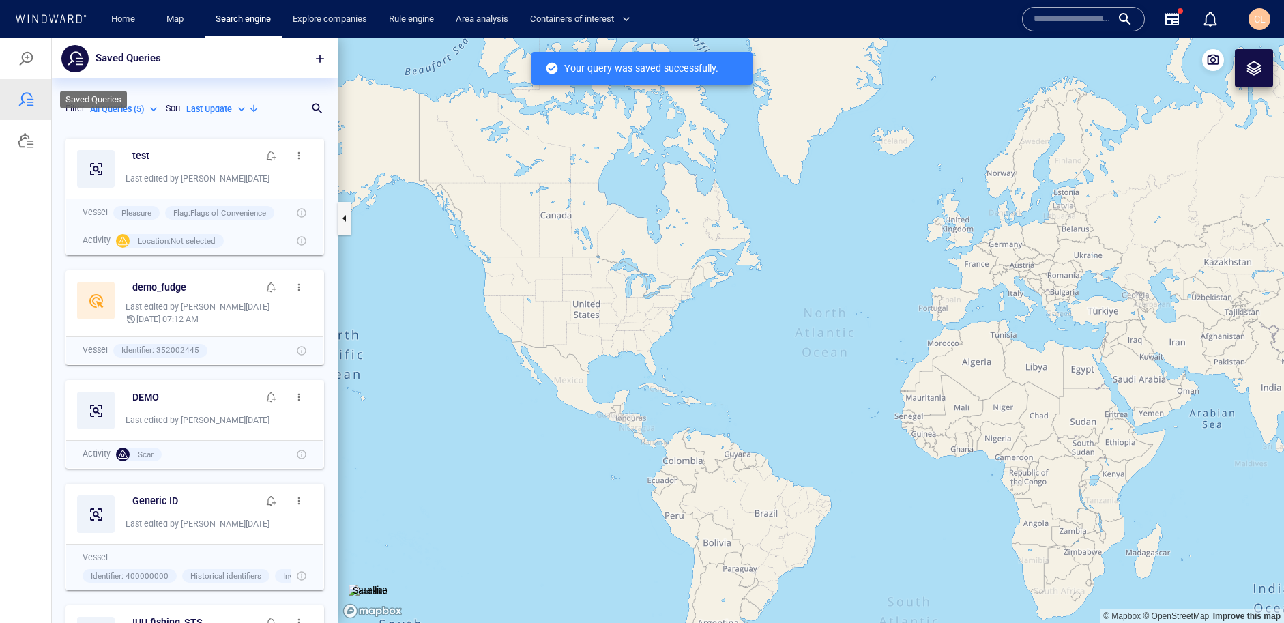
scroll to position [491, 286]
click at [300, 154] on span "button" at bounding box center [298, 155] width 11 height 11
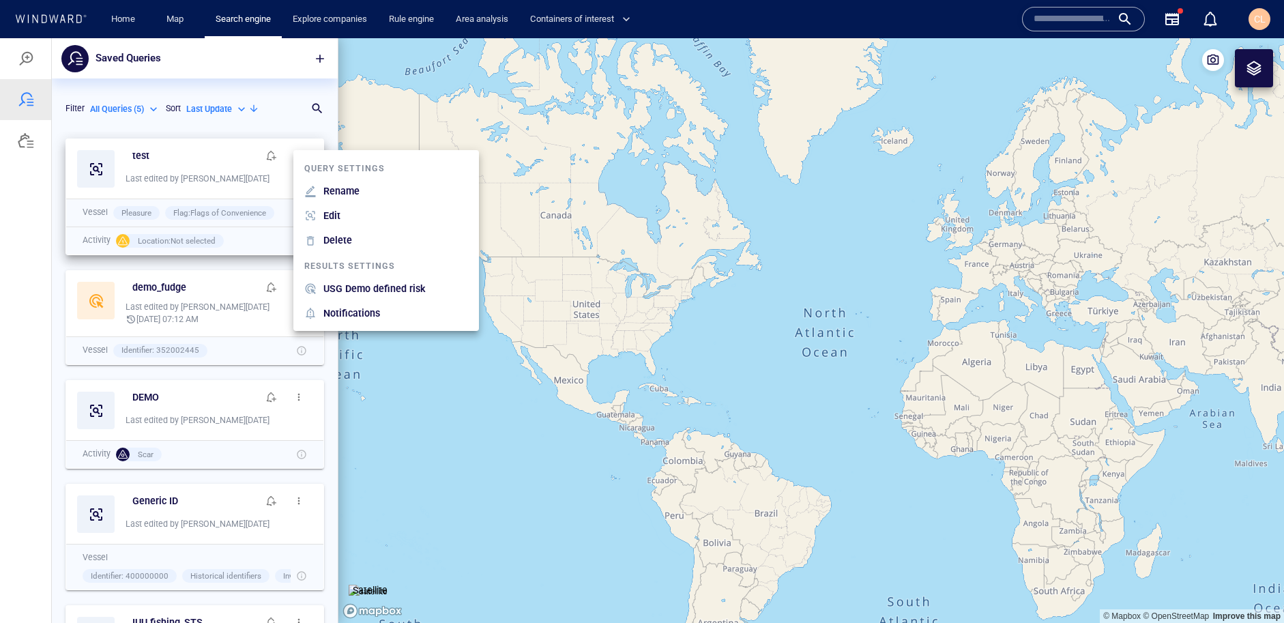
click at [410, 289] on p "USG Demo defined risk" at bounding box center [374, 288] width 102 height 16
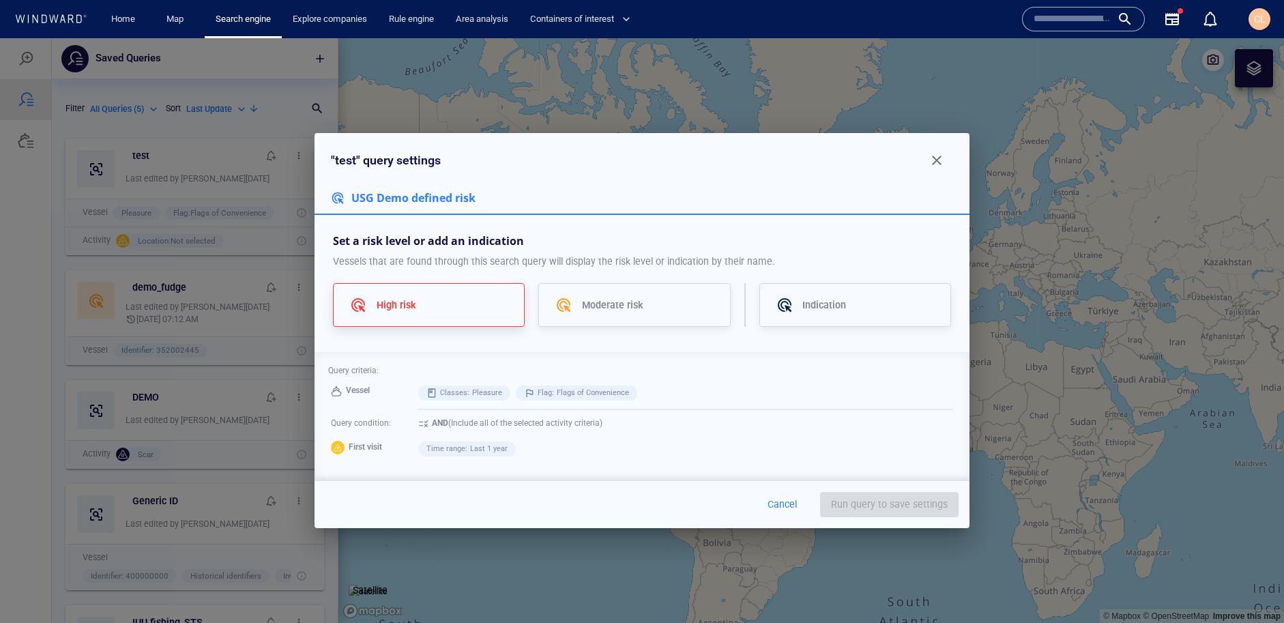
click at [474, 300] on div "High risk" at bounding box center [443, 305] width 132 height 16
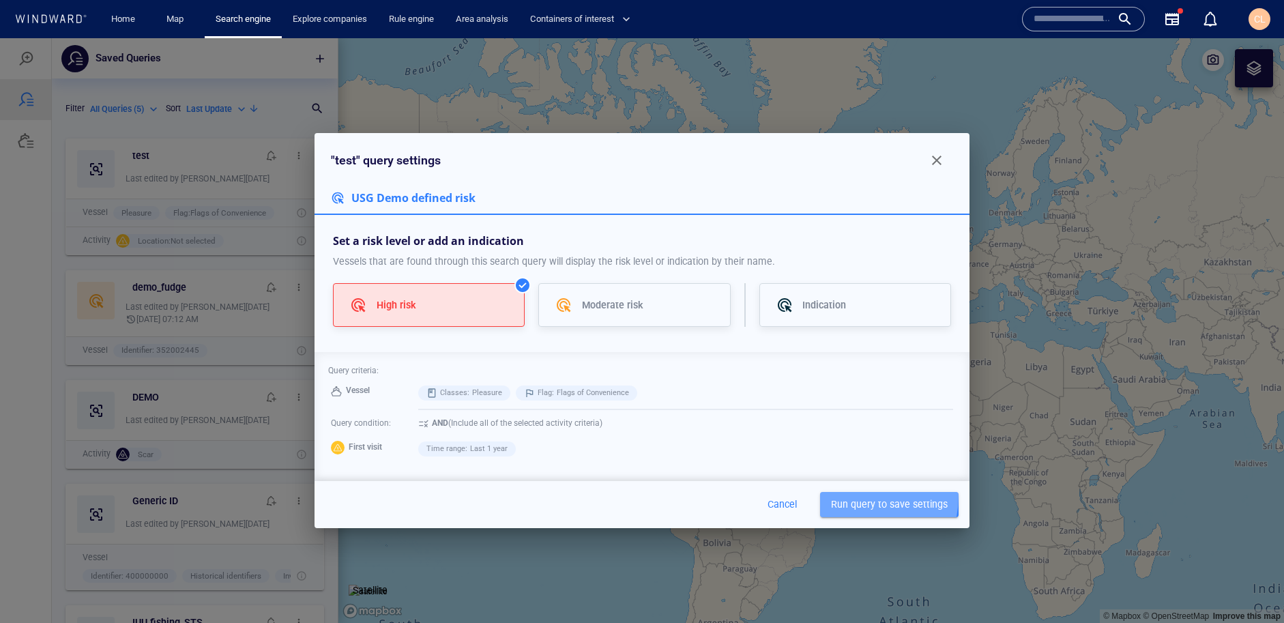
click at [837, 495] on button "Run query to save settings" at bounding box center [889, 504] width 139 height 25
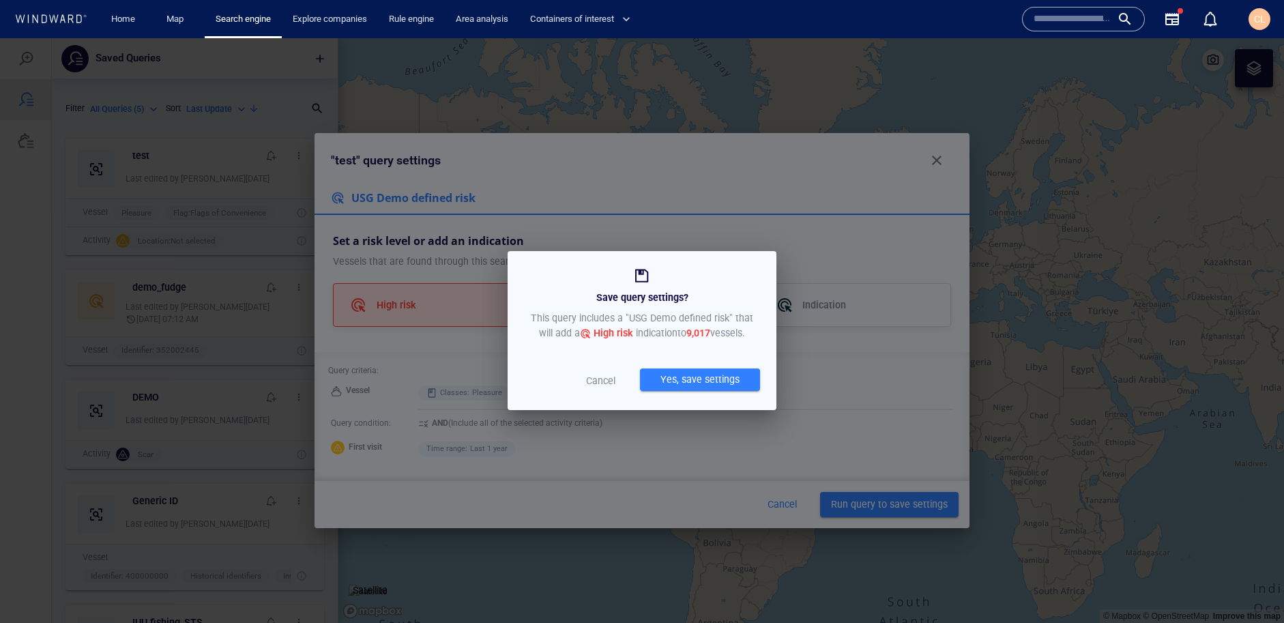
click at [604, 378] on p "Cancel" at bounding box center [600, 381] width 57 height 16
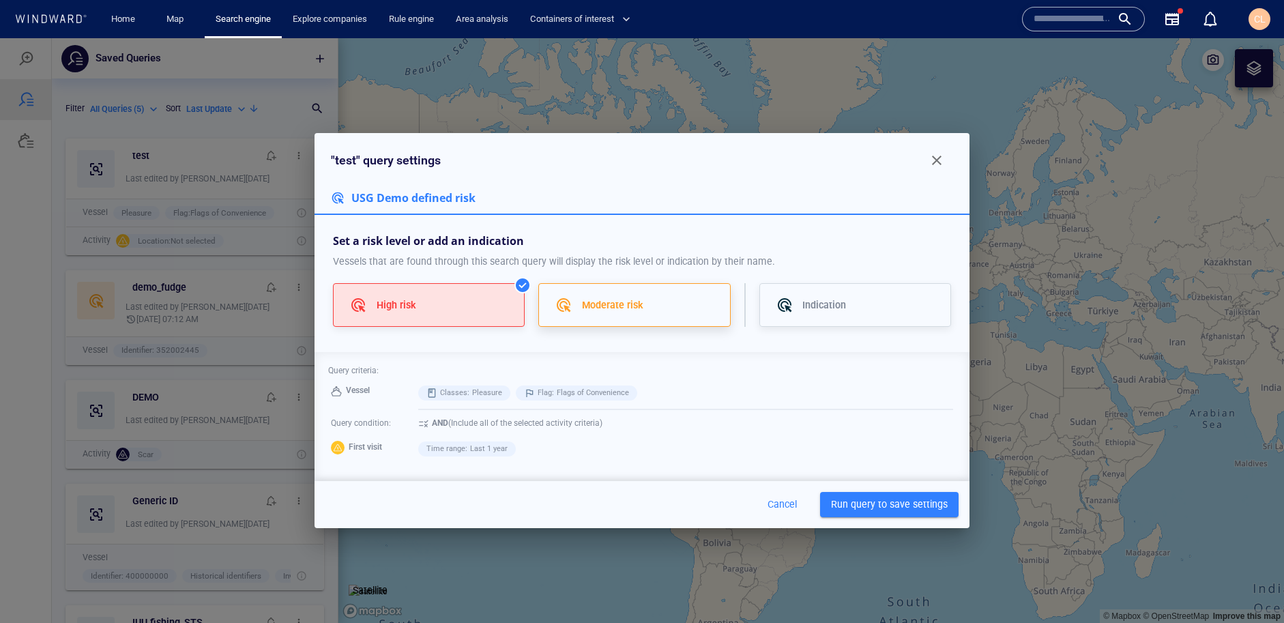
click at [647, 286] on div "Moderate risk" at bounding box center [634, 305] width 192 height 44
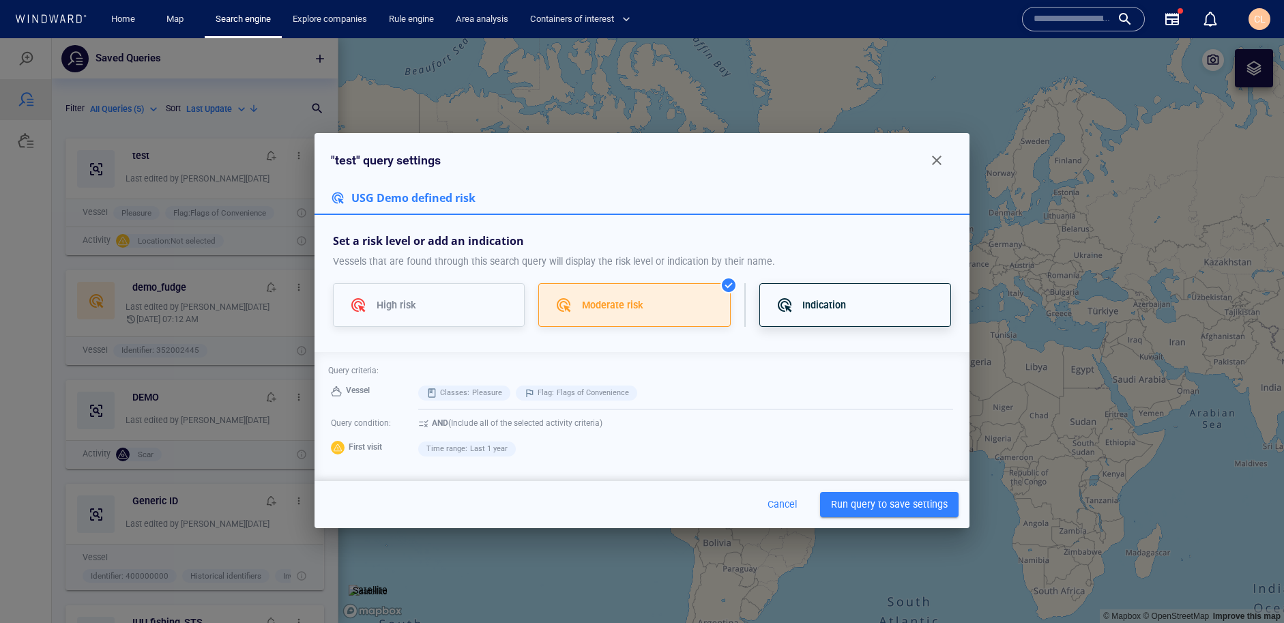
click at [806, 305] on p "Indication" at bounding box center [824, 305] width 44 height 16
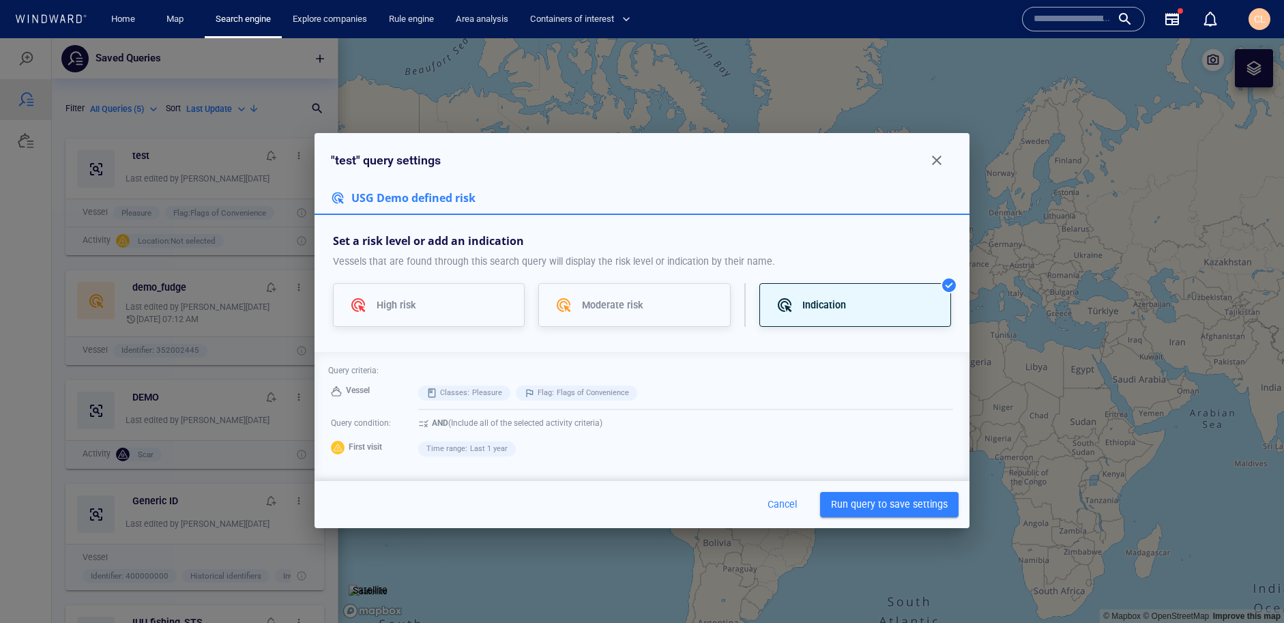
click at [779, 501] on span "Cancel" at bounding box center [782, 504] width 33 height 17
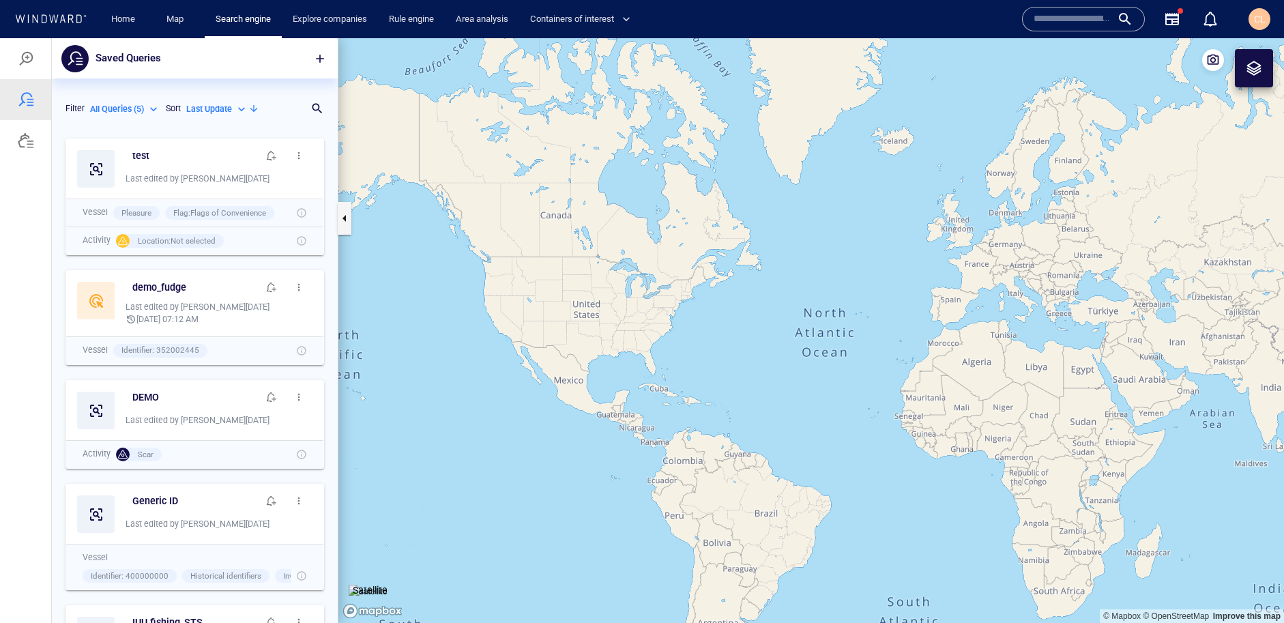
click at [28, 55] on div at bounding box center [26, 58] width 16 height 16
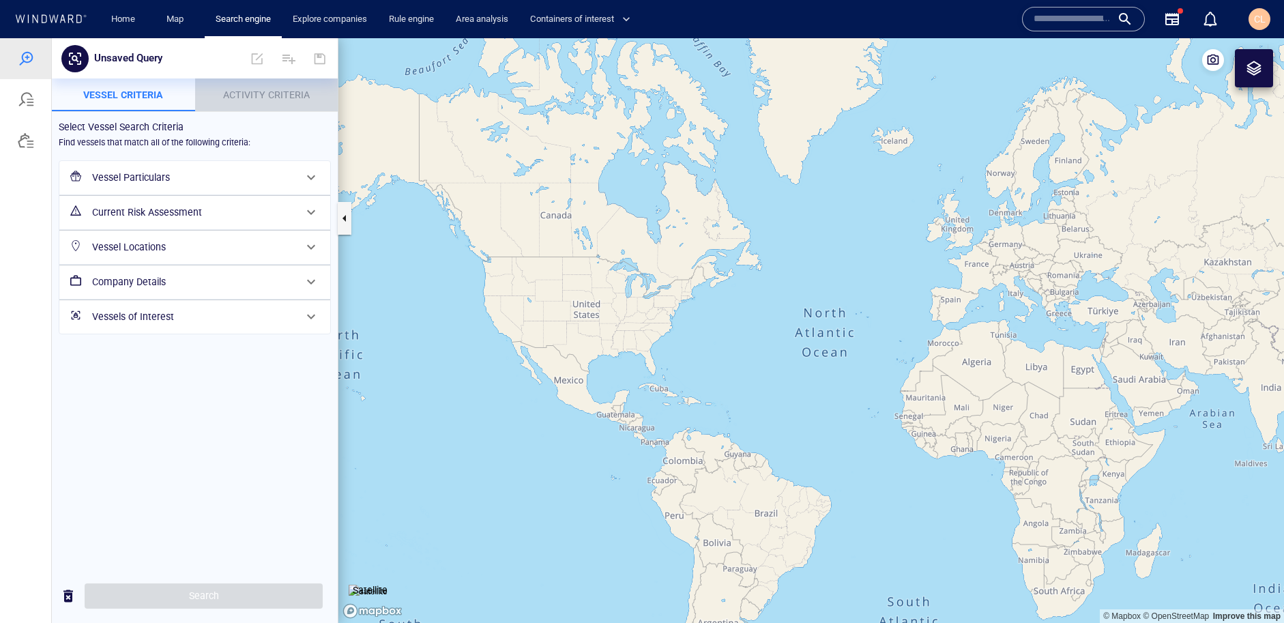
click at [286, 93] on span "Activity Criteria" at bounding box center [266, 94] width 87 height 11
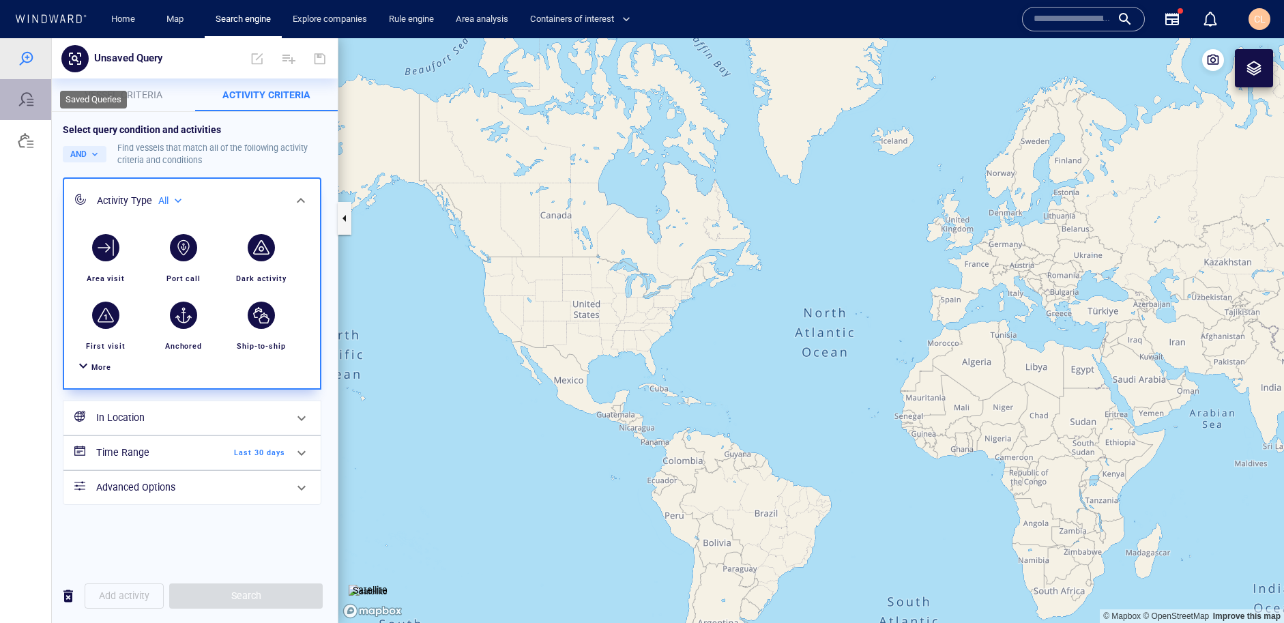
click at [31, 102] on div at bounding box center [26, 99] width 16 height 16
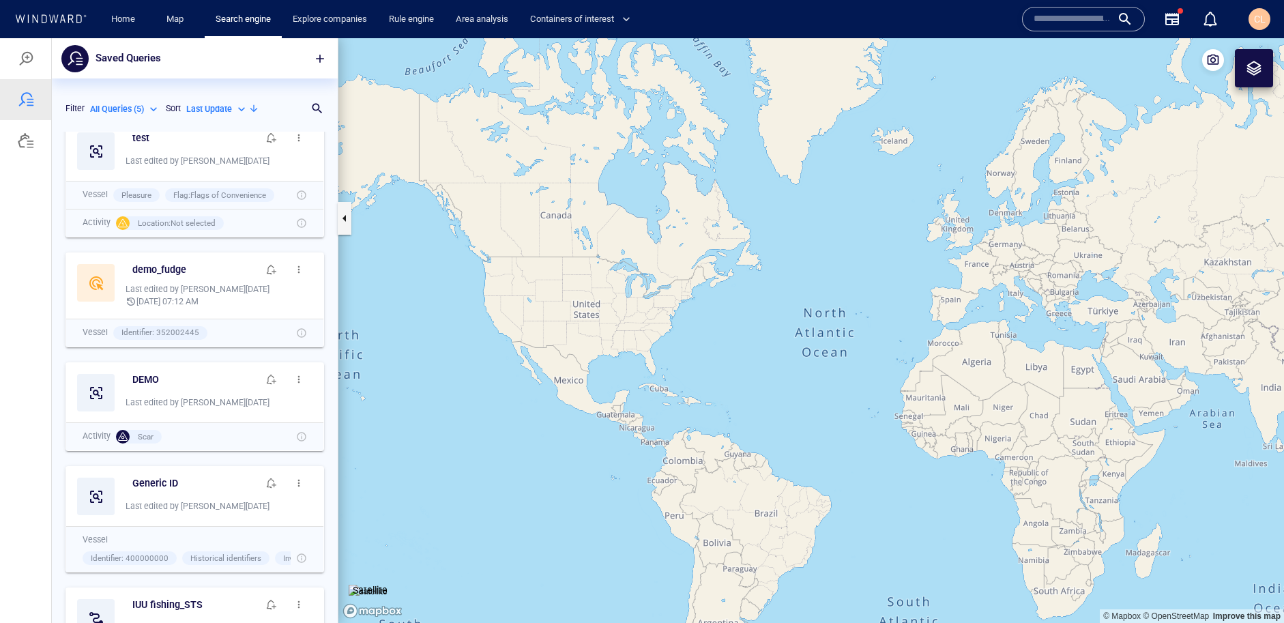
scroll to position [0, 0]
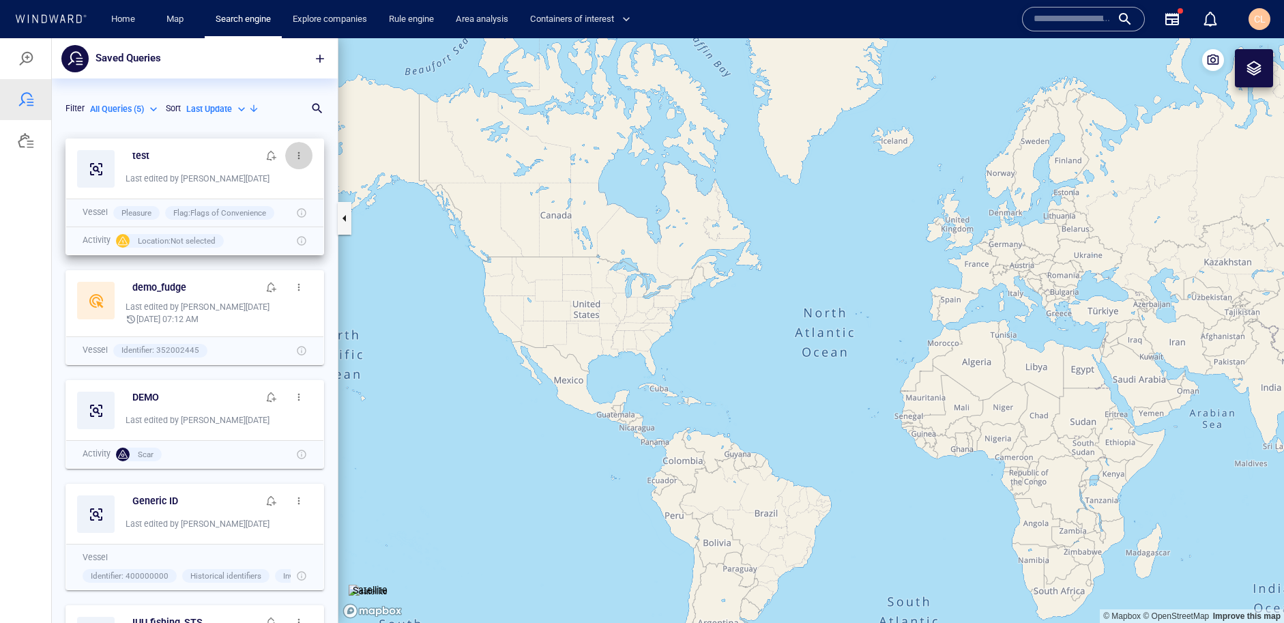
click at [300, 161] on button "button" at bounding box center [298, 155] width 27 height 27
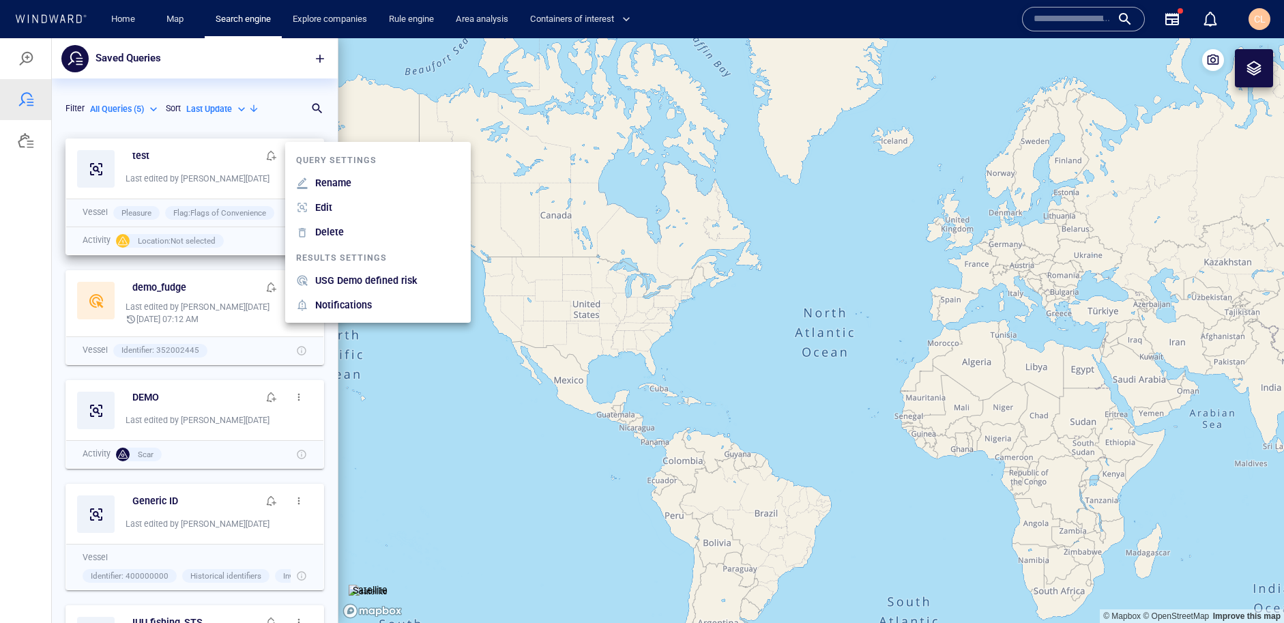
click at [332, 205] on p "Edit" at bounding box center [323, 207] width 17 height 16
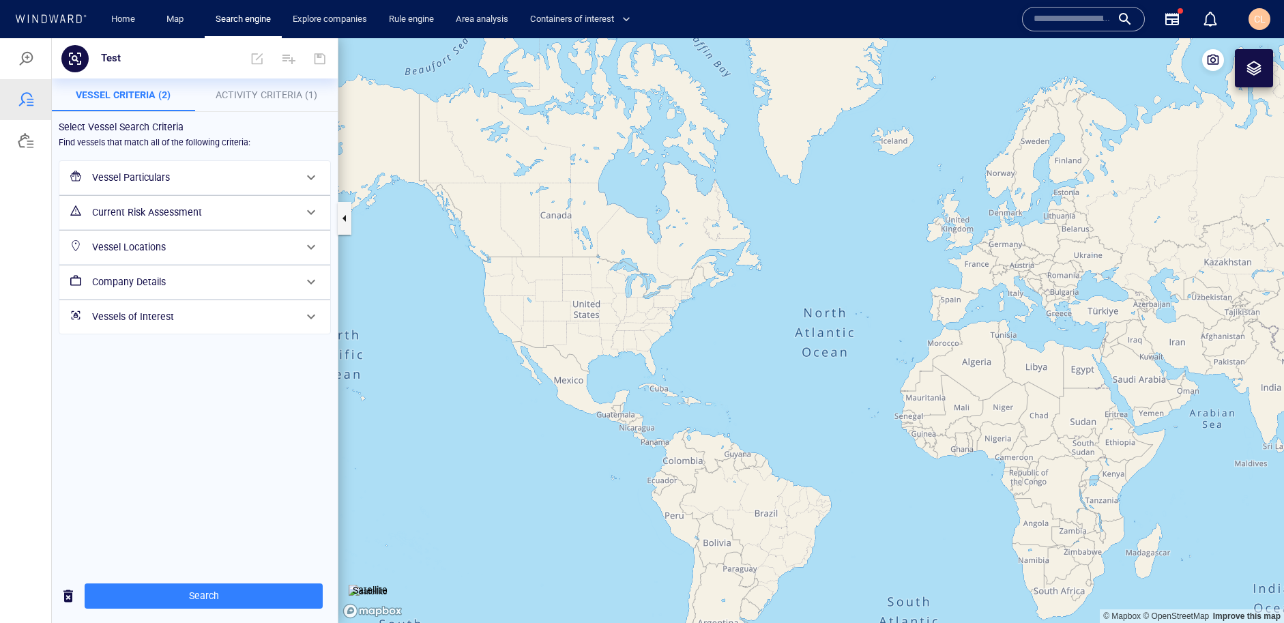
click at [276, 95] on span "Activity Criteria (1)" at bounding box center [267, 94] width 102 height 11
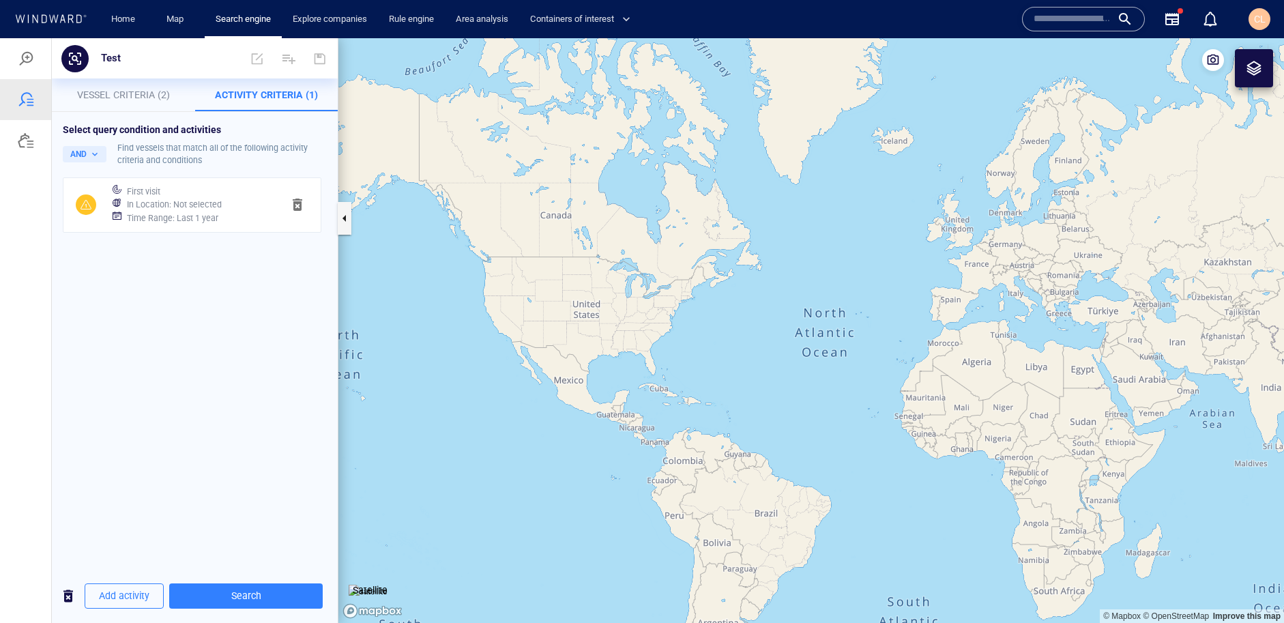
click at [156, 202] on h6 "In Location : Not selected" at bounding box center [174, 205] width 95 height 14
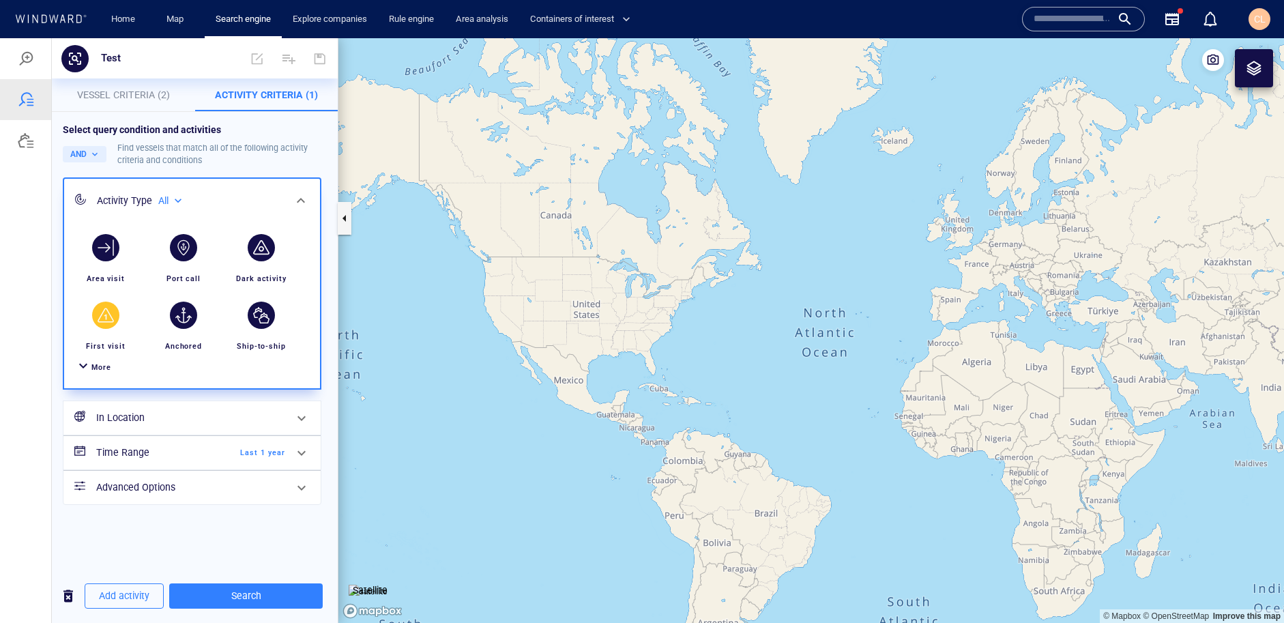
click at [147, 413] on h6 "In Location" at bounding box center [190, 417] width 189 height 17
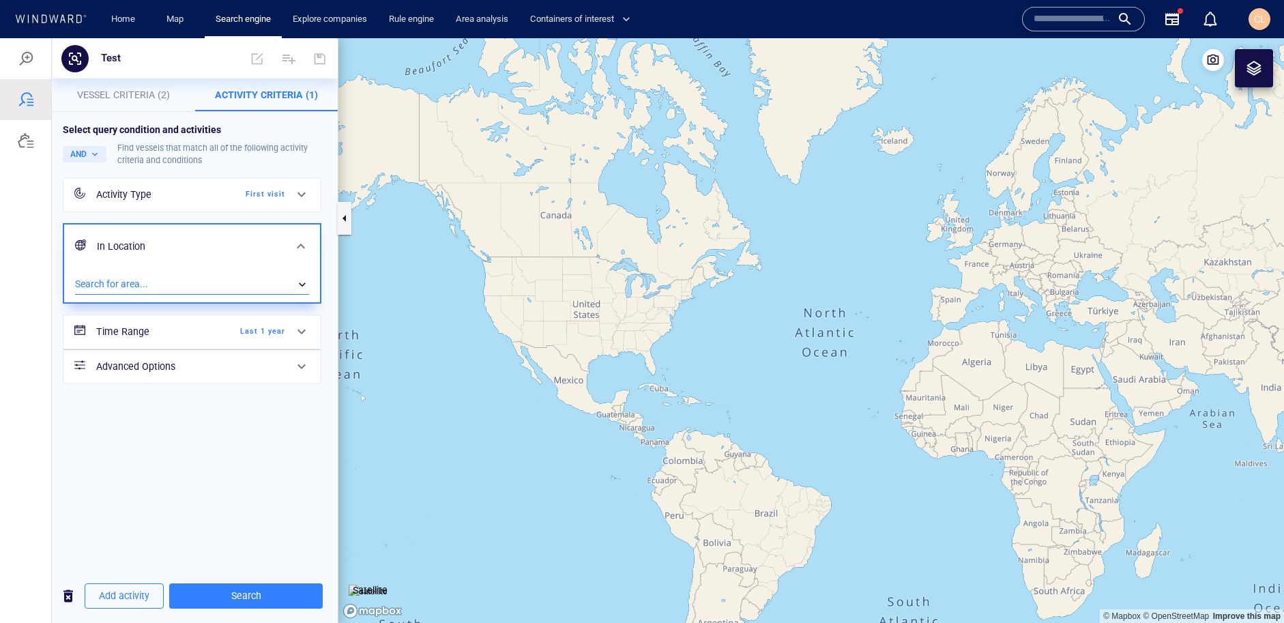
click at [120, 288] on div "​" at bounding box center [192, 284] width 234 height 20
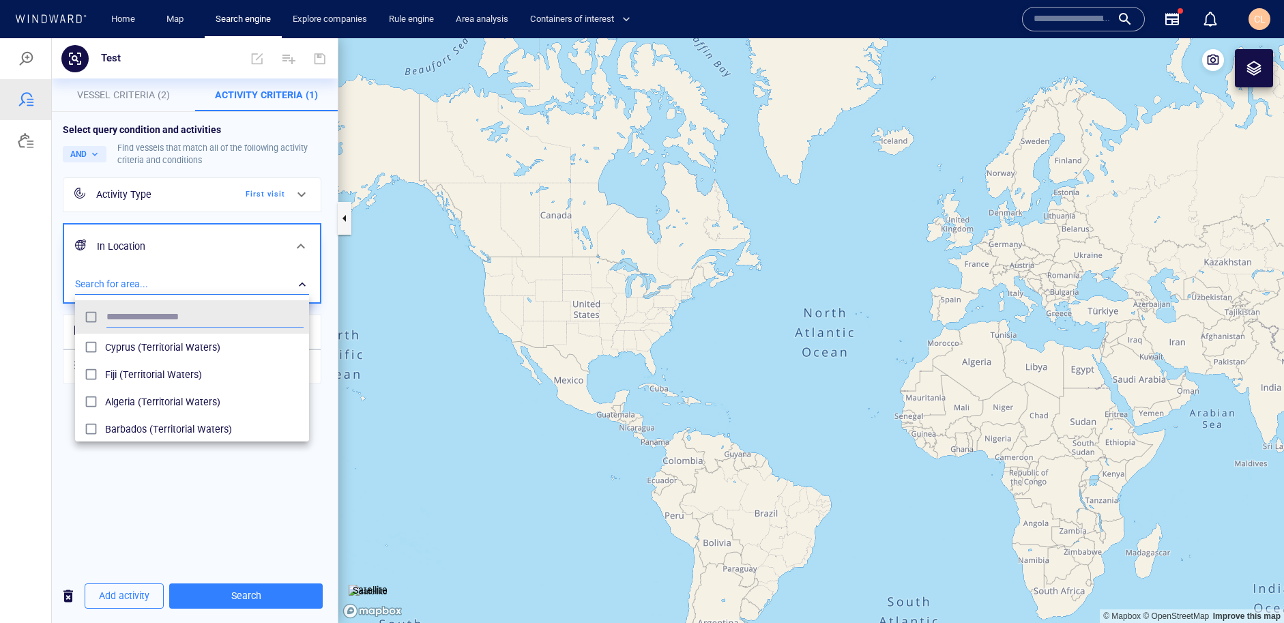
scroll to position [136, 234]
type input "***"
click at [164, 428] on span "Caribbean Sea (Seas)" at bounding box center [204, 429] width 199 height 16
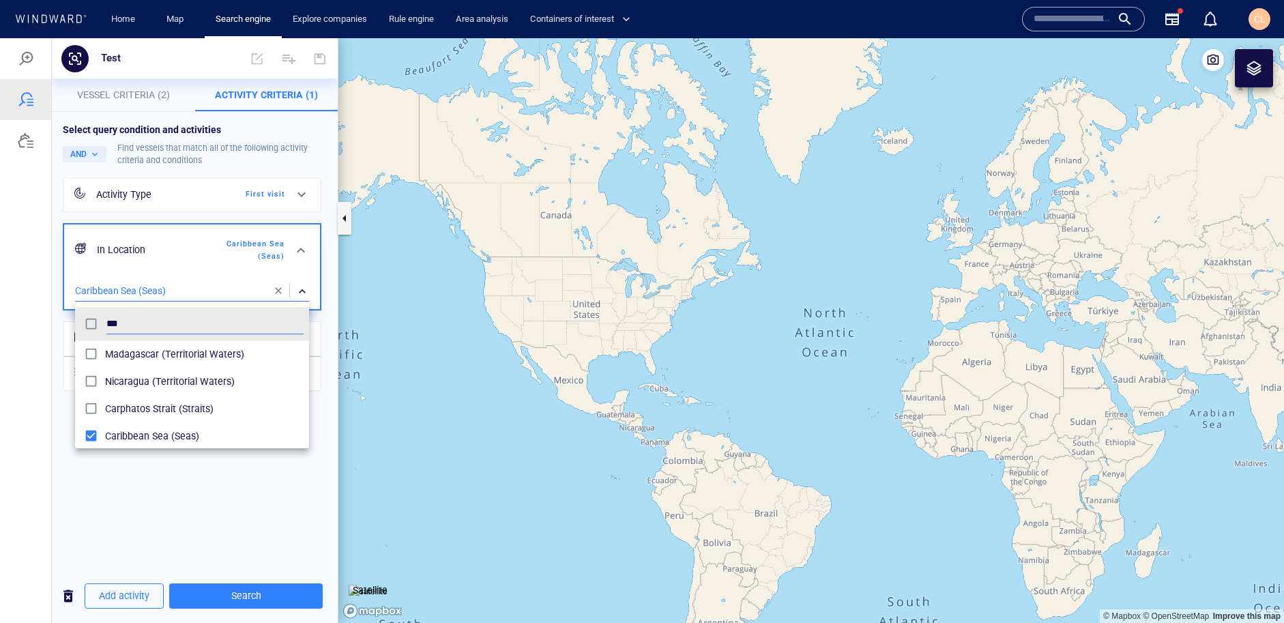
drag, startPoint x: 190, startPoint y: 509, endPoint x: 197, endPoint y: 514, distance: 8.7
click at [190, 509] on div at bounding box center [642, 330] width 1284 height 585
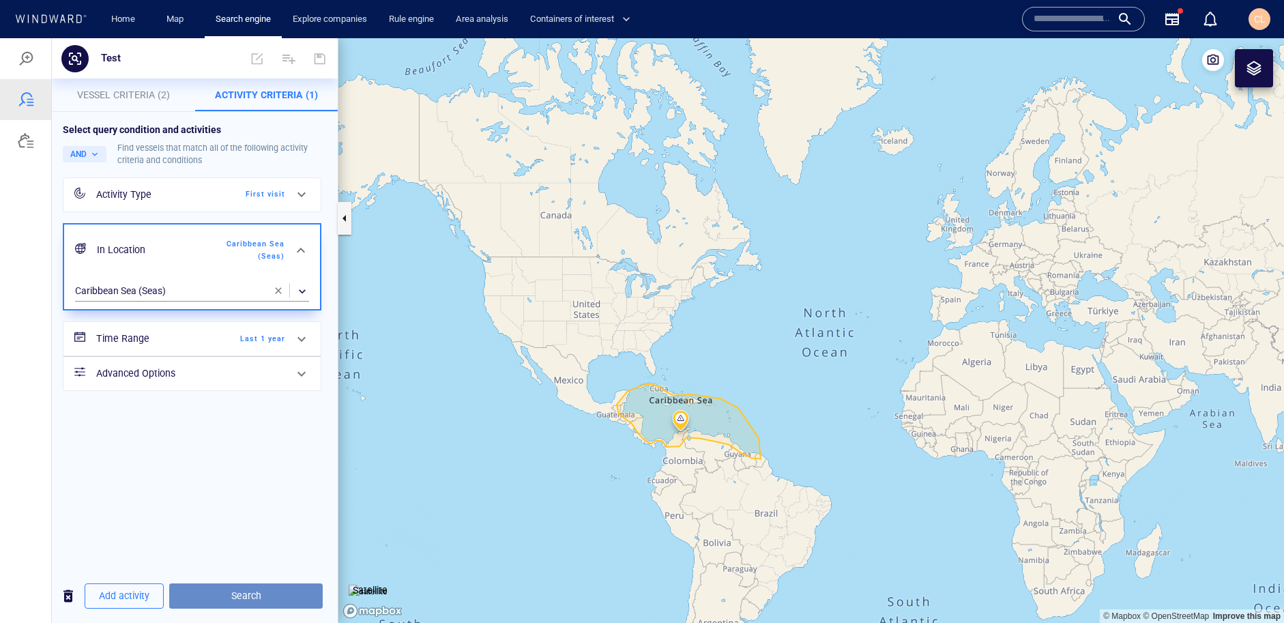
click at [262, 594] on span "Search" at bounding box center [246, 595] width 132 height 17
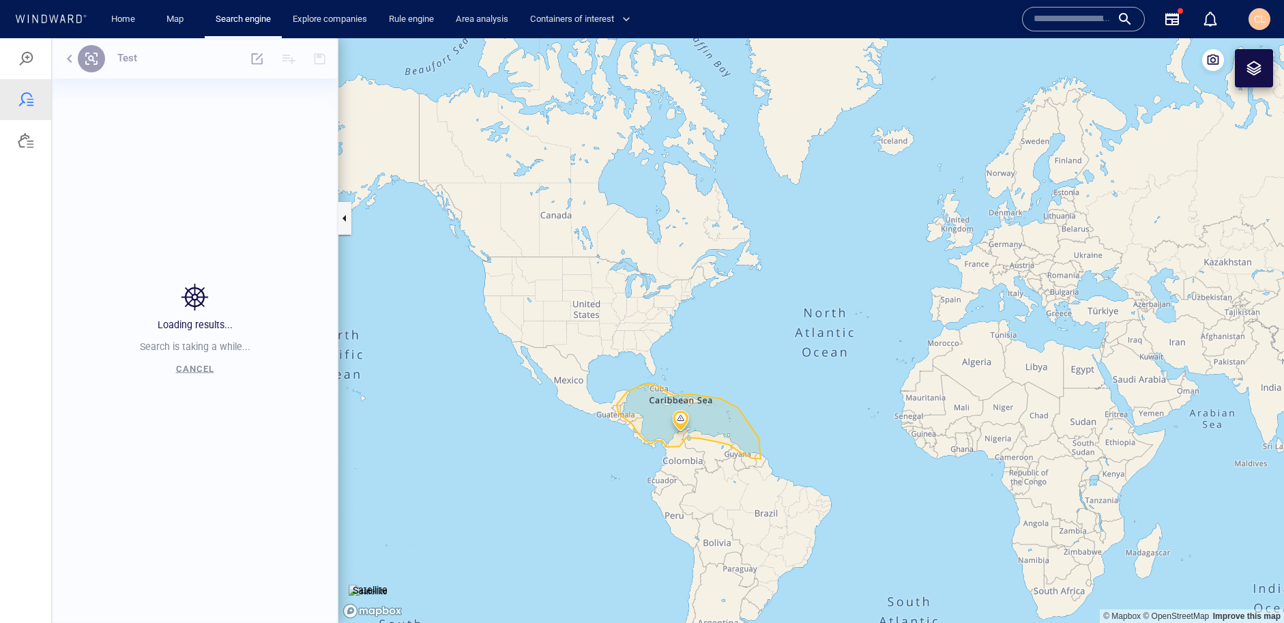
scroll to position [491, 286]
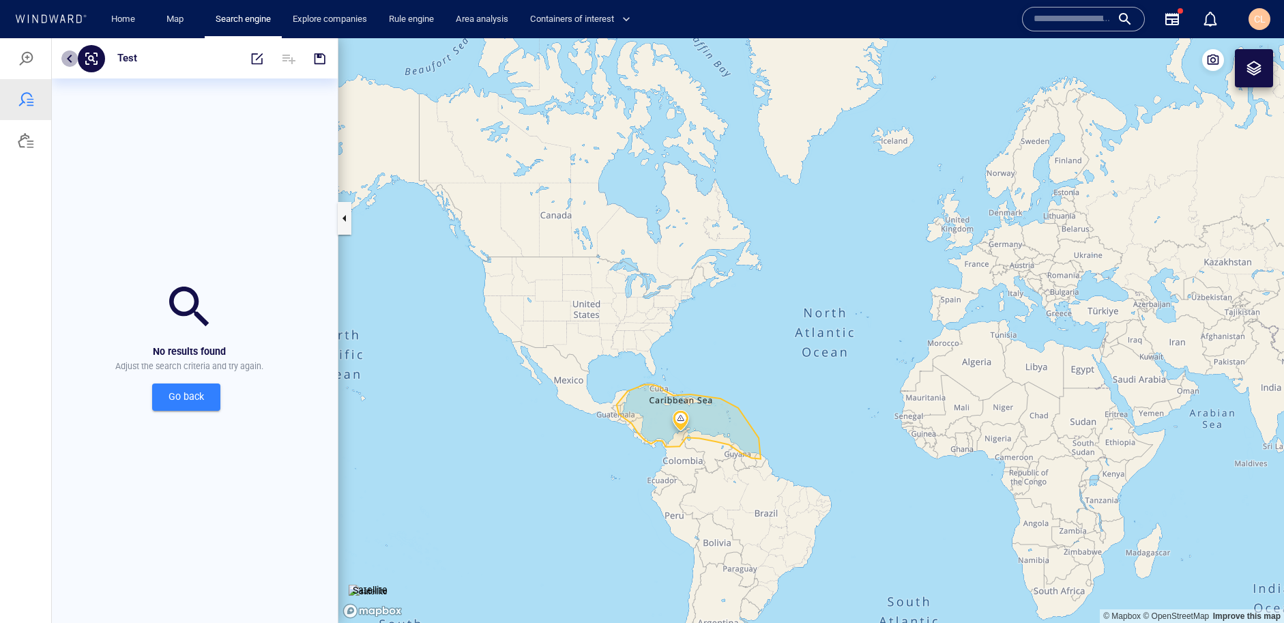
click at [65, 57] on button "button" at bounding box center [69, 58] width 16 height 16
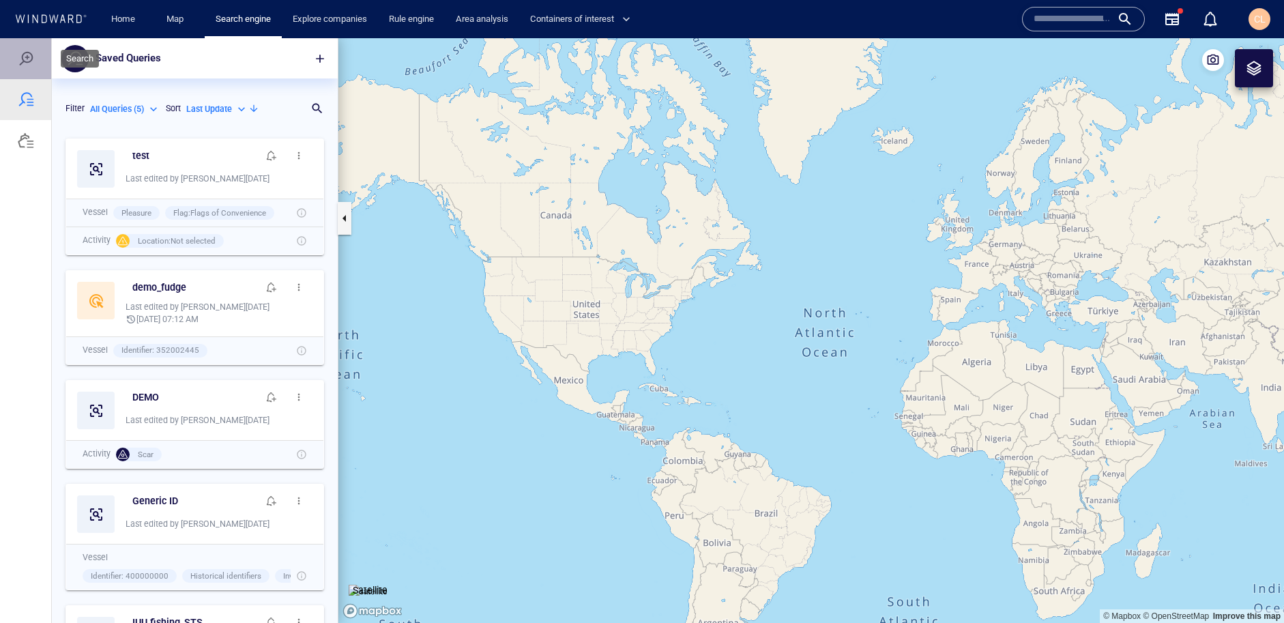
click at [46, 60] on div at bounding box center [25, 58] width 51 height 41
